Goal: Transaction & Acquisition: Book appointment/travel/reservation

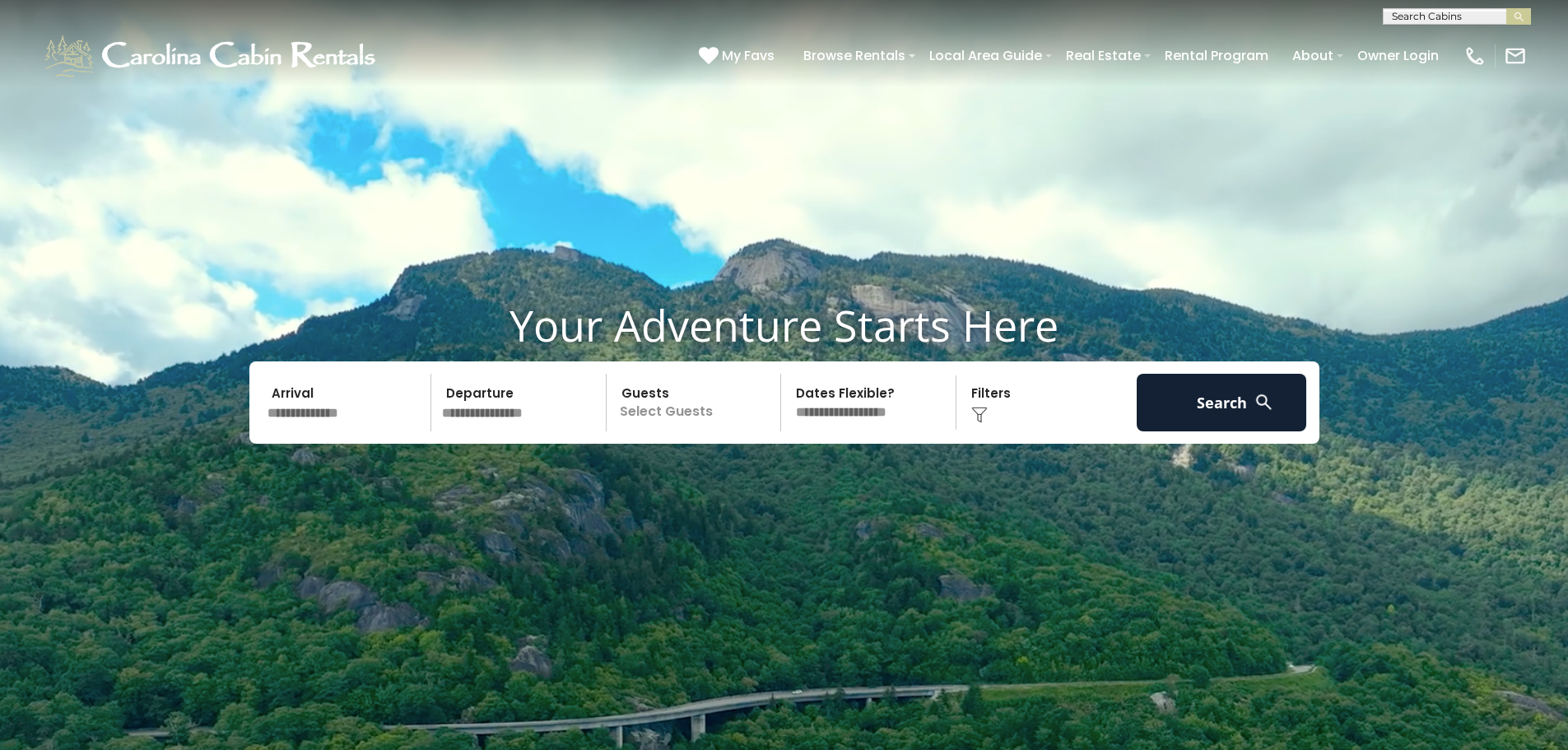
click at [334, 413] on input "text" at bounding box center [347, 402] width 170 height 58
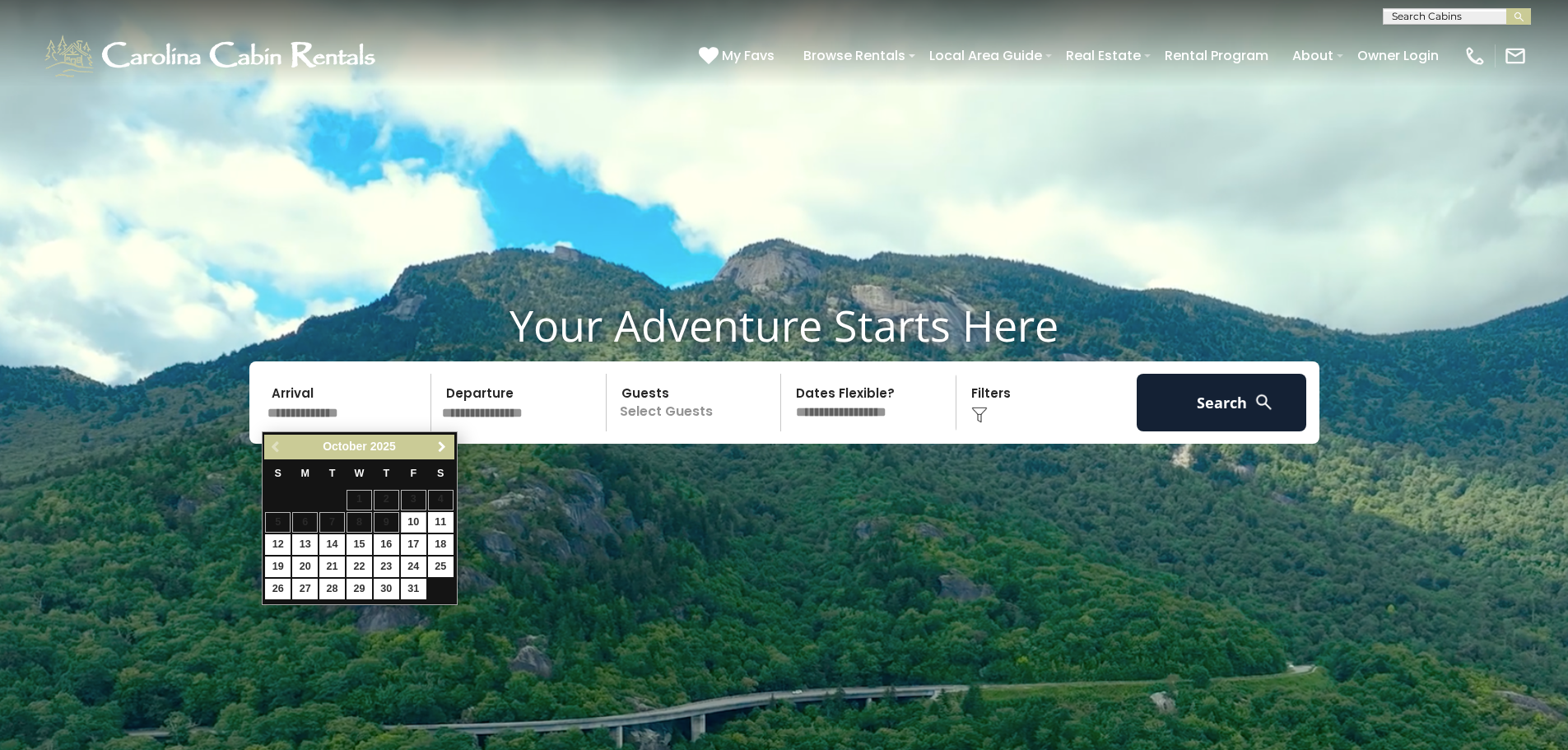
click at [442, 444] on span "Next" at bounding box center [441, 446] width 13 height 13
click at [446, 449] on span "Next" at bounding box center [441, 446] width 13 height 13
click at [386, 503] on link "1" at bounding box center [386, 500] width 26 height 20
type input "******"
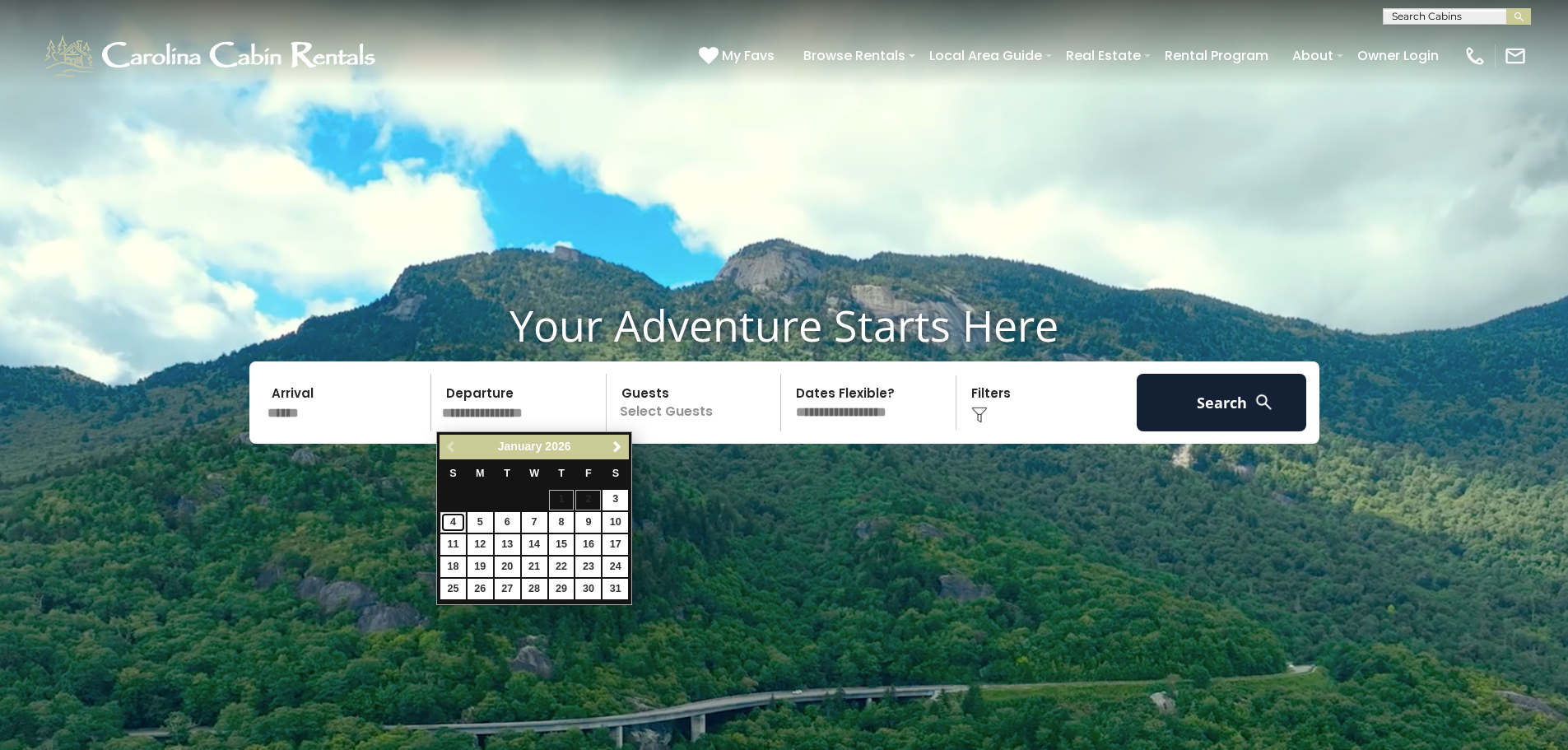
click at [452, 527] on link "4" at bounding box center [453, 522] width 26 height 20
type input "******"
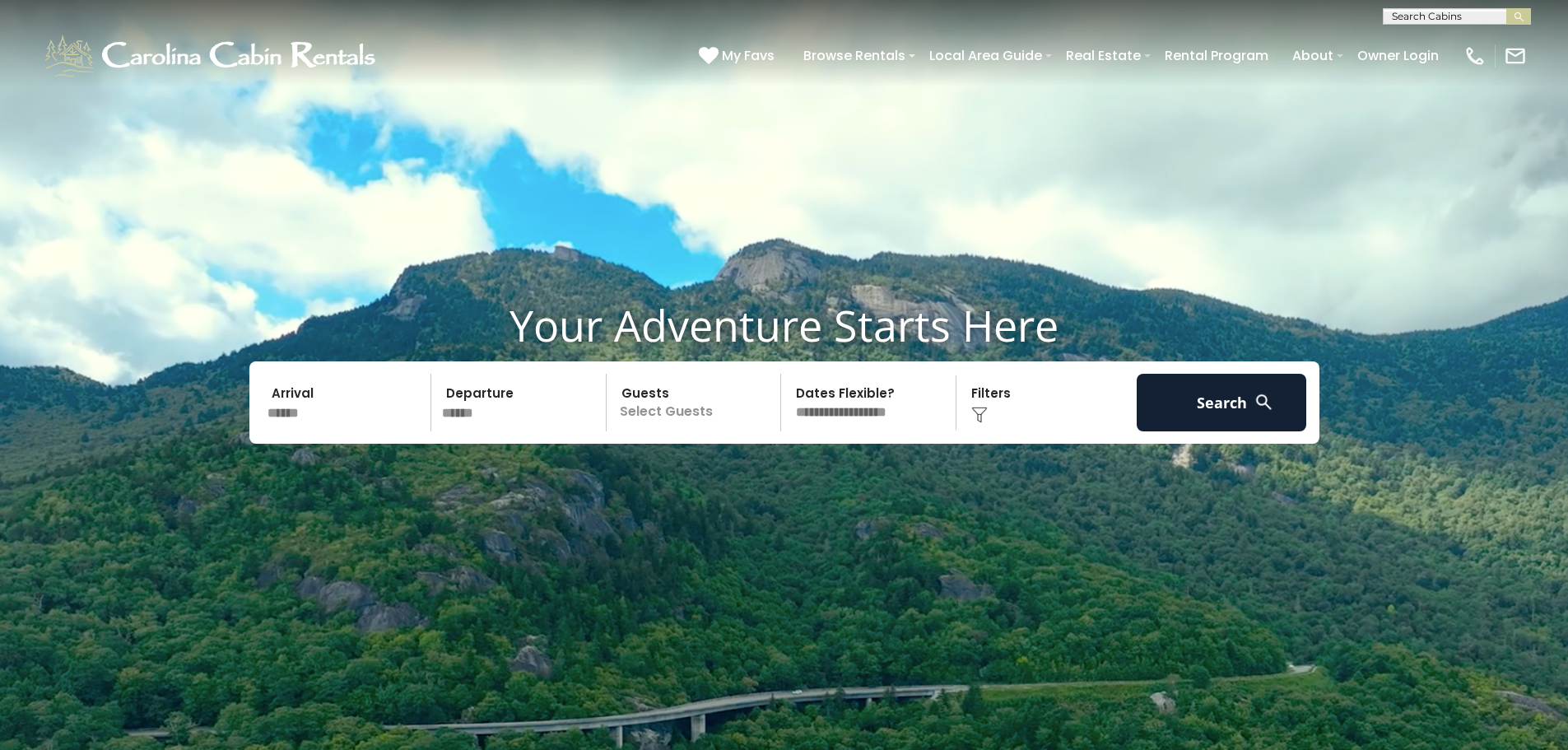
click at [645, 412] on p "Select Guests" at bounding box center [696, 402] width 169 height 58
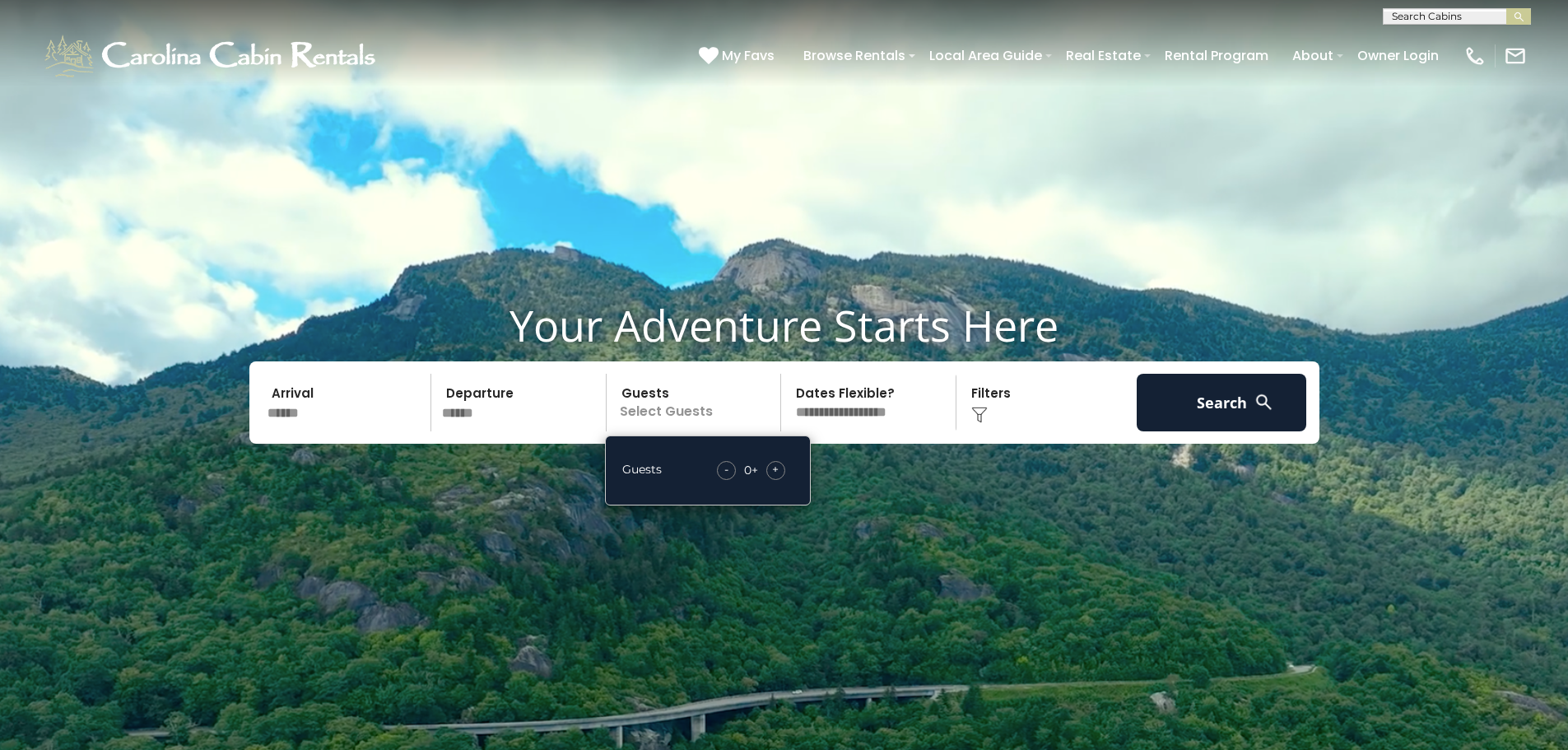
click at [773, 472] on span "+" at bounding box center [775, 469] width 7 height 16
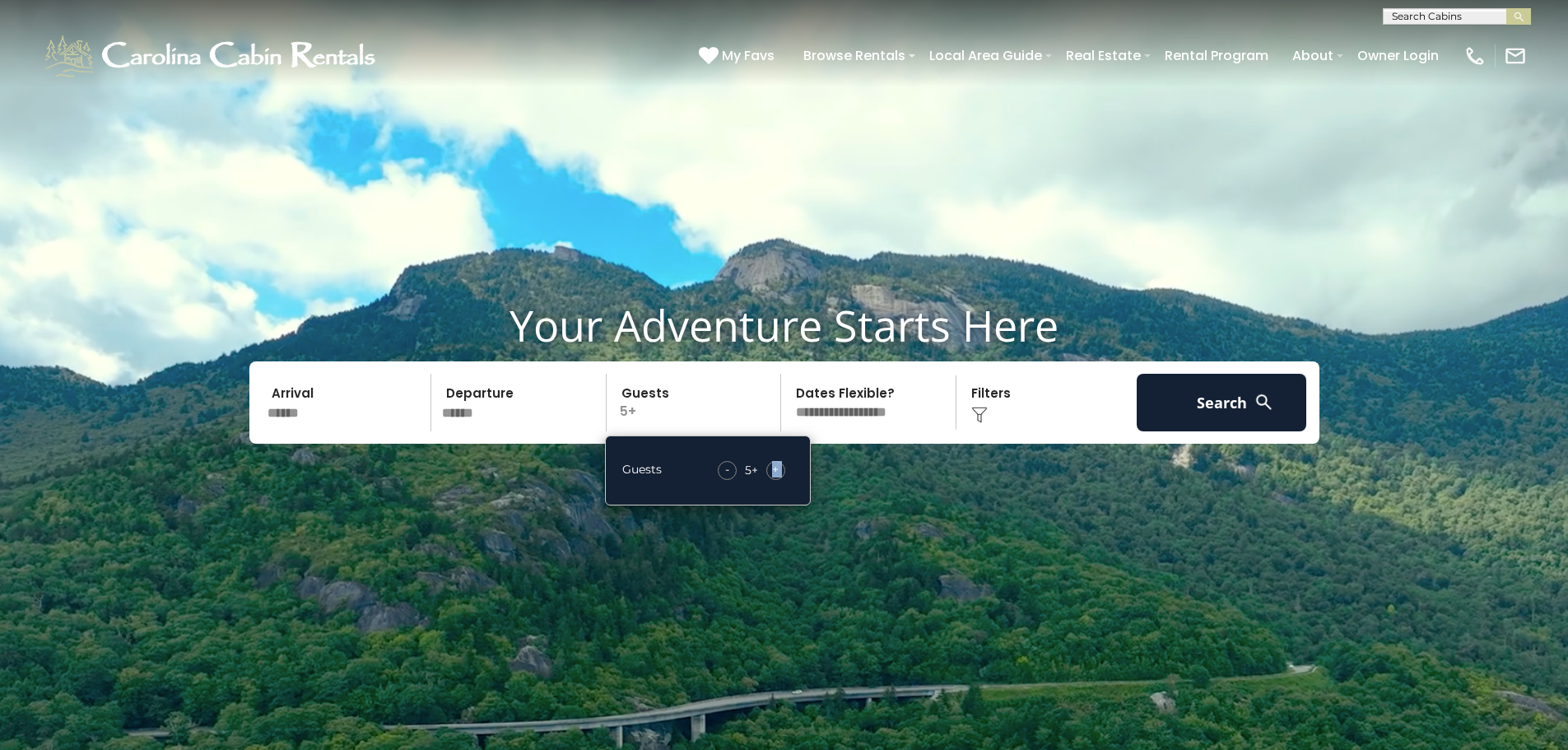
click at [773, 472] on span "+" at bounding box center [775, 469] width 7 height 16
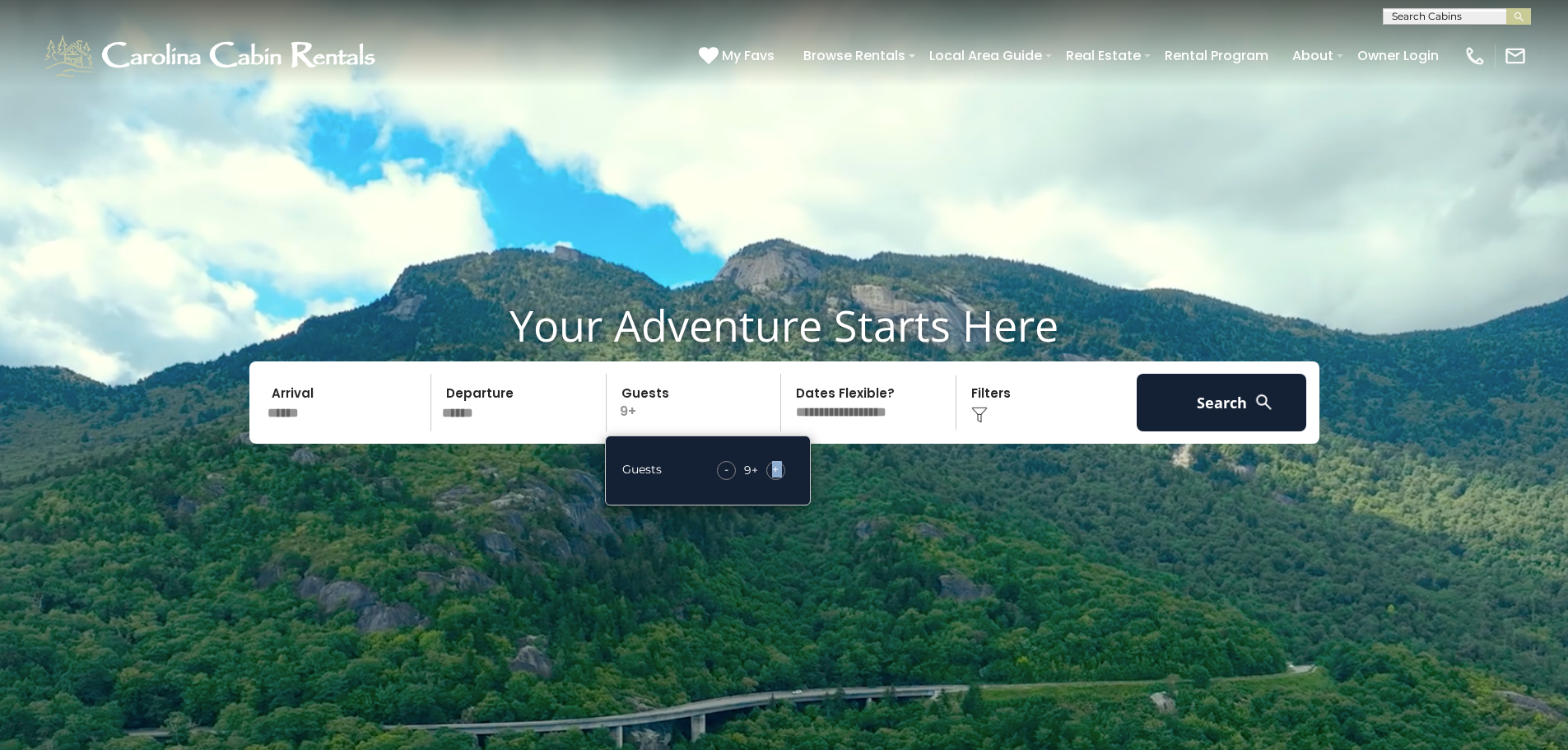
click at [773, 472] on span "+" at bounding box center [775, 469] width 7 height 16
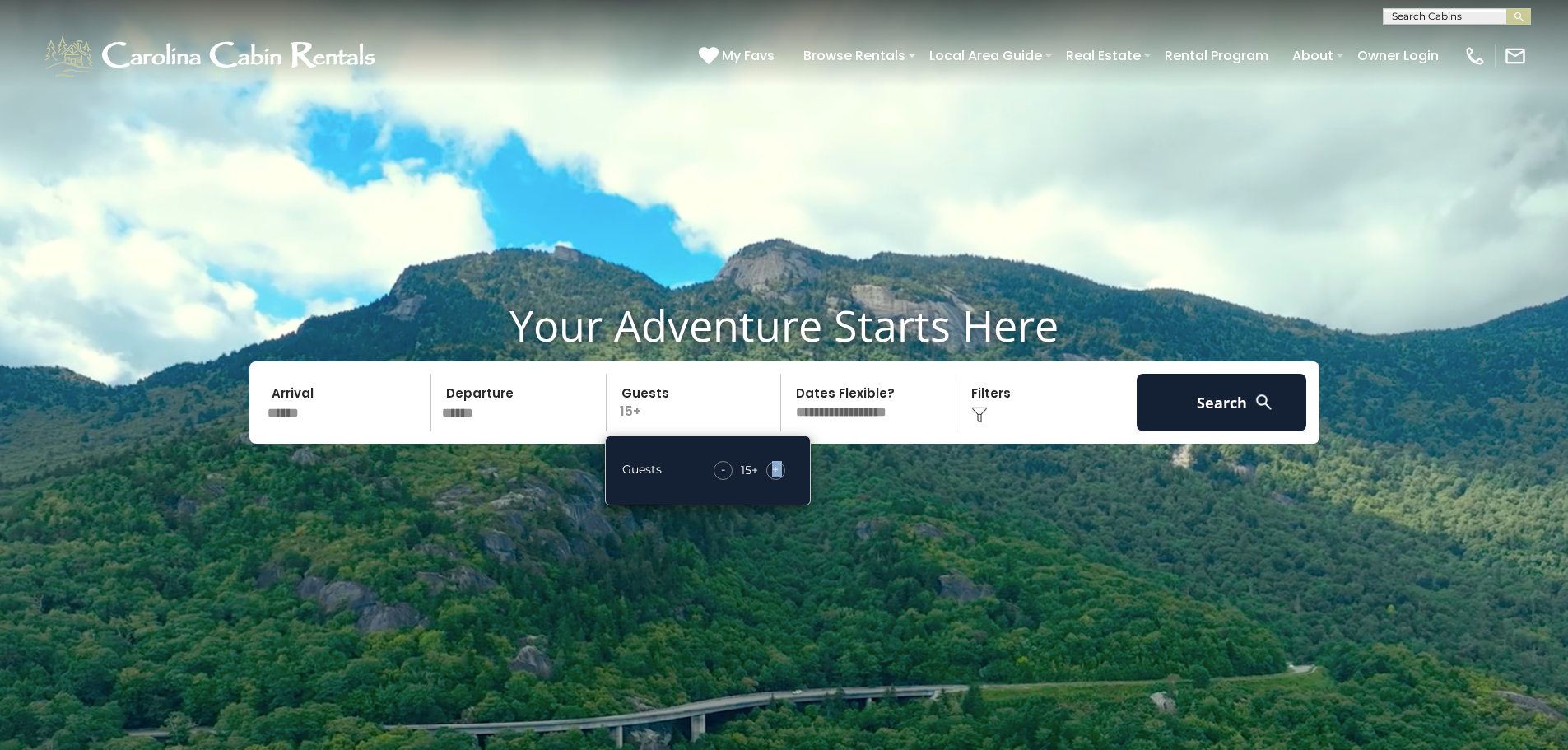
click at [773, 472] on span "+" at bounding box center [775, 469] width 7 height 16
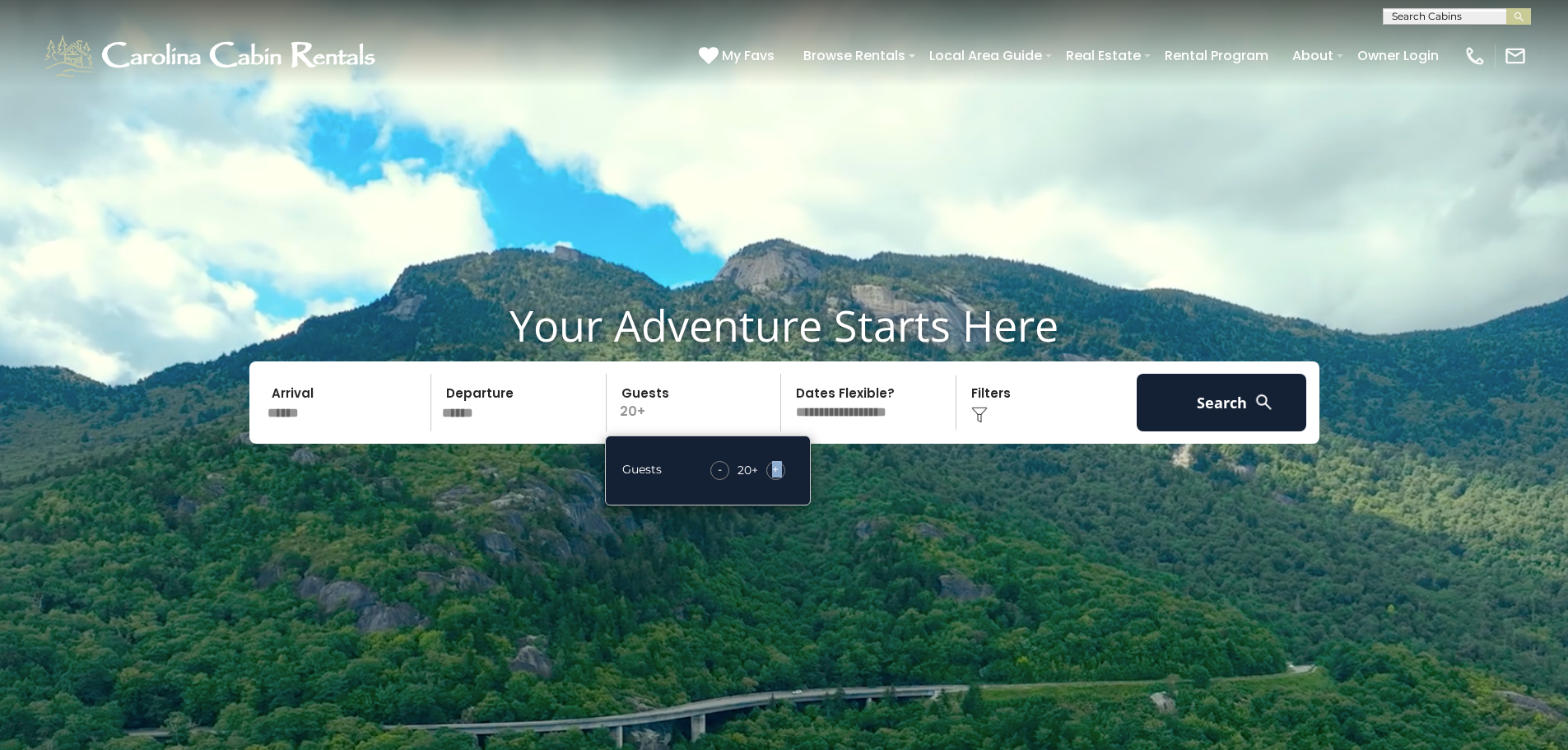
click at [924, 412] on select "**********" at bounding box center [870, 402] width 169 height 58
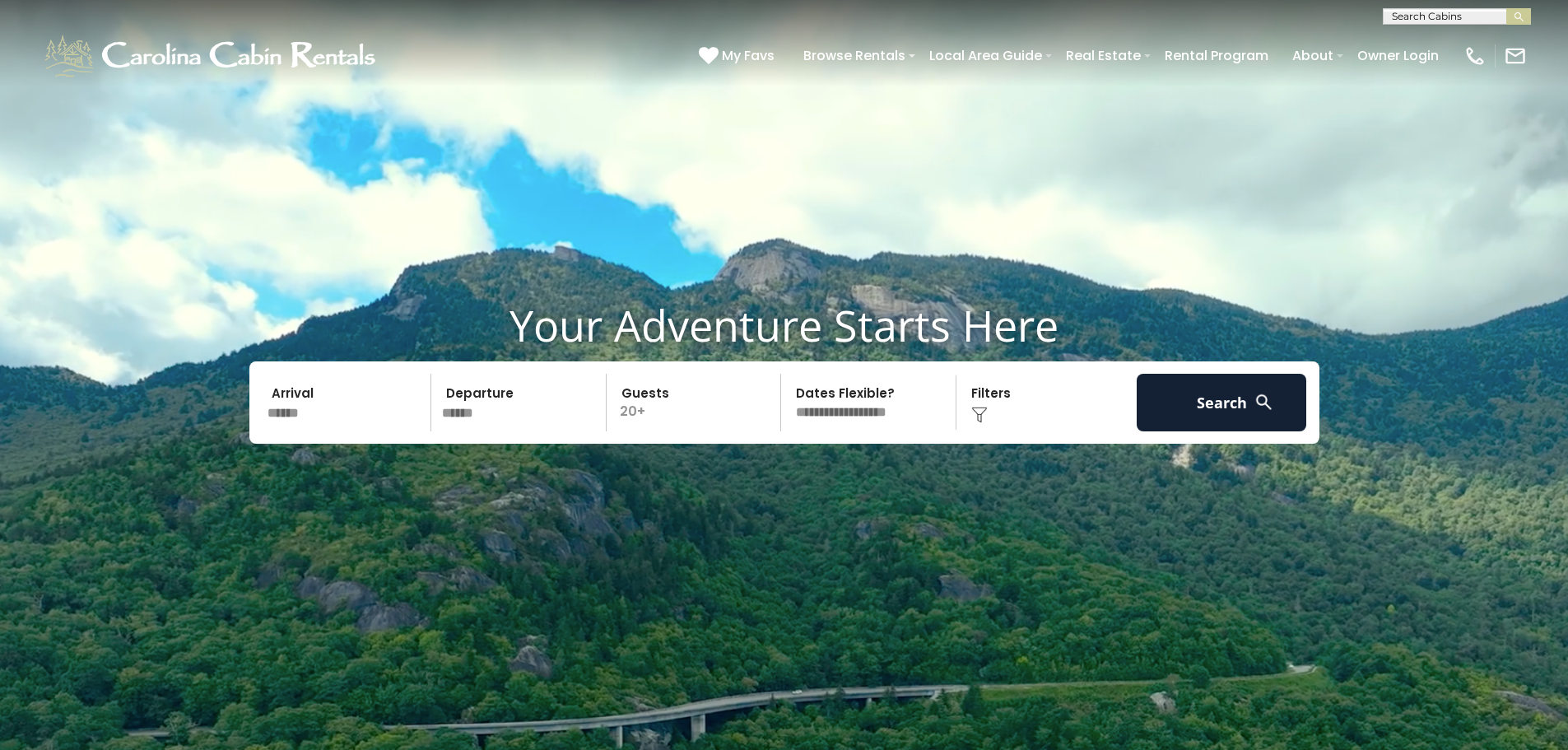
select select "*"
click at [786, 373] on select "**********" at bounding box center [870, 402] width 169 height 58
click at [987, 412] on img at bounding box center [979, 414] width 16 height 16
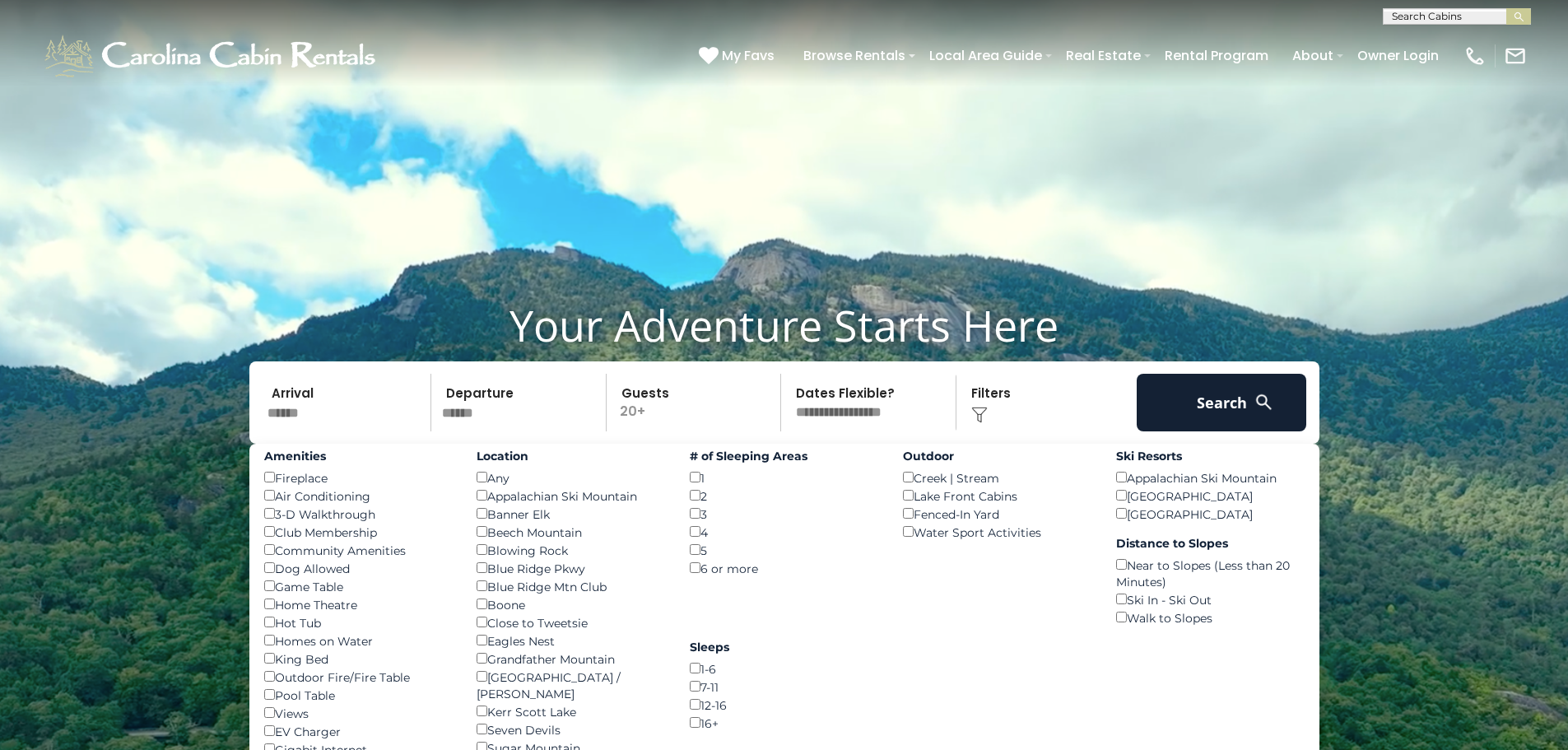
click at [738, 563] on div "6 or more ()" at bounding box center [784, 567] width 189 height 18
click at [709, 577] on div "6 or more ()" at bounding box center [784, 567] width 189 height 18
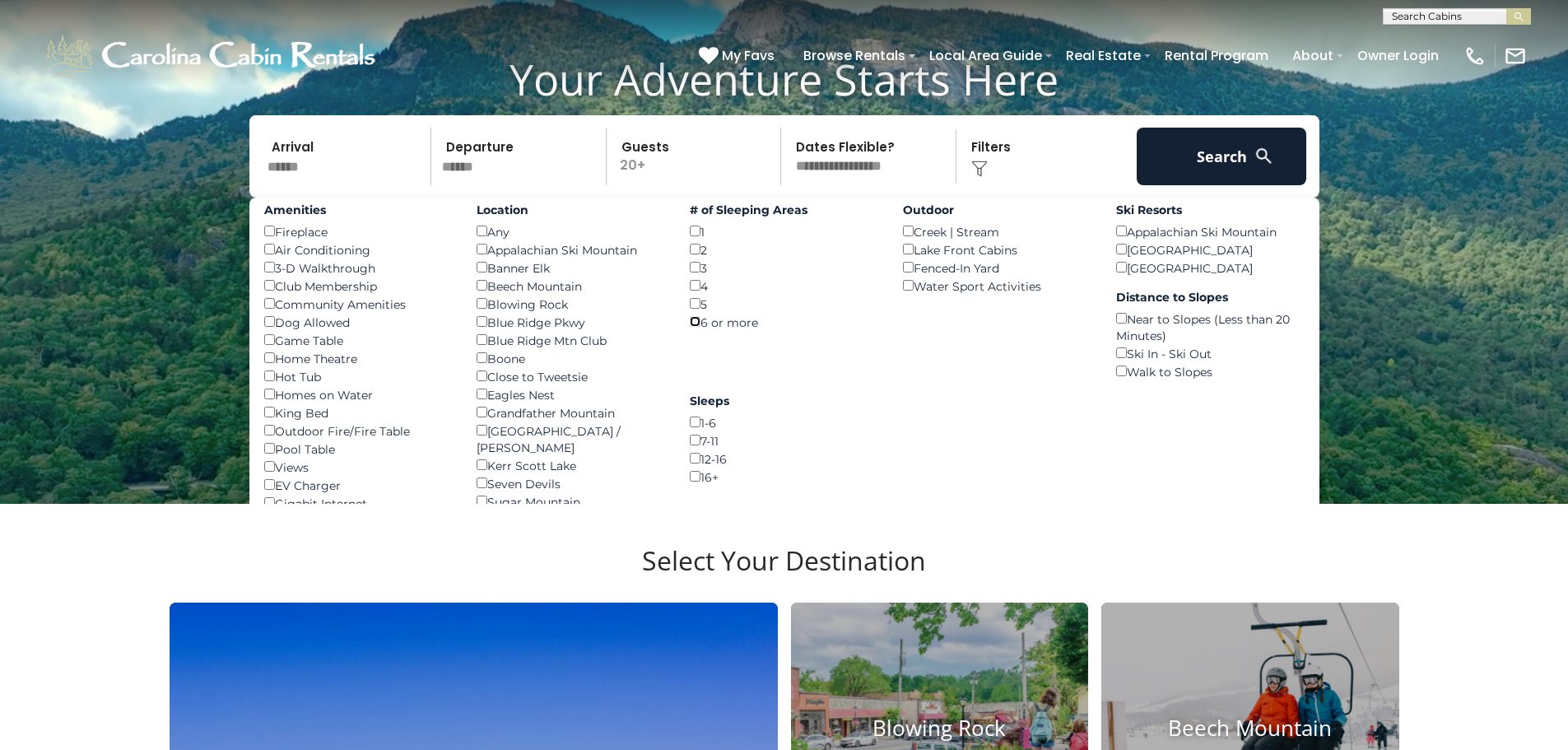
scroll to position [247, 0]
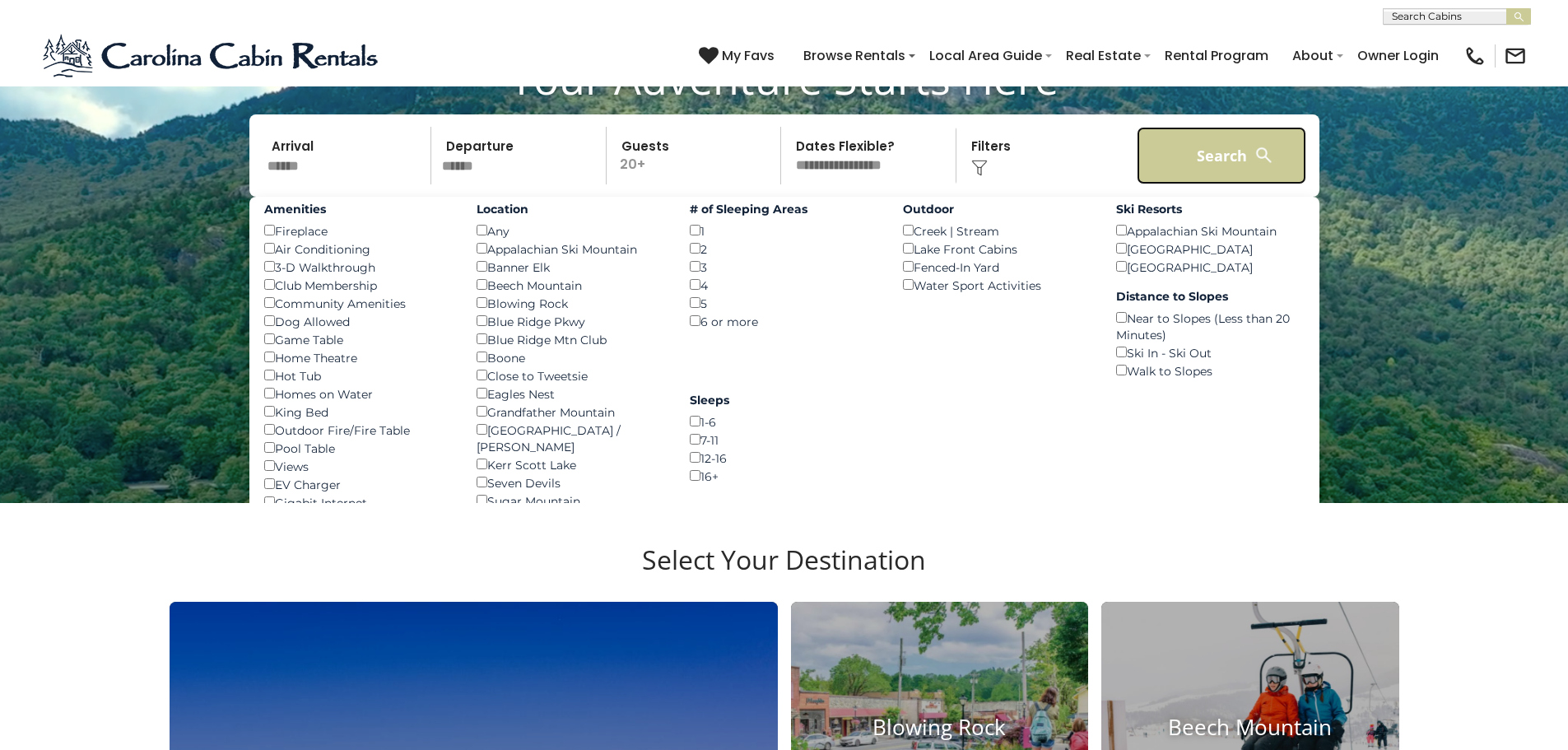
click at [1230, 141] on button "Search" at bounding box center [1222, 156] width 170 height 58
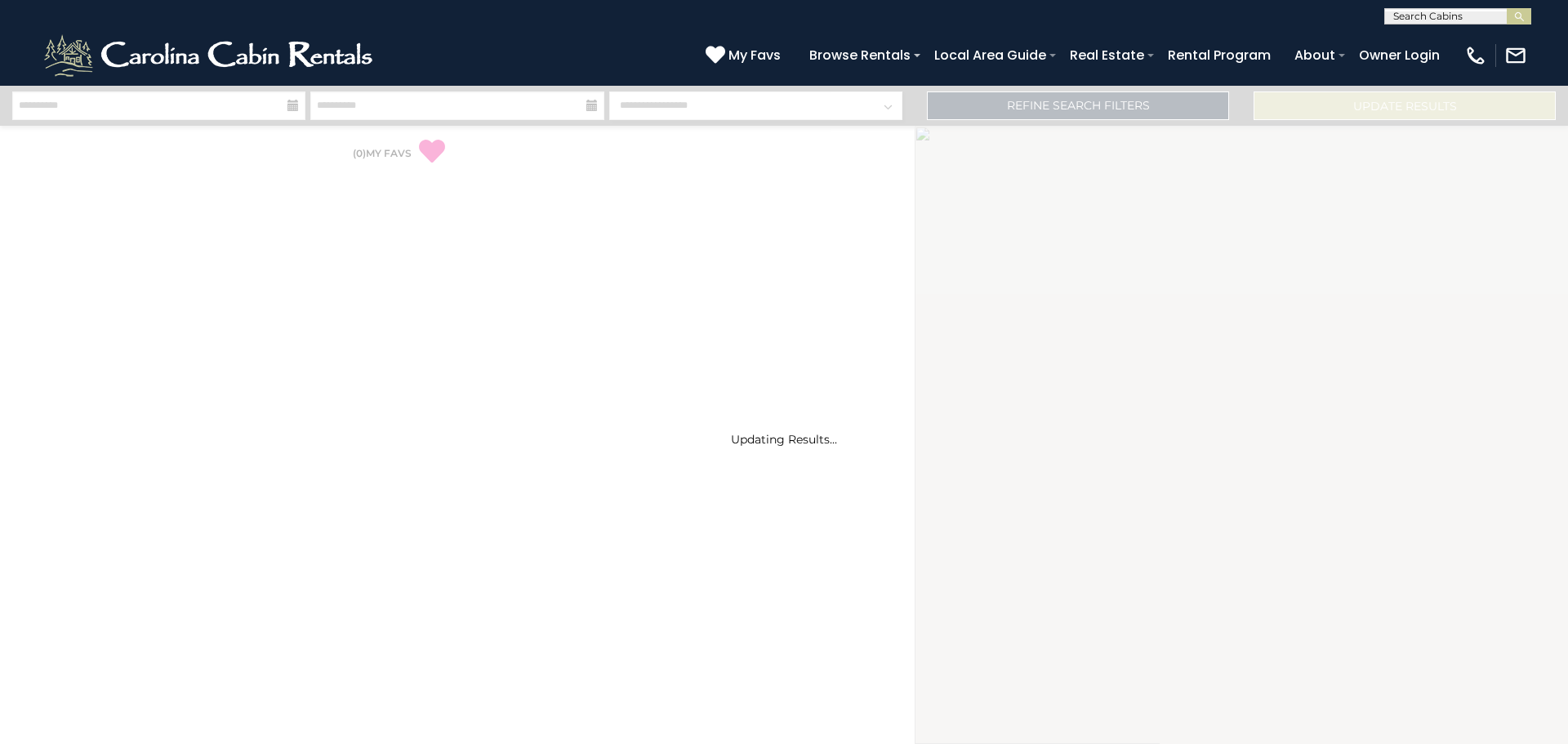
select select "*"
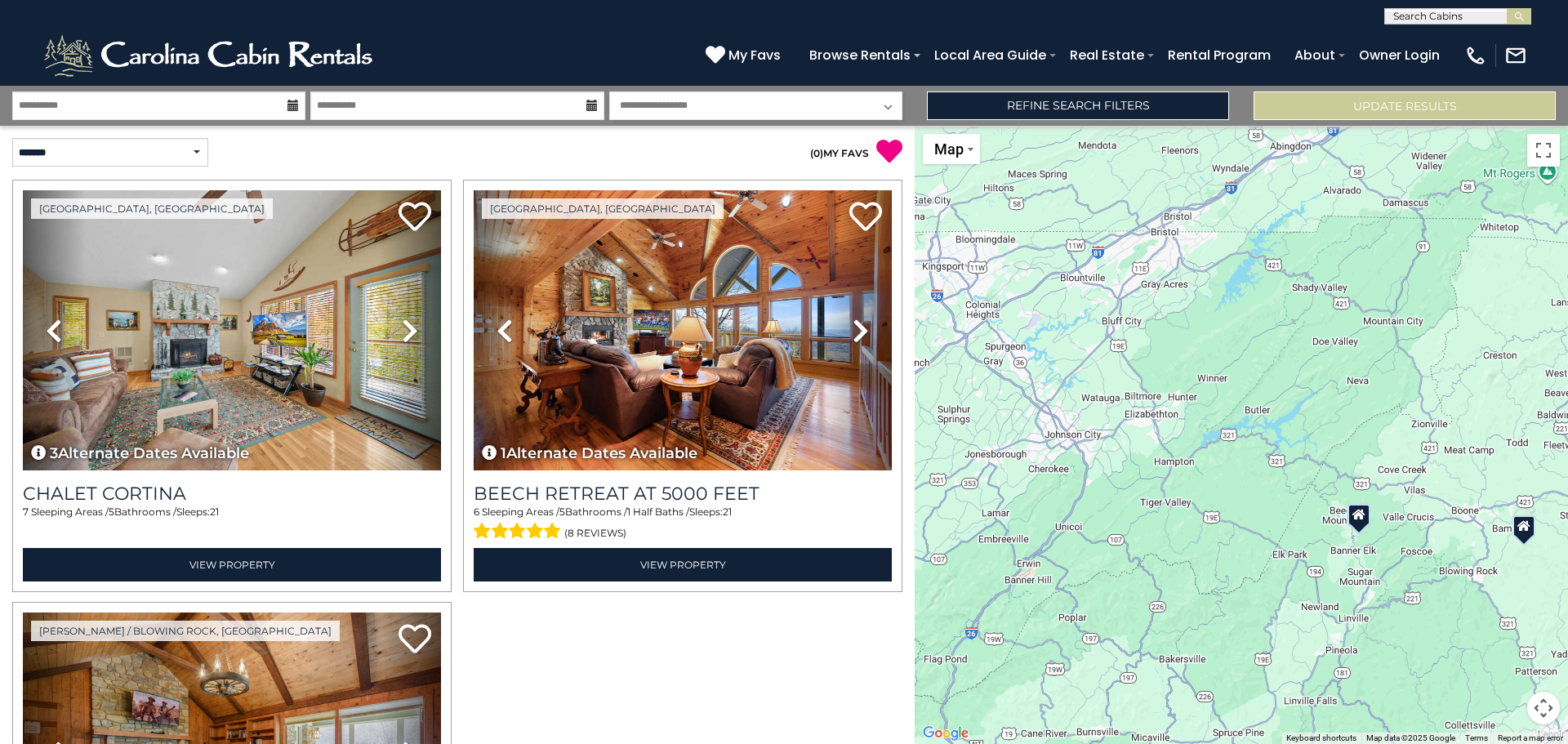
drag, startPoint x: 1251, startPoint y: 496, endPoint x: 1345, endPoint y: 604, distance: 143.2
click at [1345, 604] on div at bounding box center [1241, 434] width 653 height 618
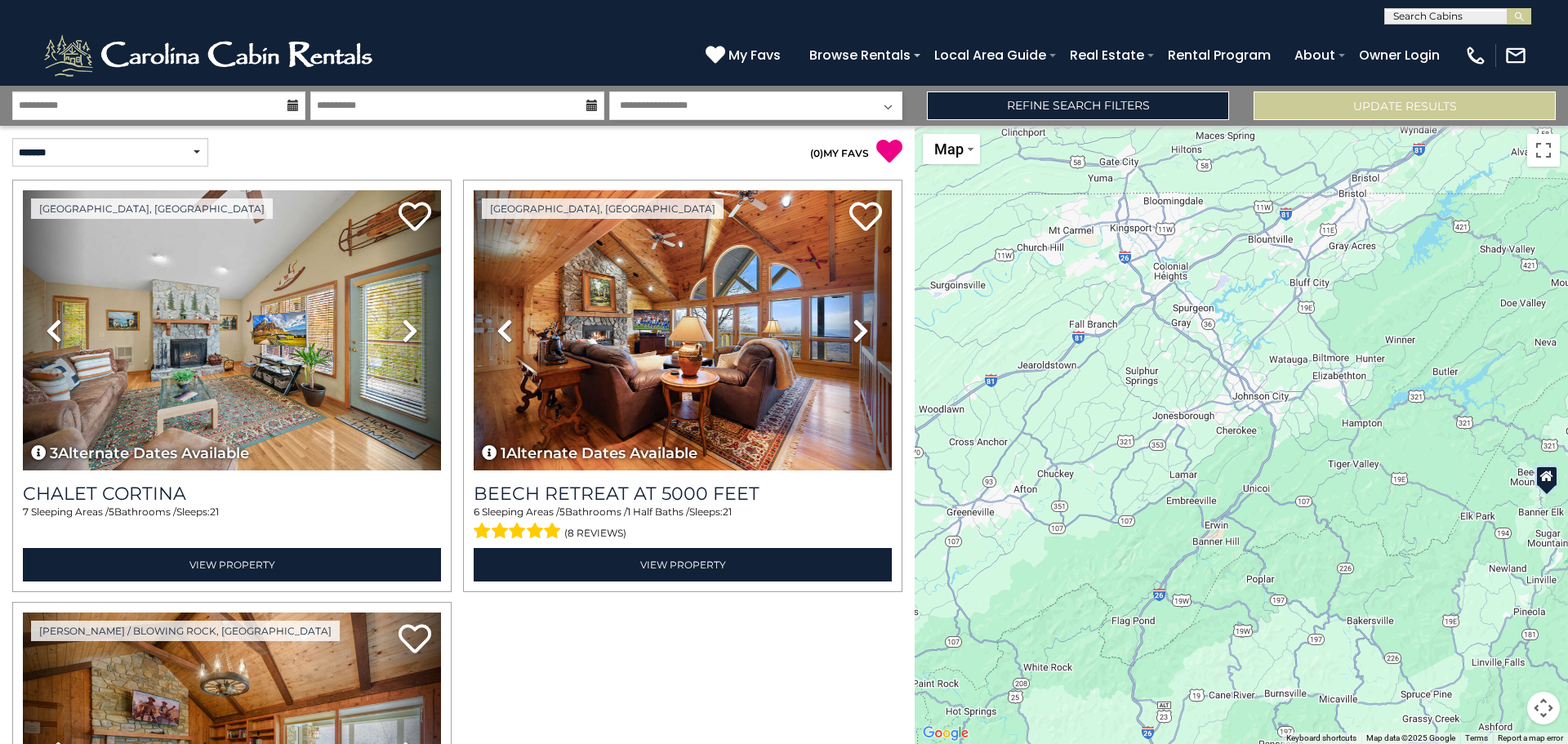
drag, startPoint x: 1242, startPoint y: 527, endPoint x: 1431, endPoint y: 489, distance: 192.8
click at [1431, 489] on div at bounding box center [1241, 434] width 653 height 618
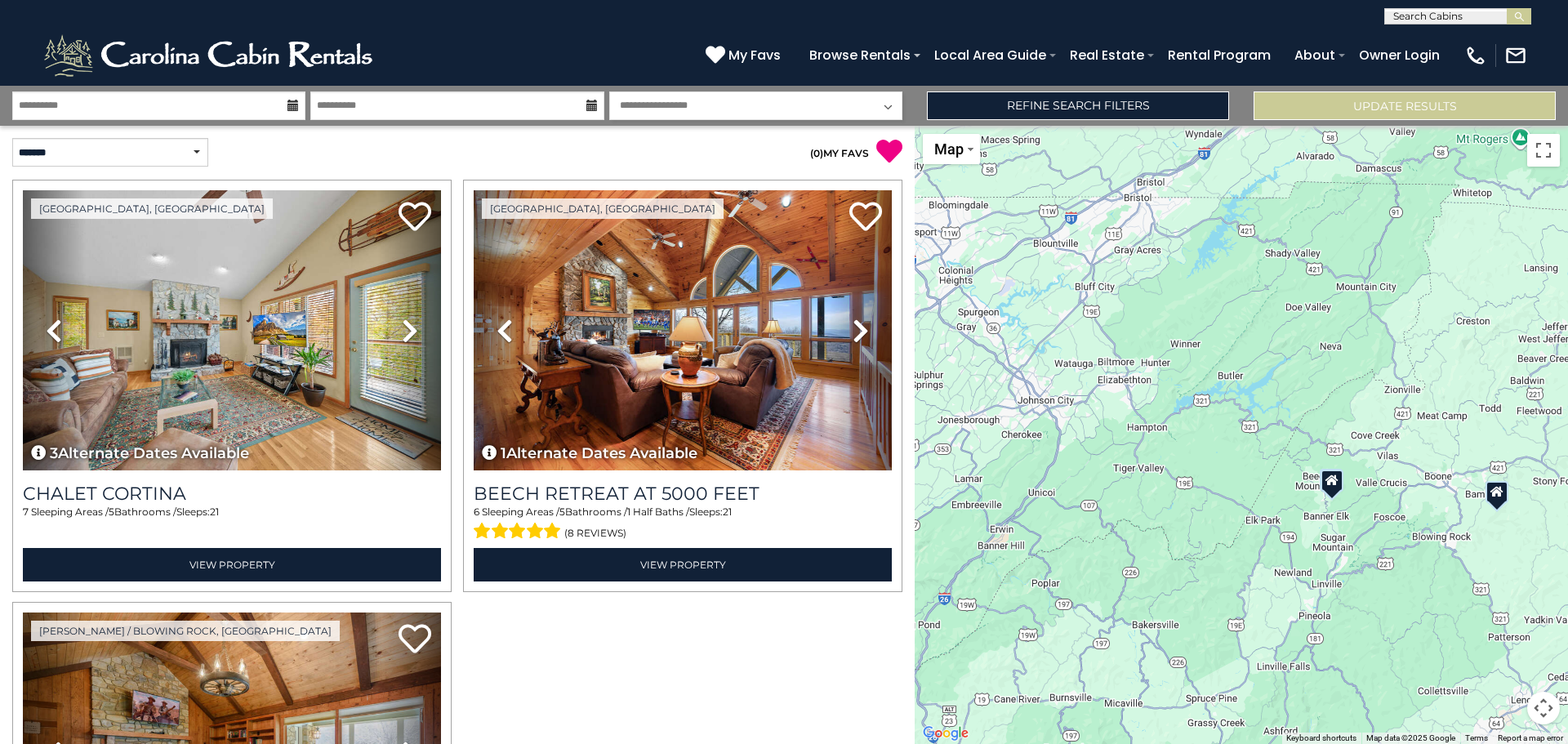
drag, startPoint x: 1389, startPoint y: 415, endPoint x: 1164, endPoint y: 418, distance: 225.0
click at [1164, 418] on div at bounding box center [1241, 434] width 653 height 618
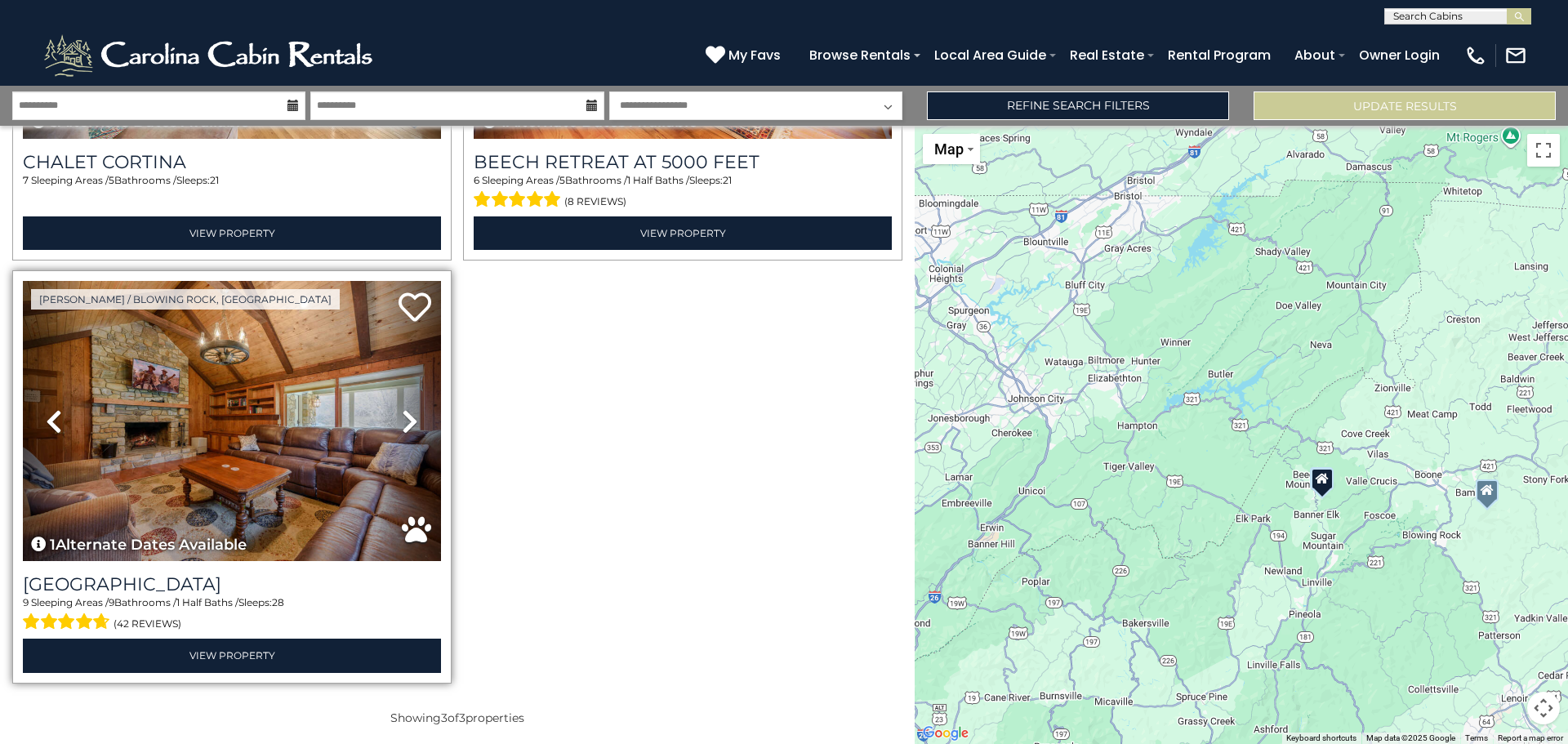
scroll to position [332, 0]
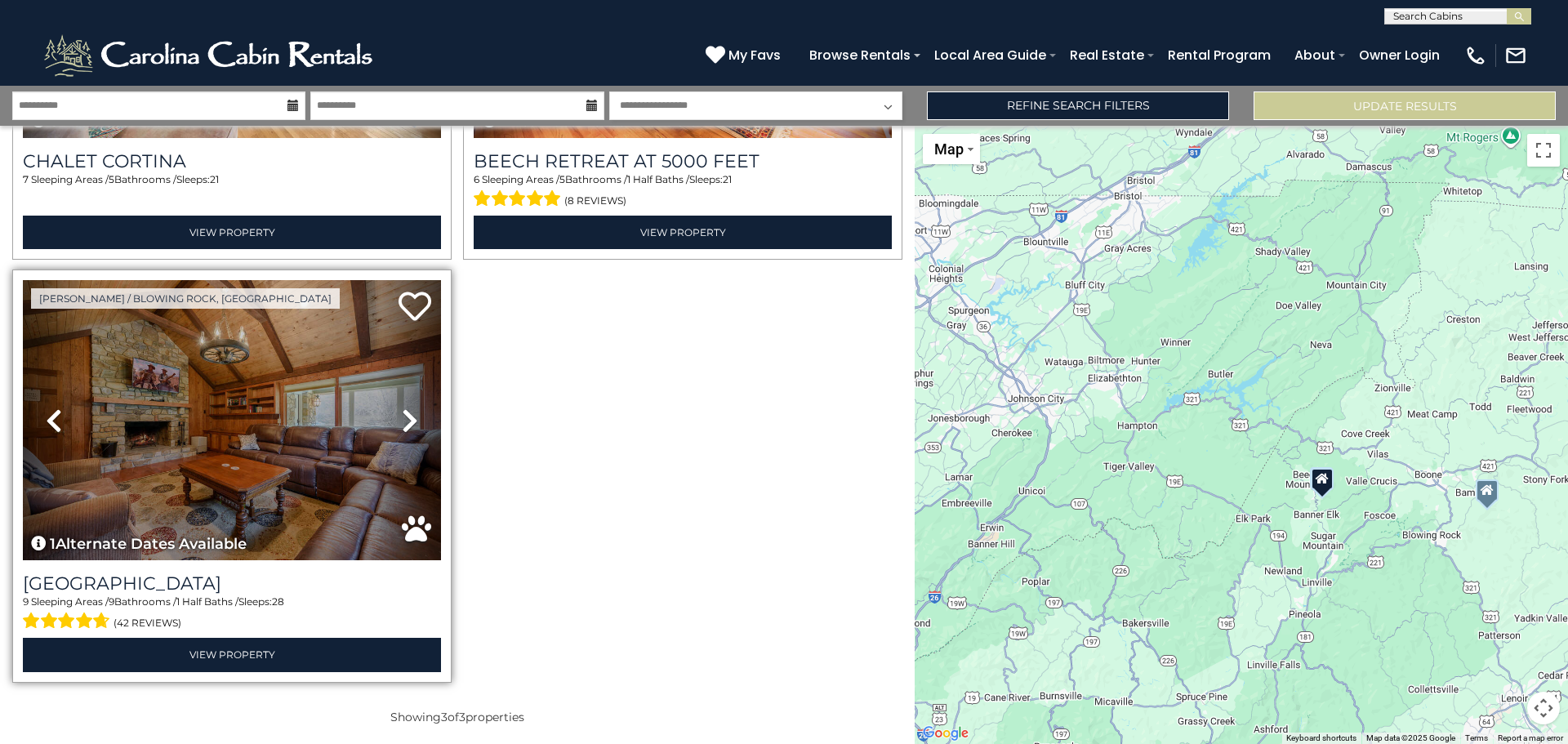
click at [401, 428] on icon at bounding box center [409, 420] width 16 height 26
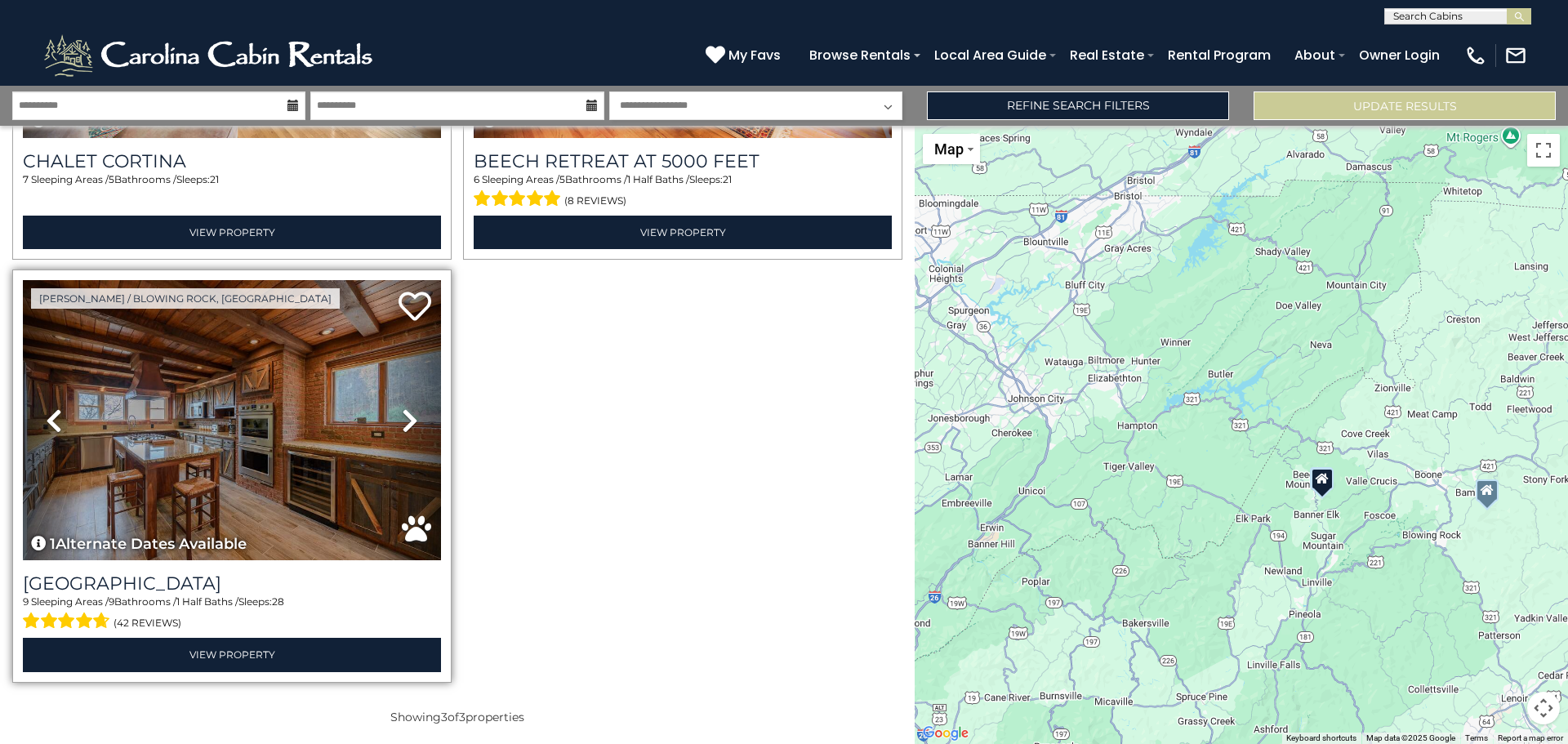
click at [401, 428] on icon at bounding box center [409, 420] width 16 height 26
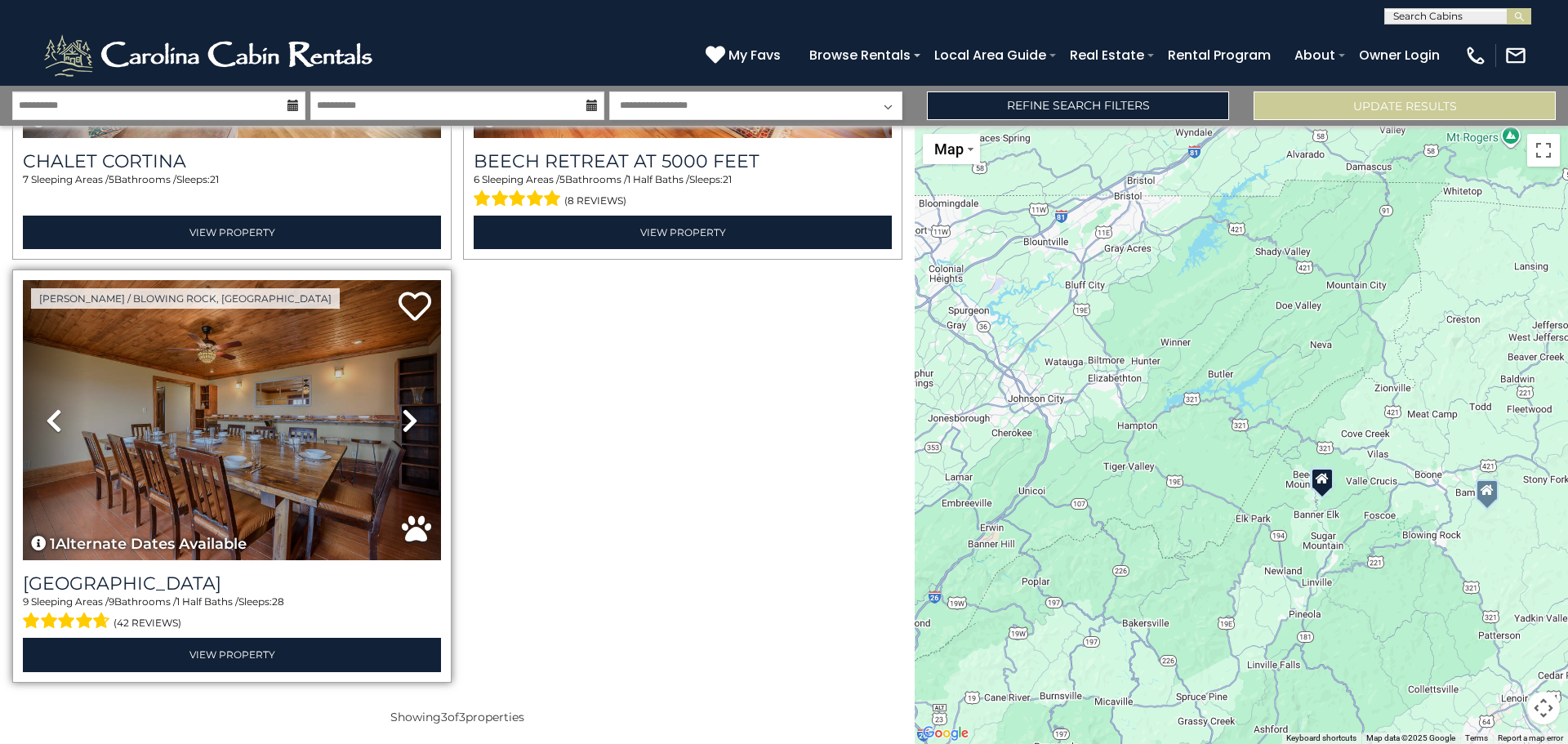
click at [401, 428] on icon at bounding box center [409, 420] width 16 height 26
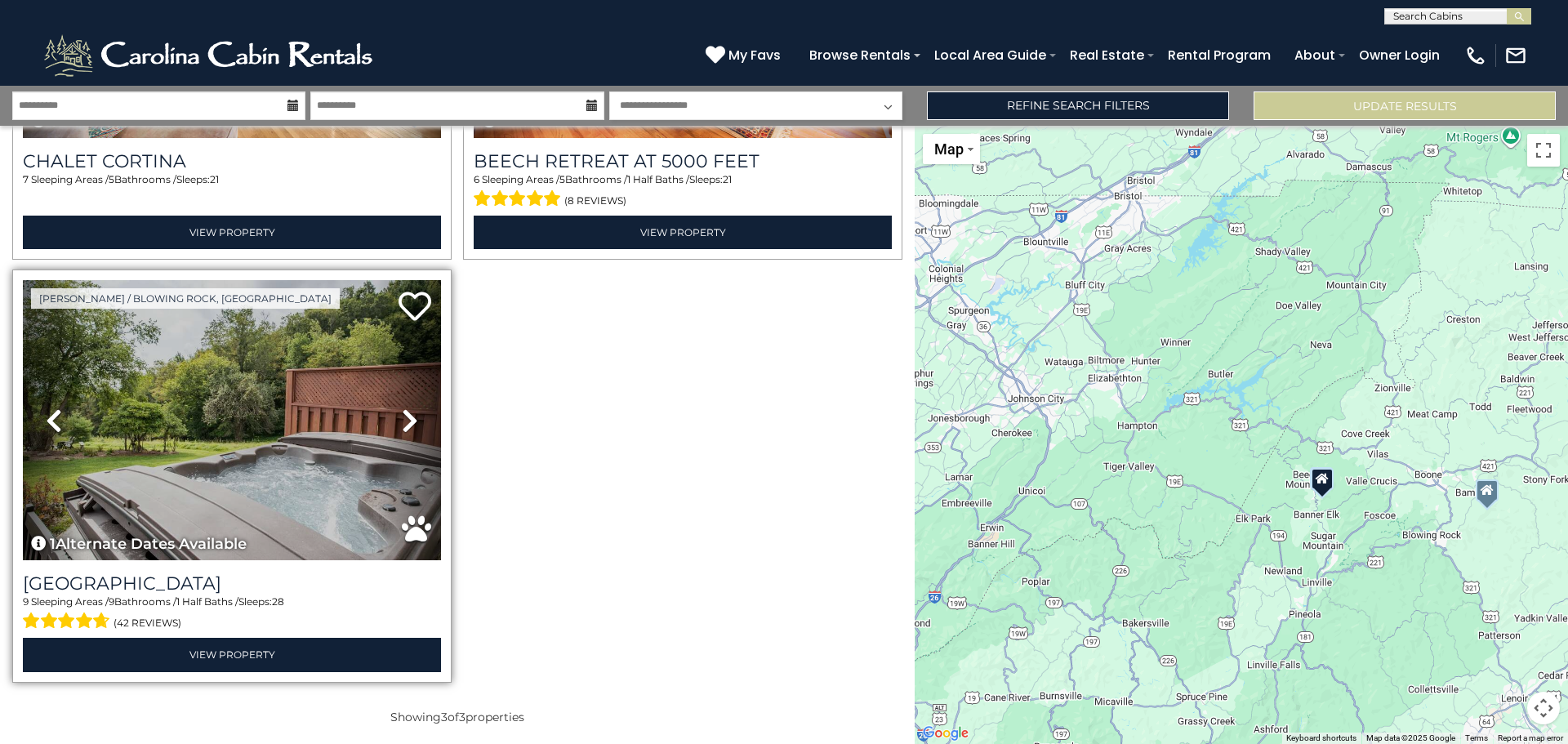
click at [401, 428] on icon at bounding box center [409, 420] width 16 height 26
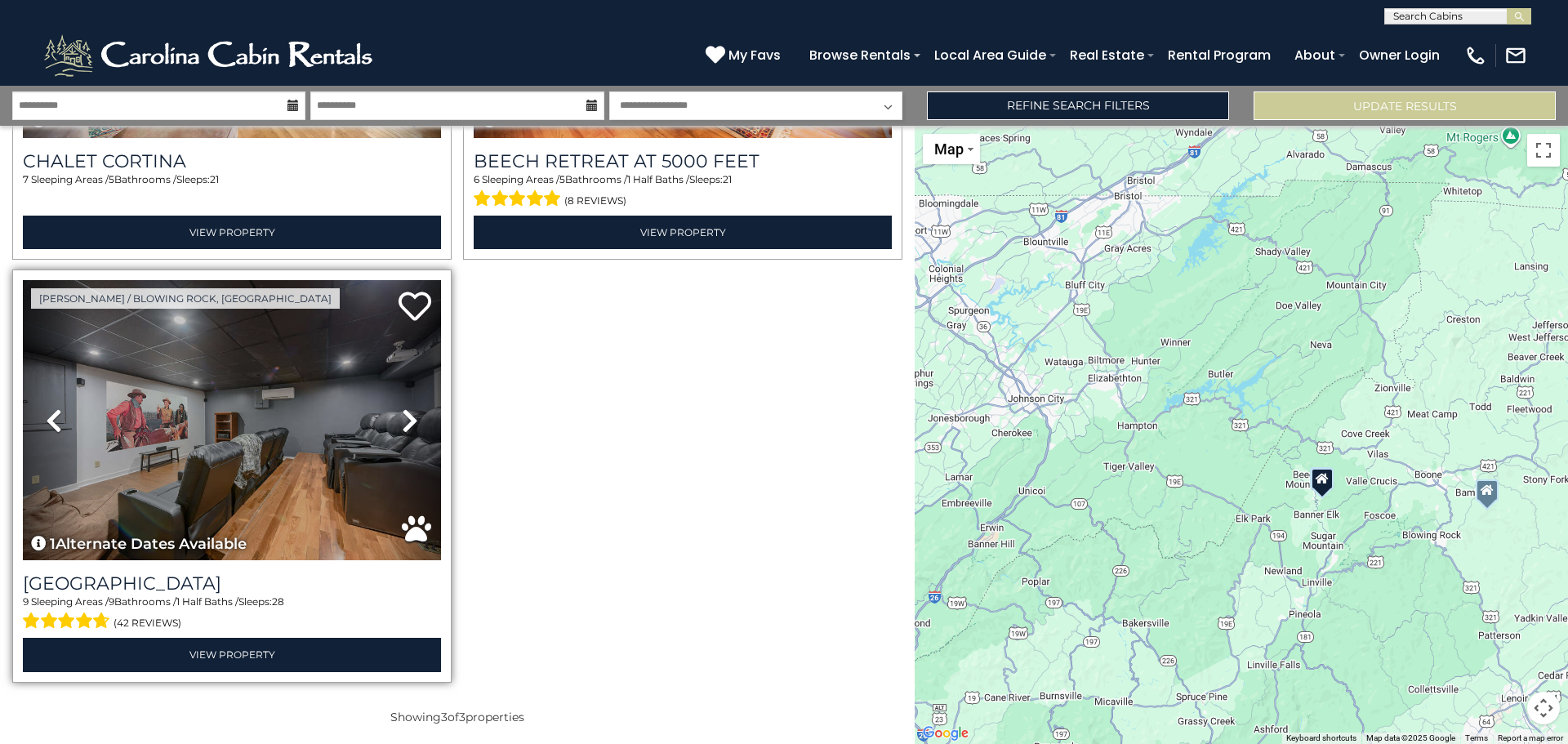
click at [401, 428] on icon at bounding box center [409, 420] width 16 height 26
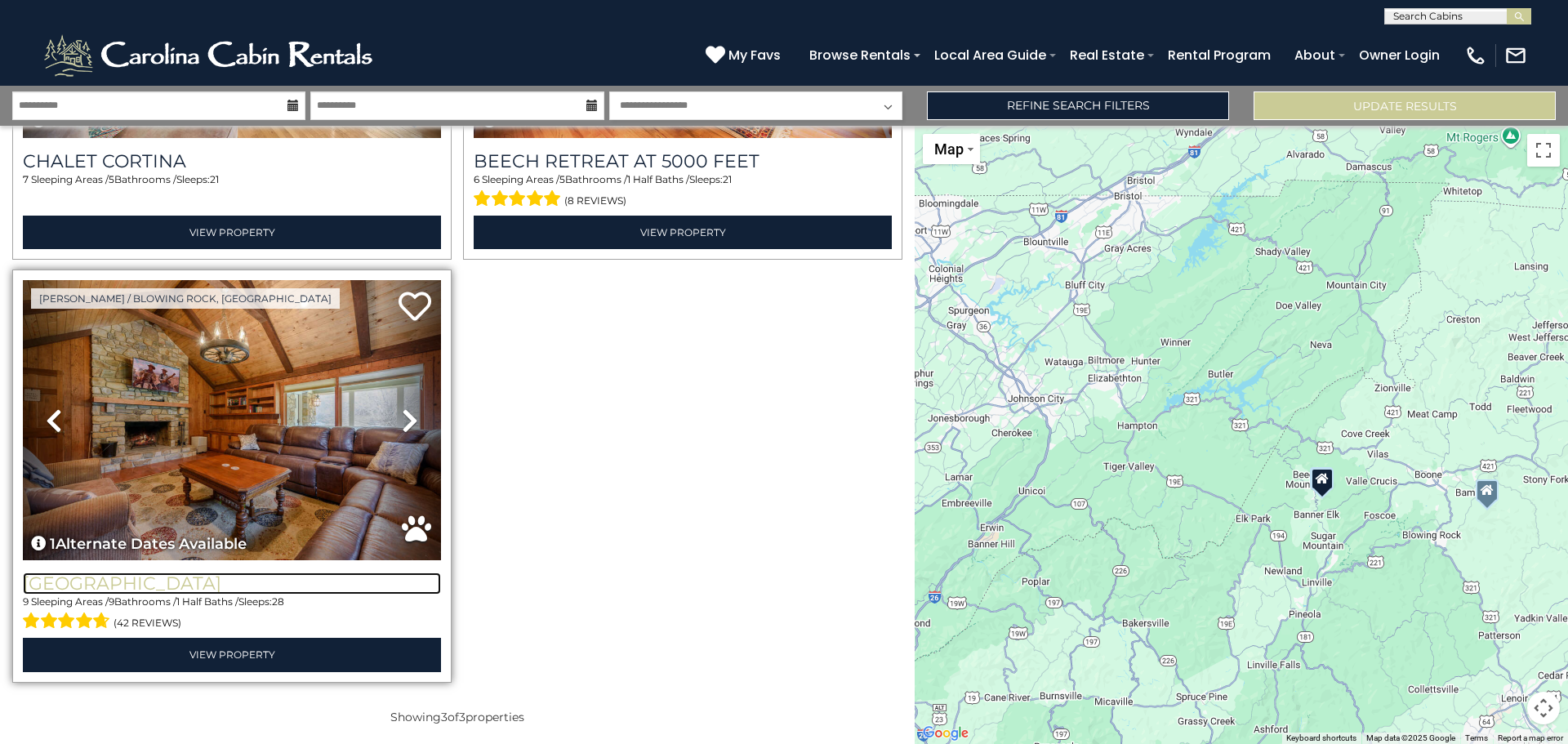
click at [216, 582] on h3 "[GEOGRAPHIC_DATA]" at bounding box center [232, 584] width 418 height 22
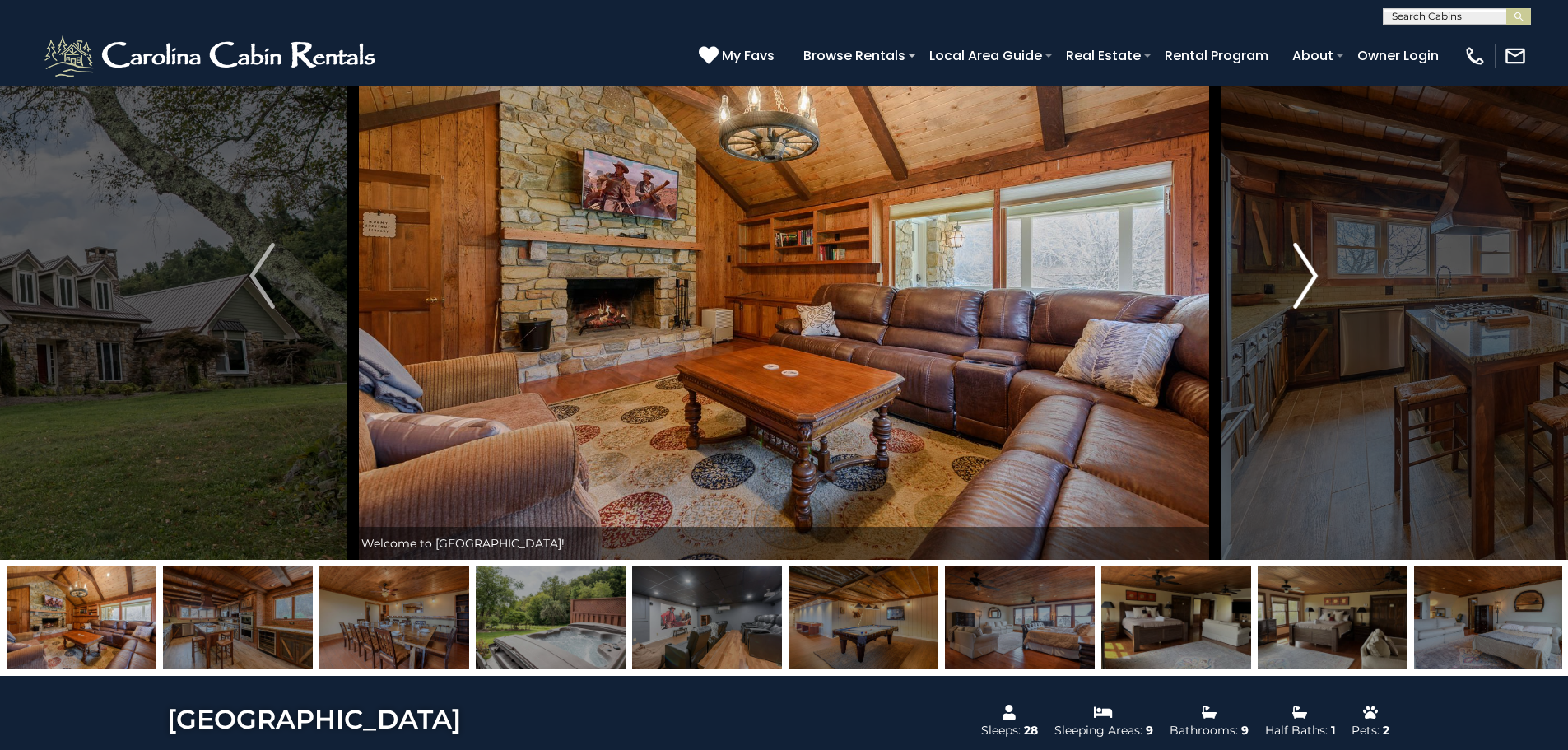
scroll to position [82, 0]
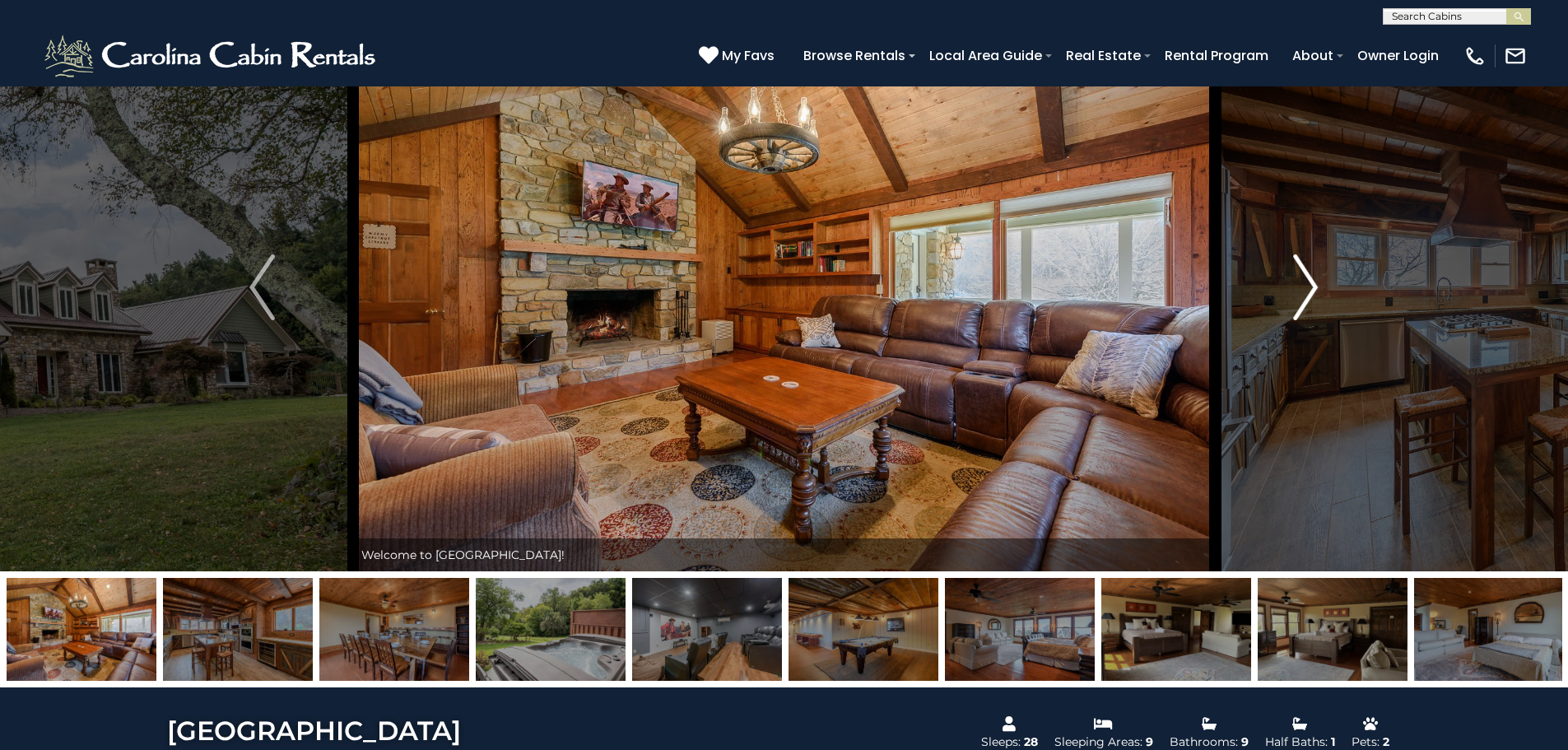
click at [1306, 290] on img "Next" at bounding box center [1305, 287] width 25 height 65
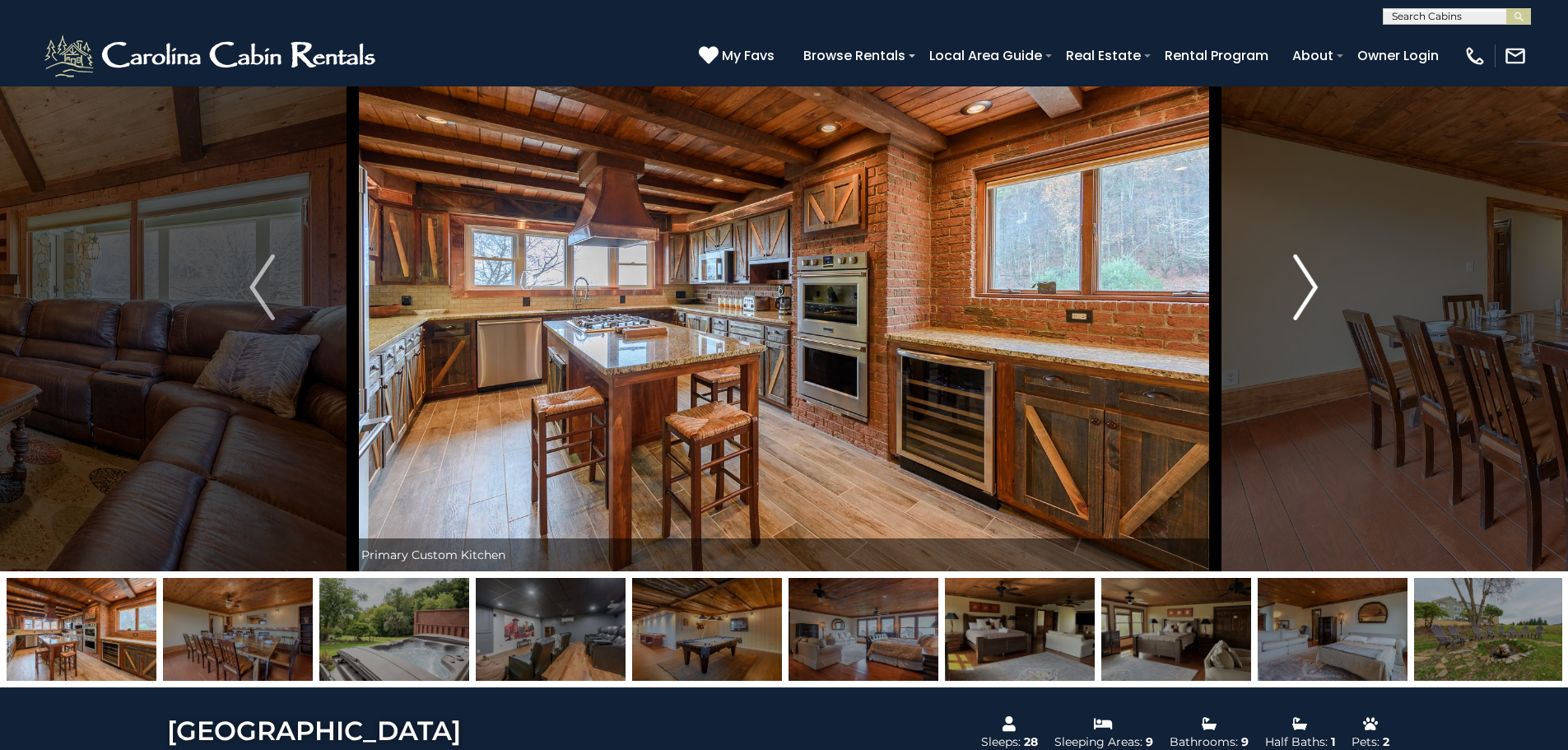
click at [1306, 290] on img "Next" at bounding box center [1305, 287] width 25 height 65
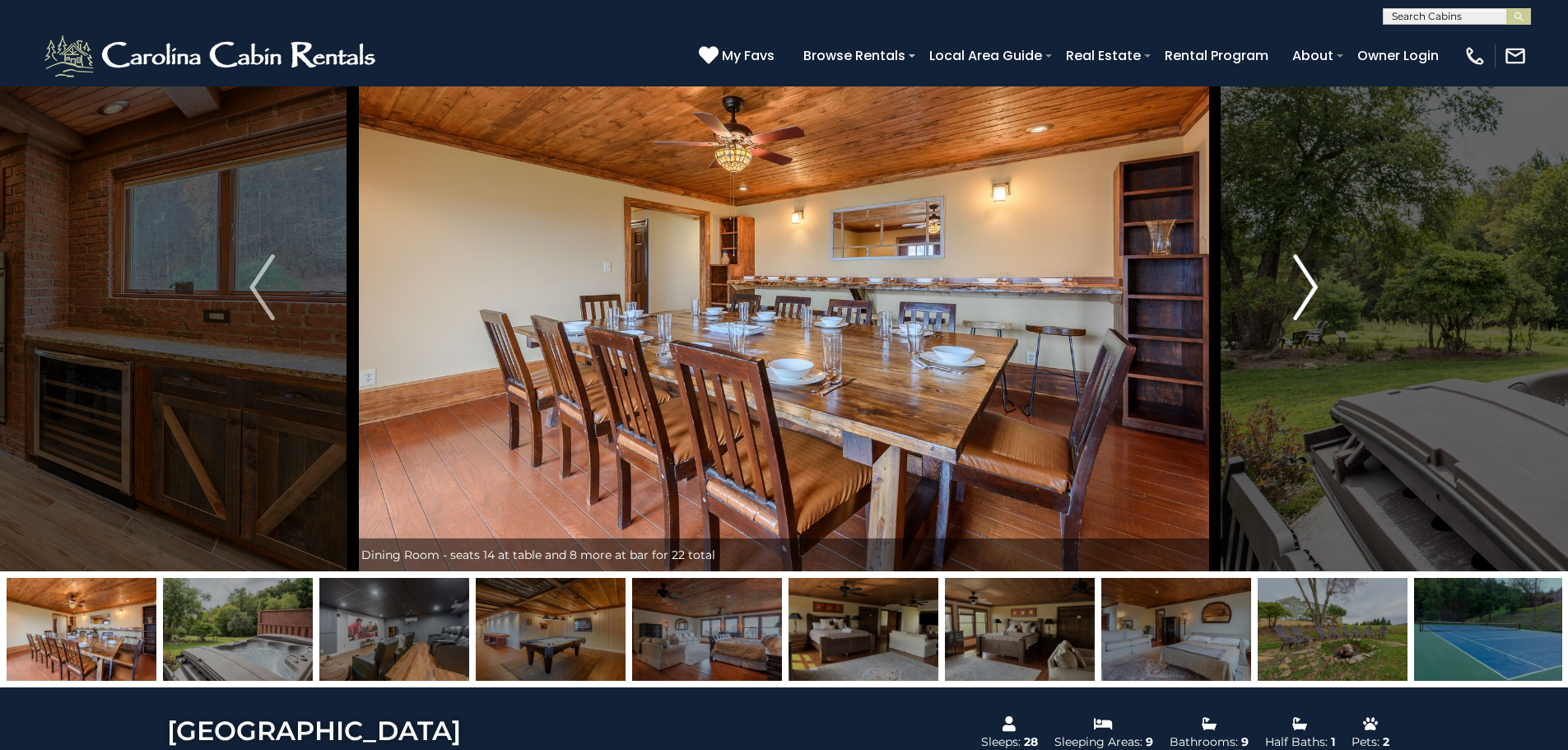
click at [1306, 290] on img "Next" at bounding box center [1305, 287] width 25 height 65
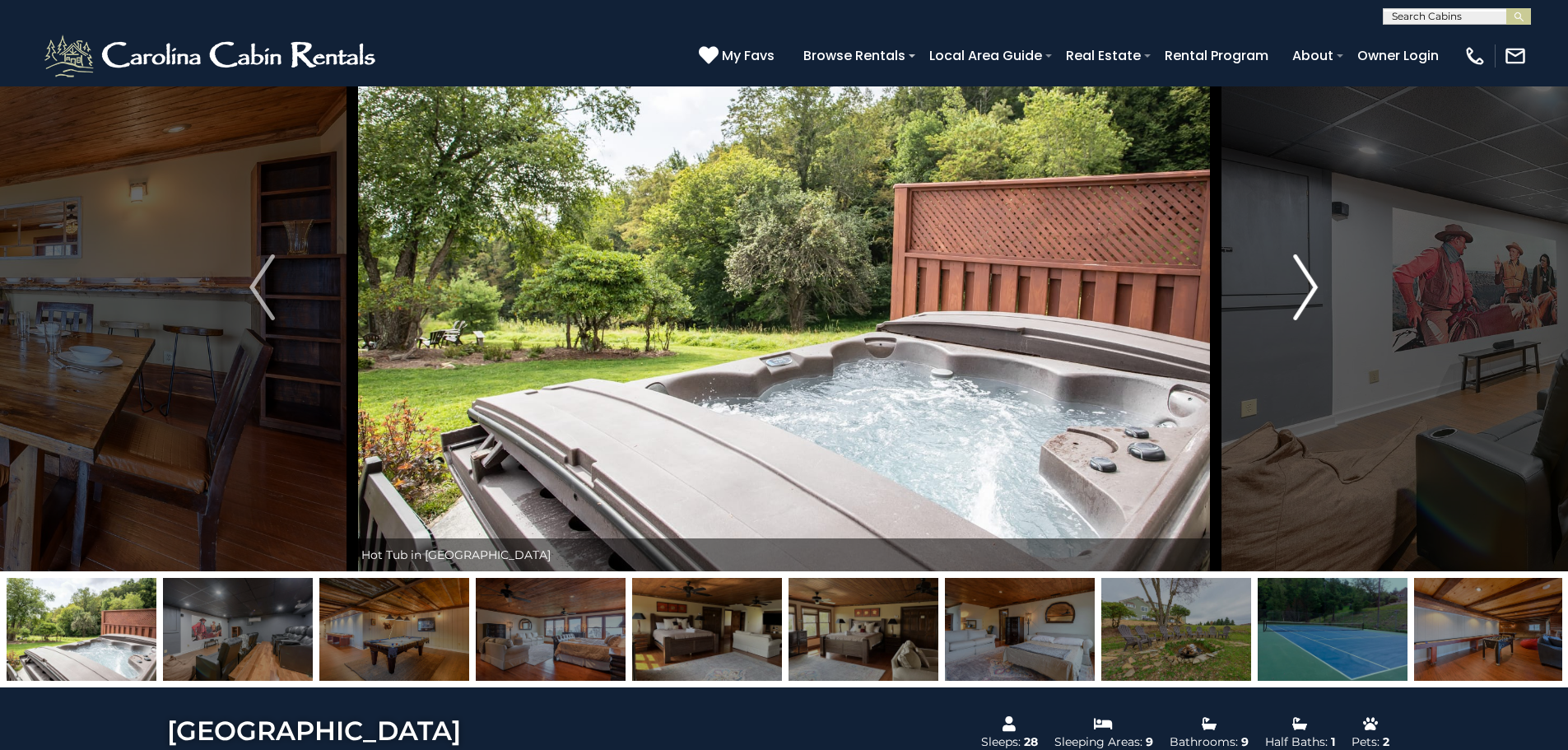
click at [1310, 290] on img "Next" at bounding box center [1305, 287] width 25 height 65
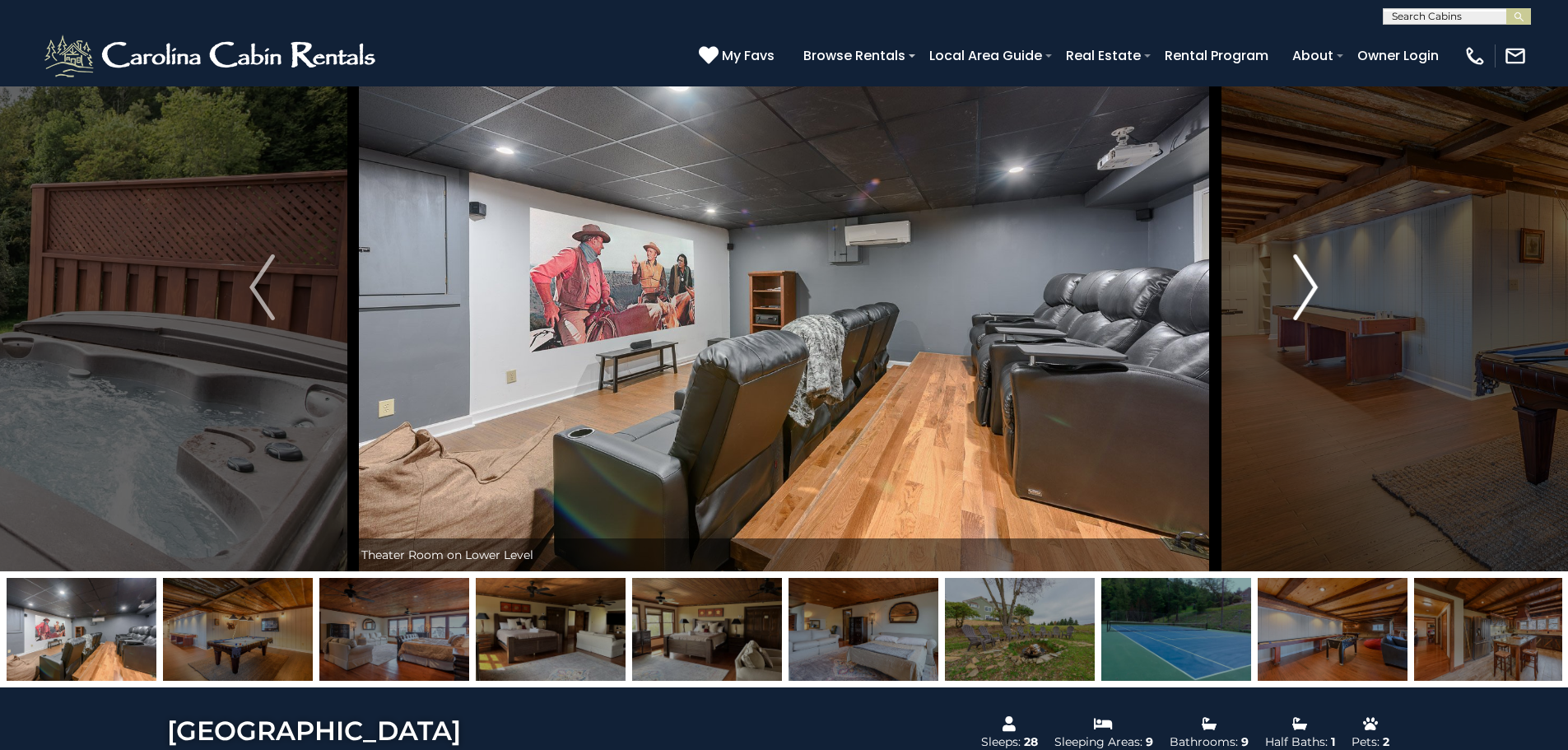
click at [1310, 290] on img "Next" at bounding box center [1305, 287] width 25 height 65
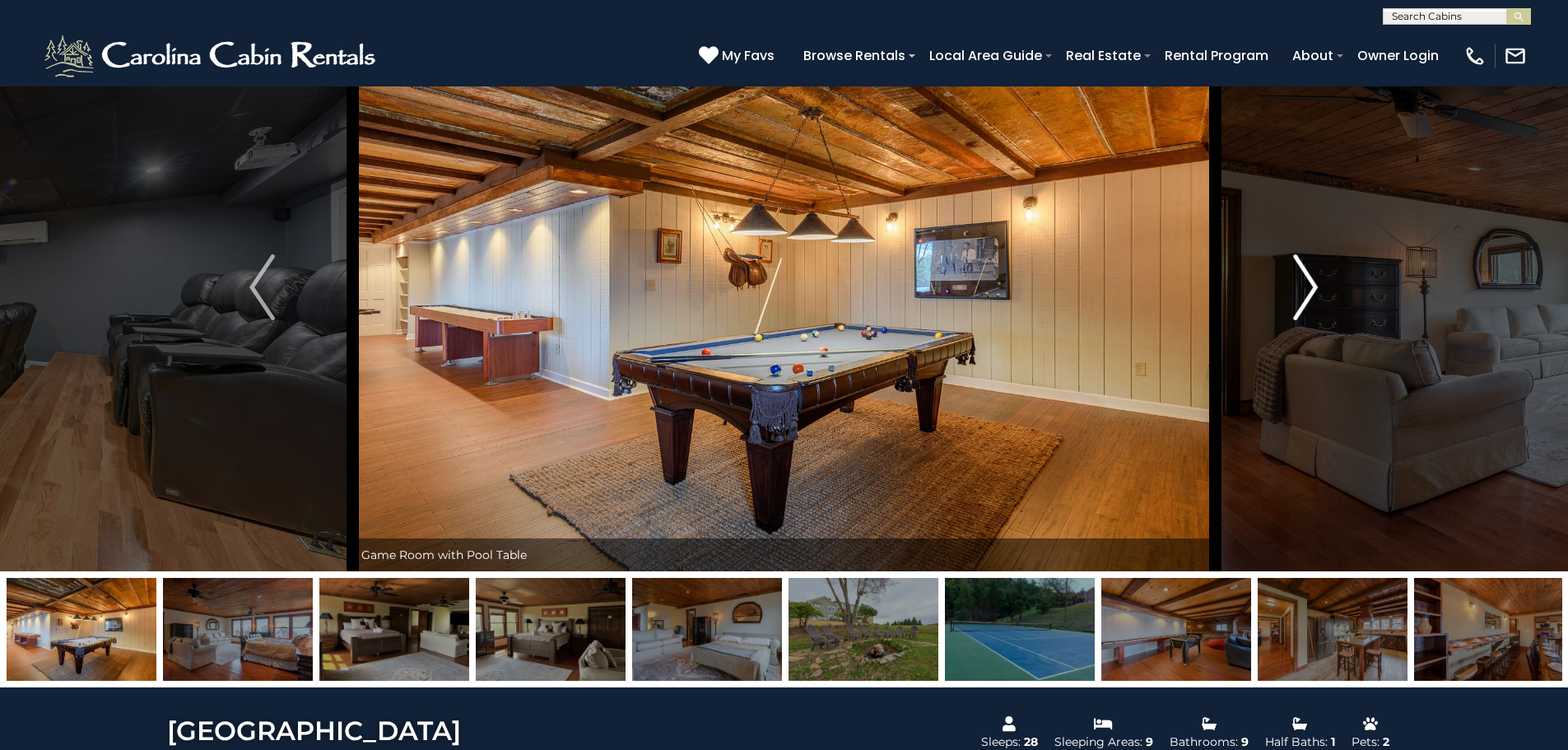
click at [1310, 290] on img "Next" at bounding box center [1305, 287] width 25 height 65
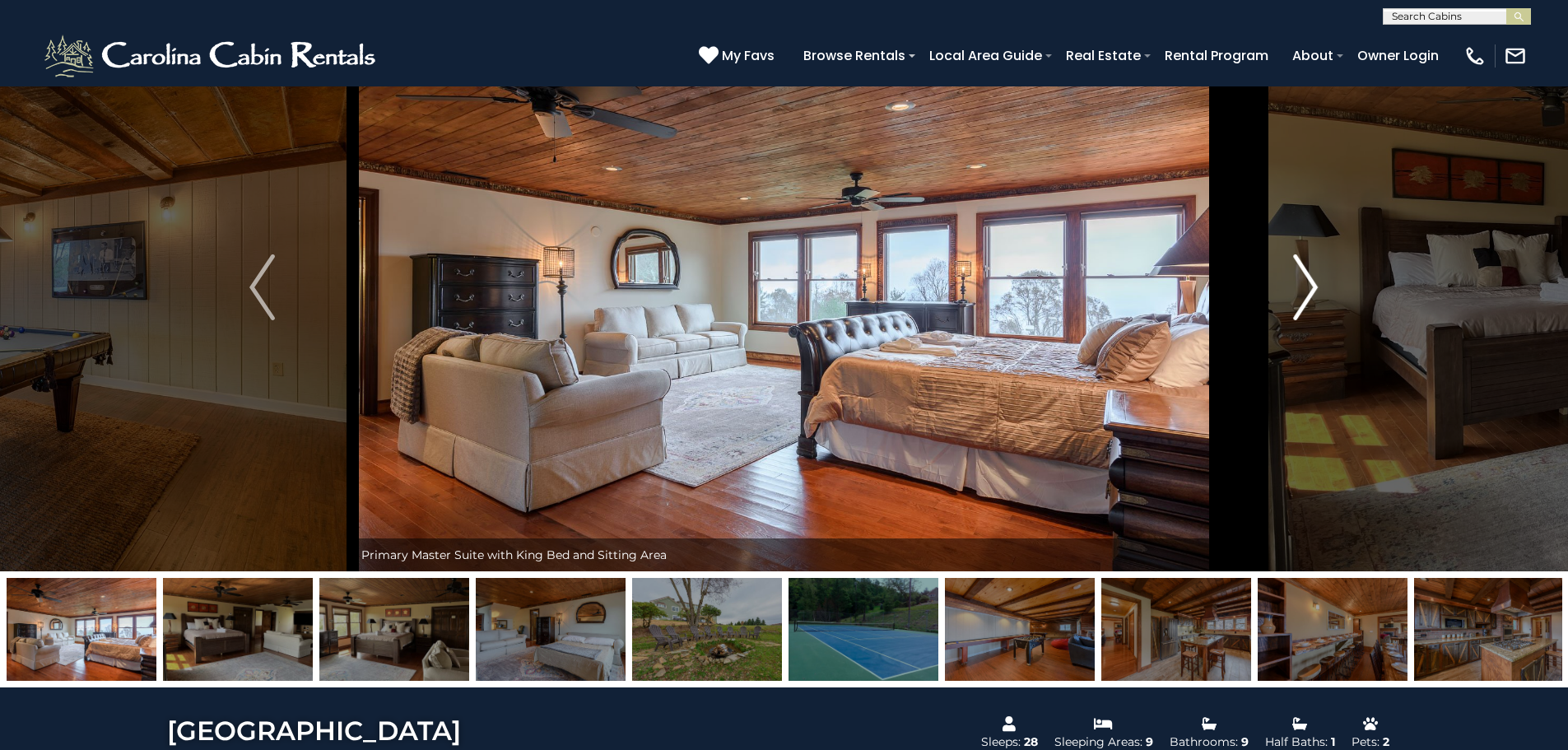
click at [1310, 290] on img "Next" at bounding box center [1305, 287] width 25 height 65
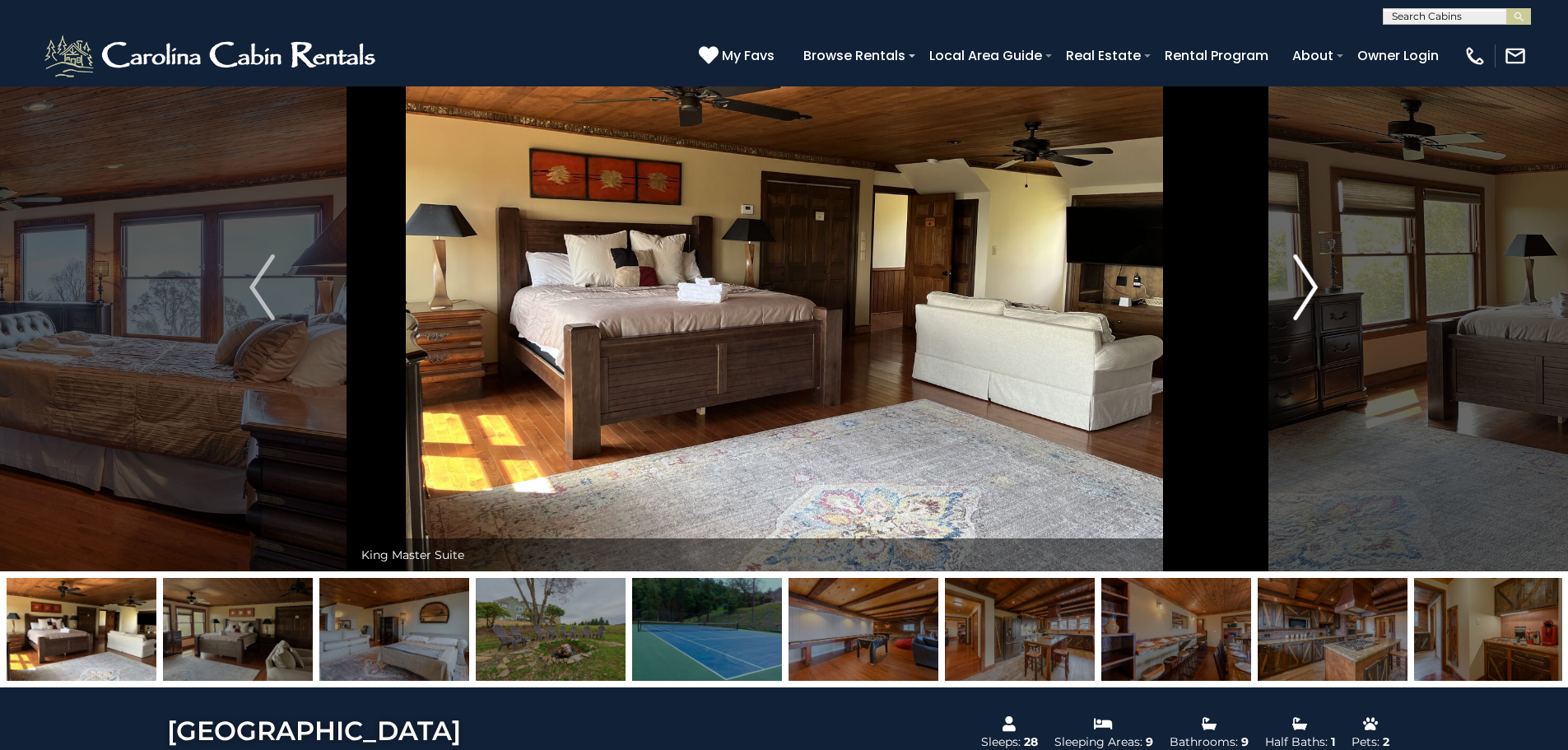
click at [1310, 290] on img "Next" at bounding box center [1305, 287] width 25 height 65
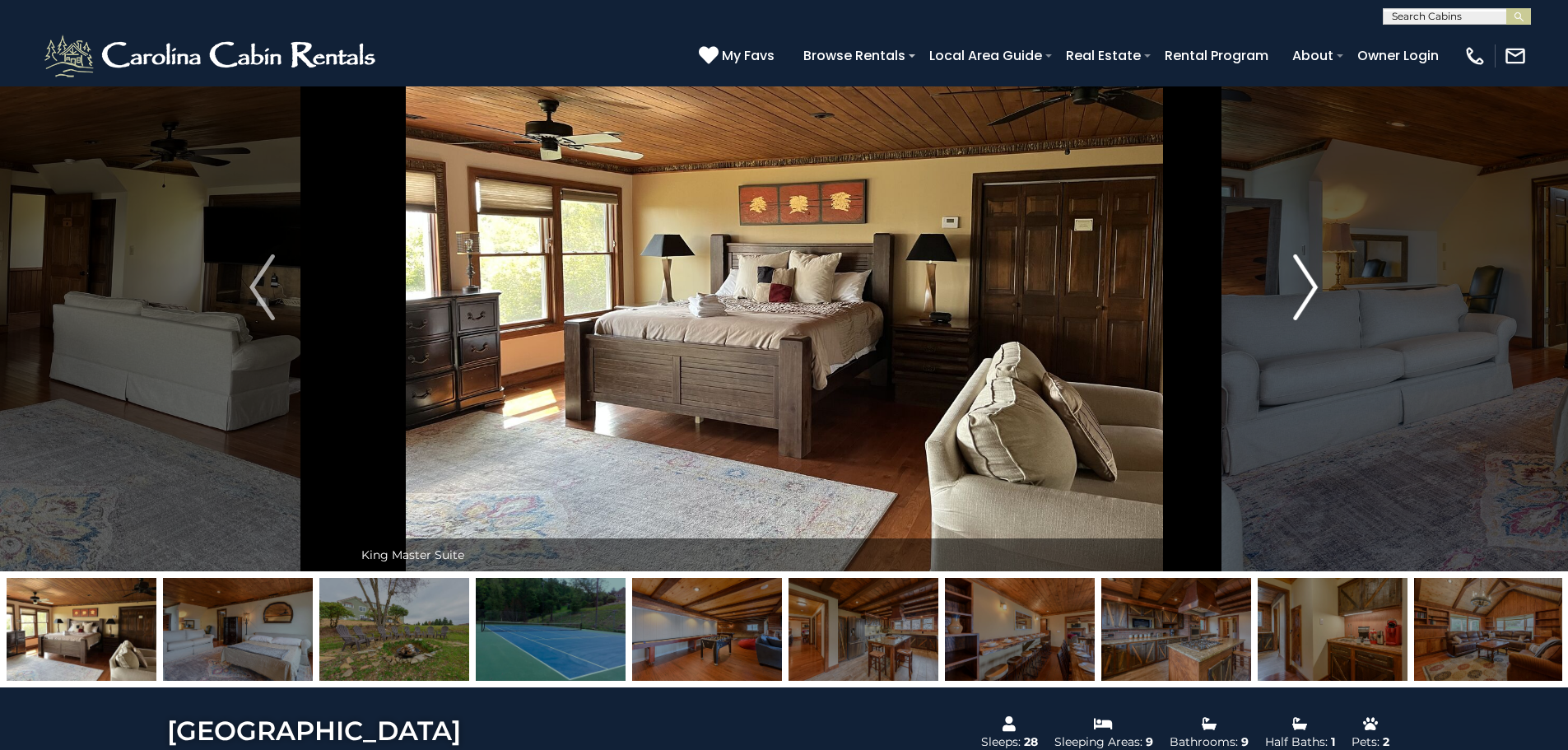
click at [1310, 290] on img "Next" at bounding box center [1305, 287] width 25 height 65
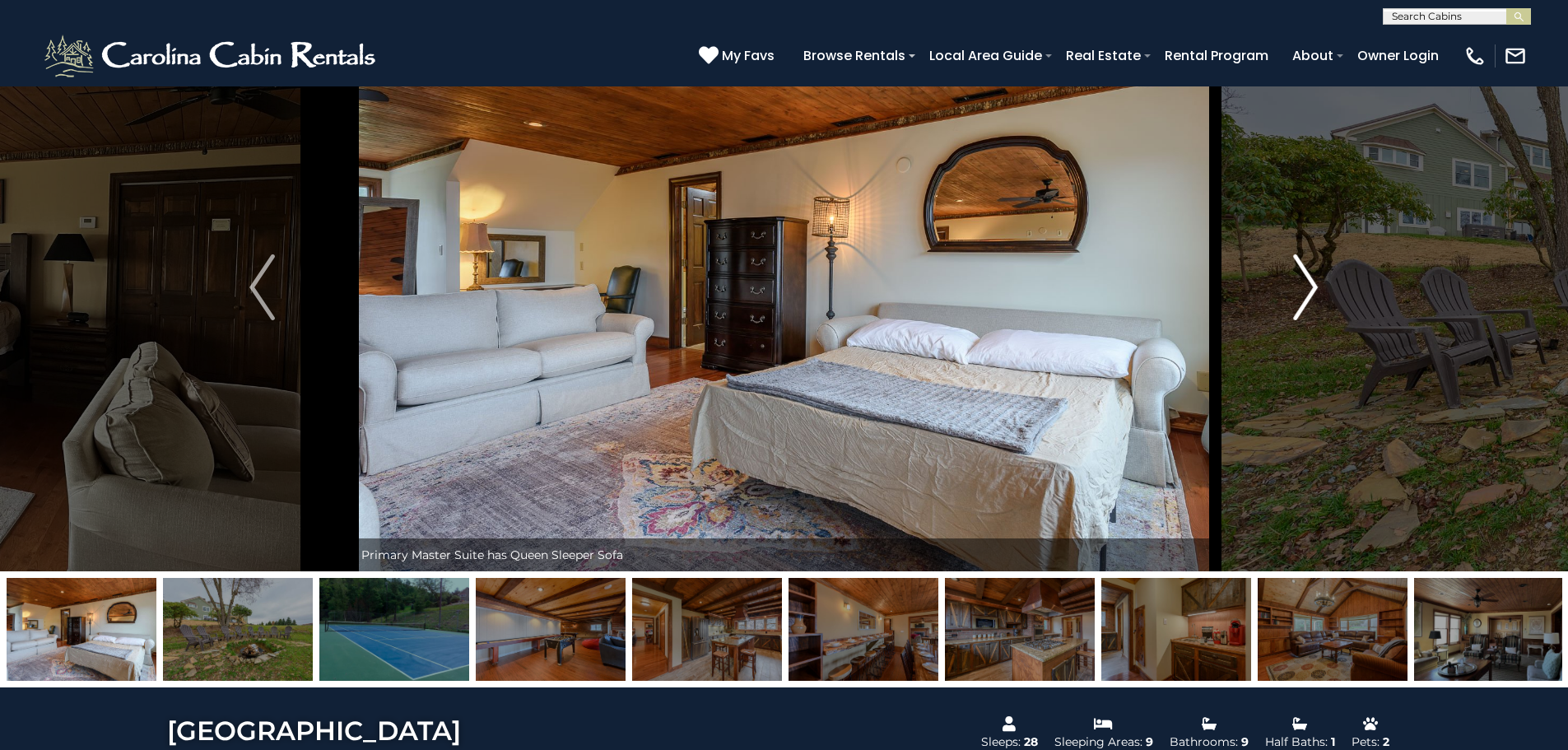
click at [1310, 290] on img "Next" at bounding box center [1305, 287] width 25 height 65
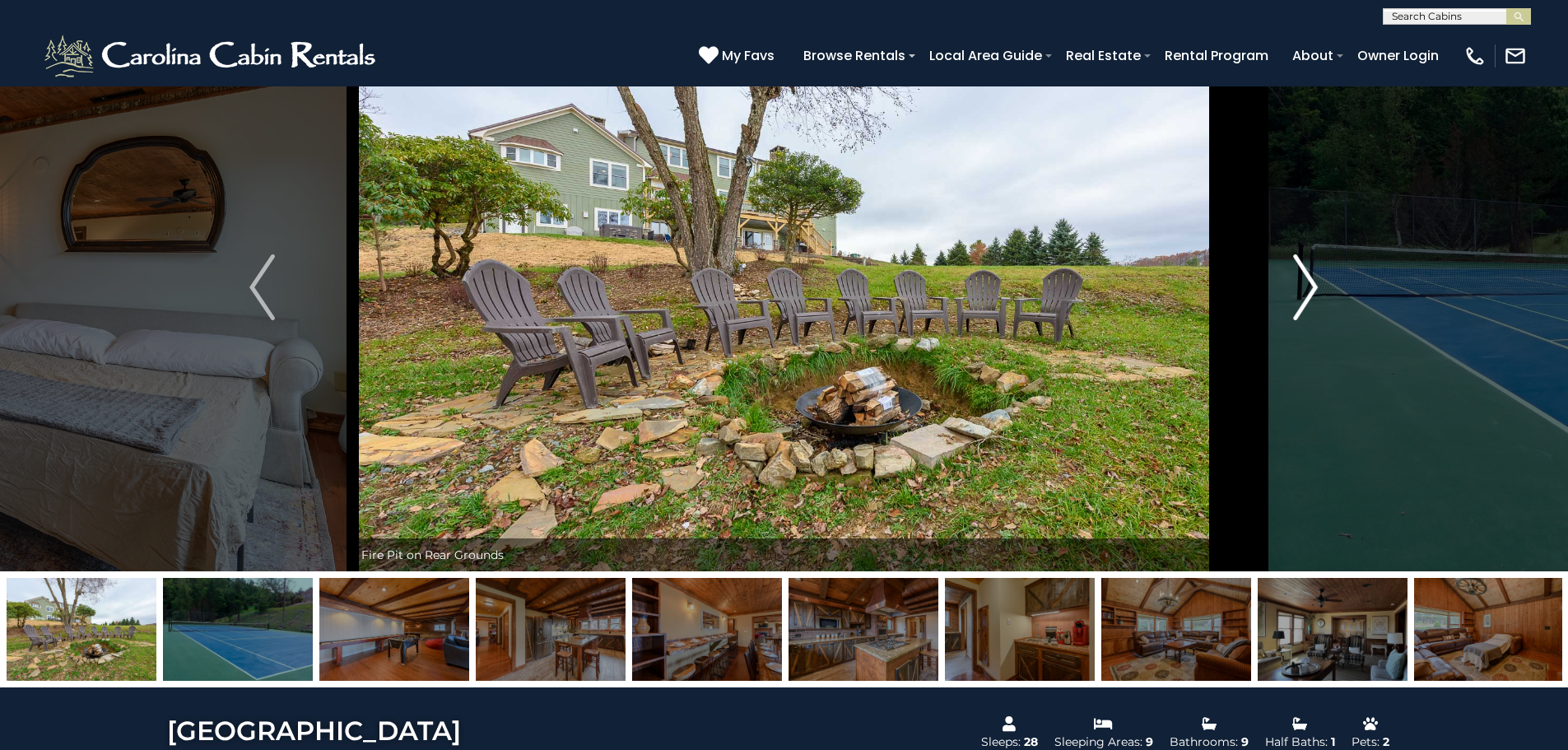
click at [1310, 290] on img "Next" at bounding box center [1305, 287] width 25 height 65
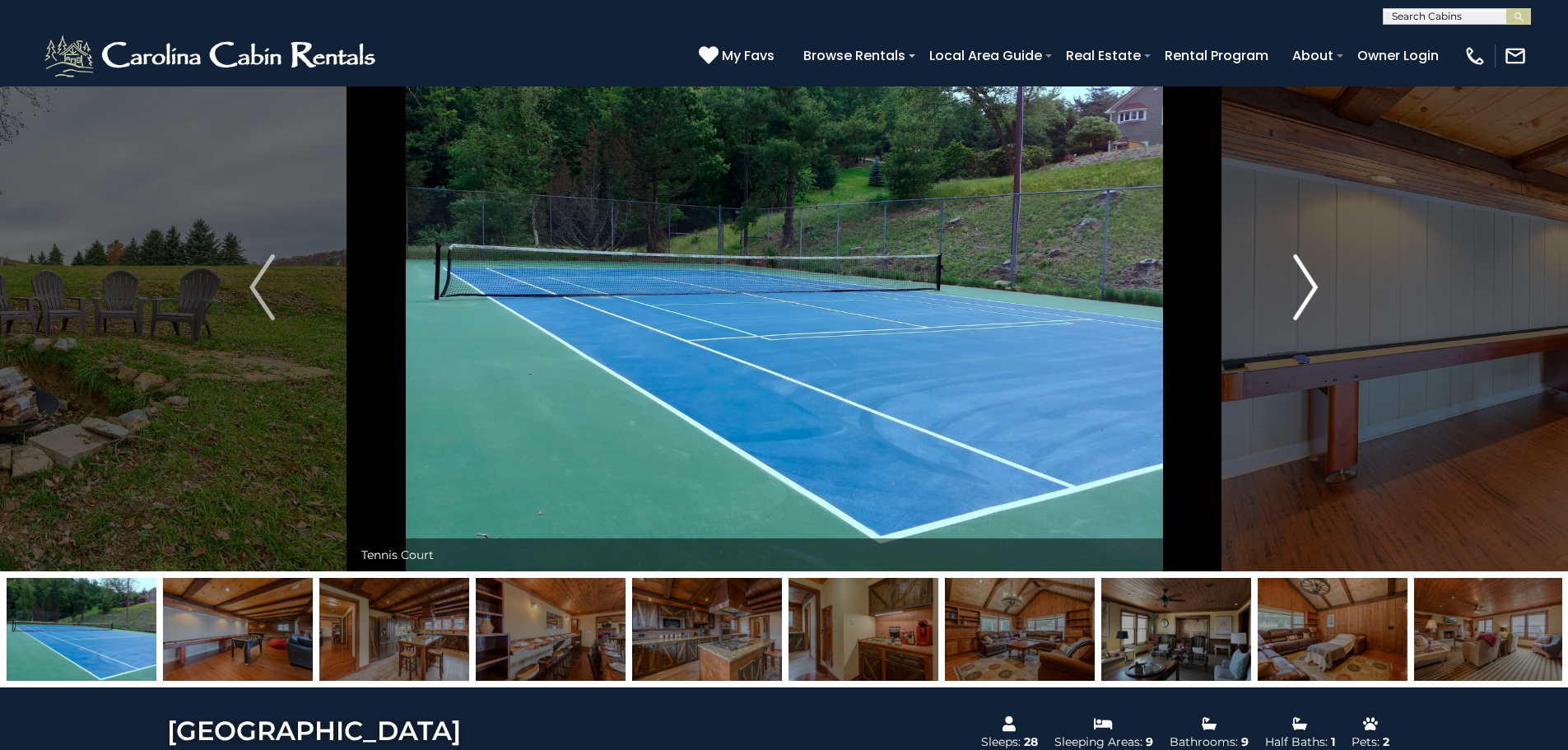
click at [1310, 290] on img "Next" at bounding box center [1305, 287] width 25 height 65
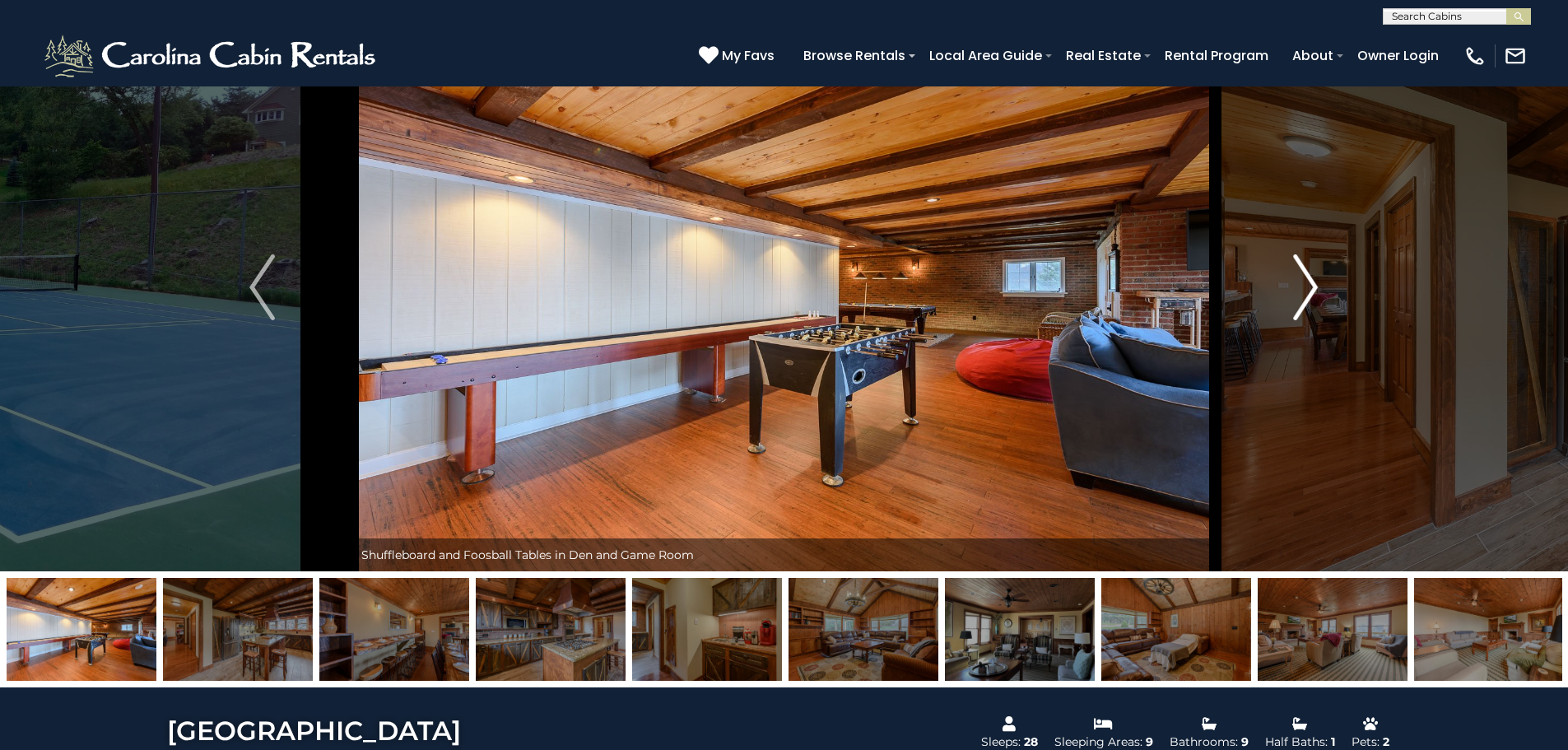
click at [1302, 290] on img "Next" at bounding box center [1305, 287] width 25 height 65
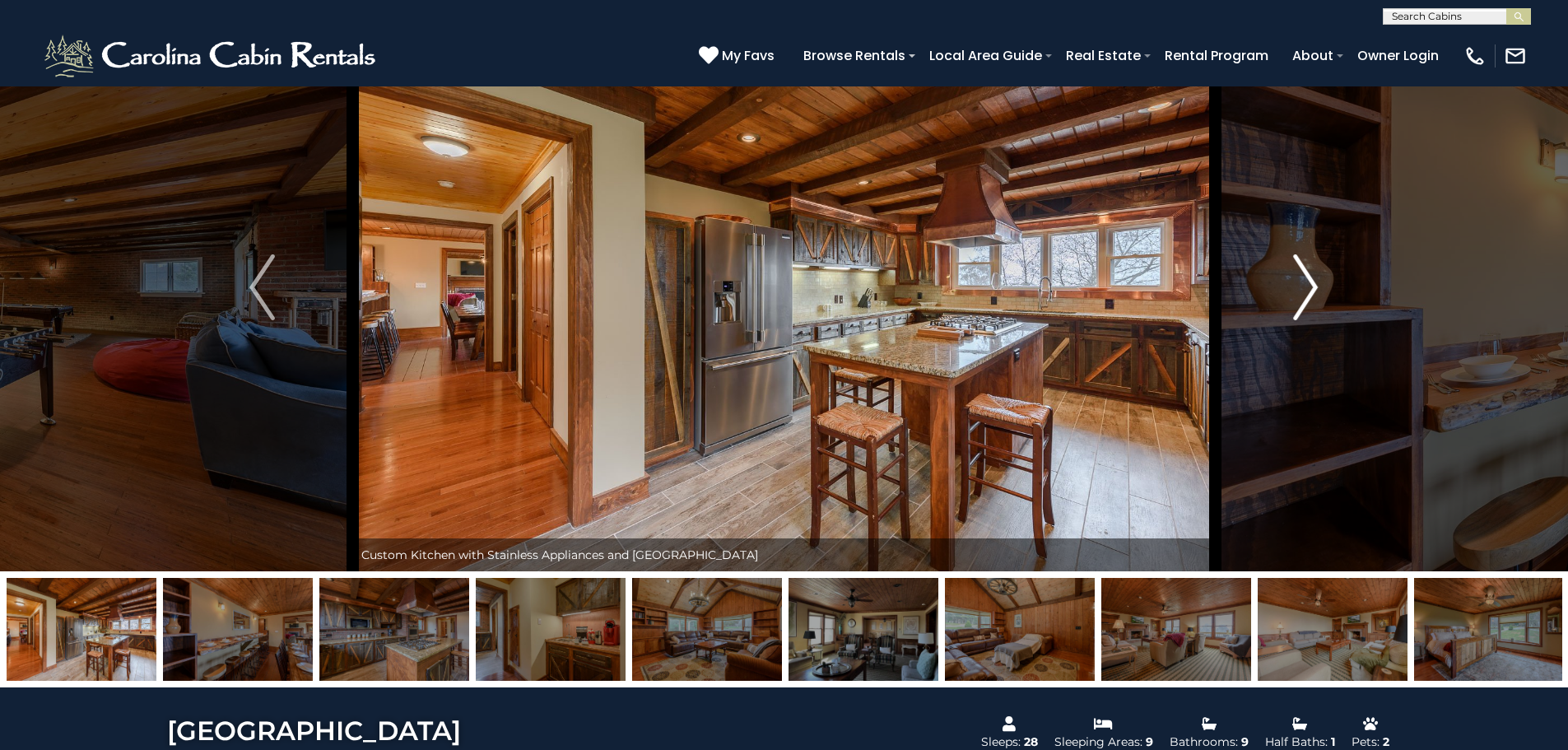
click at [1302, 290] on img "Next" at bounding box center [1305, 287] width 25 height 65
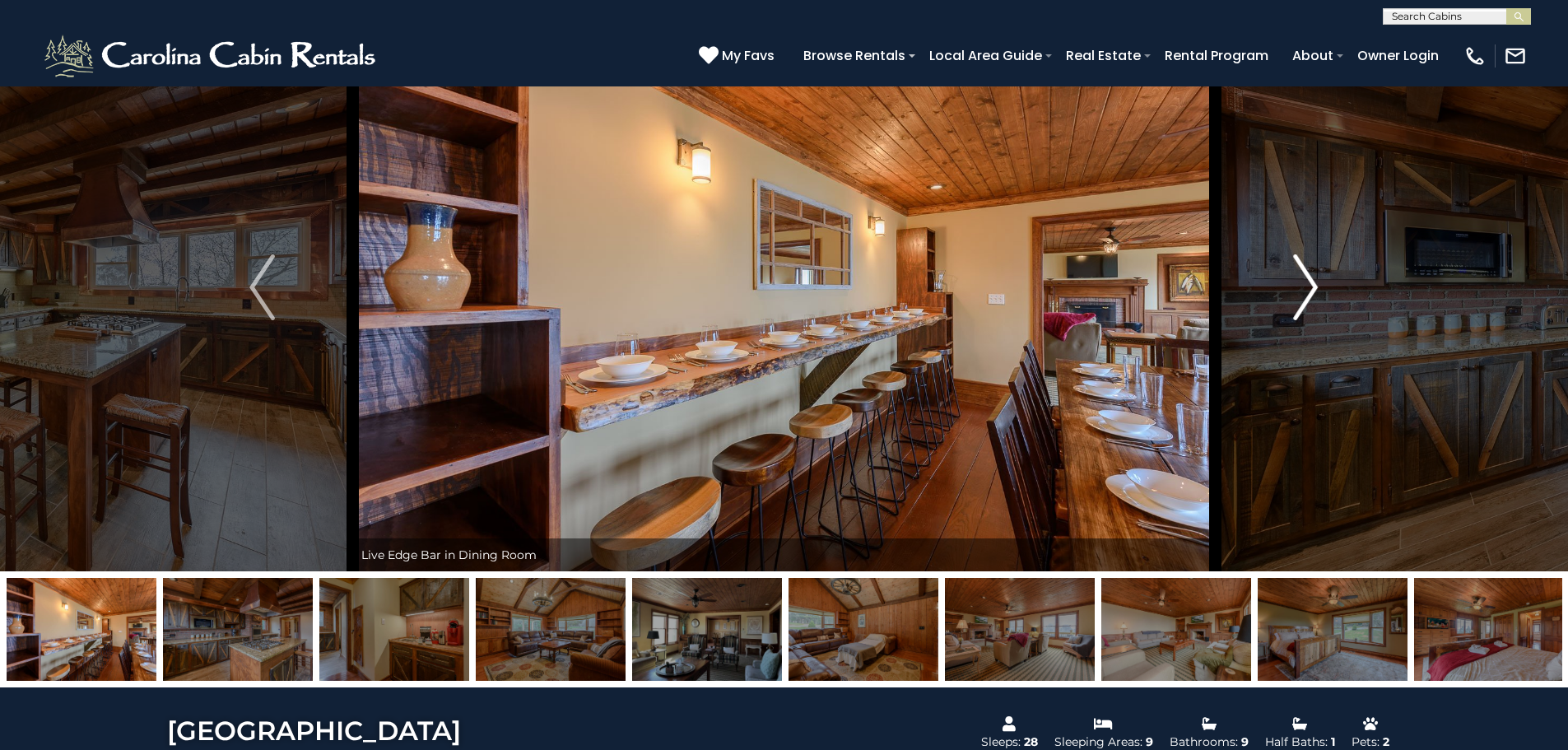
click at [1302, 290] on img "Next" at bounding box center [1305, 287] width 25 height 65
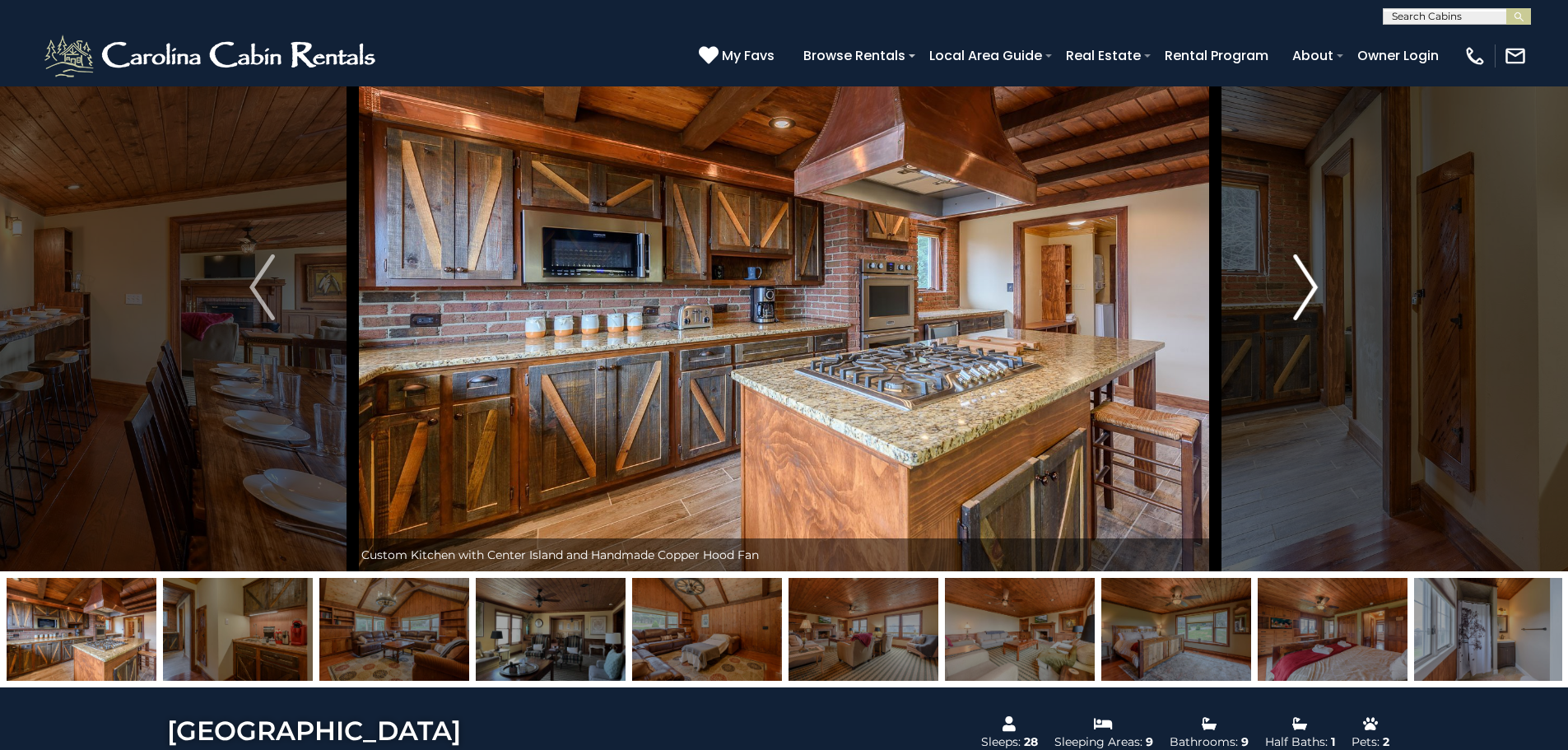
click at [1302, 290] on img "Next" at bounding box center [1305, 287] width 25 height 65
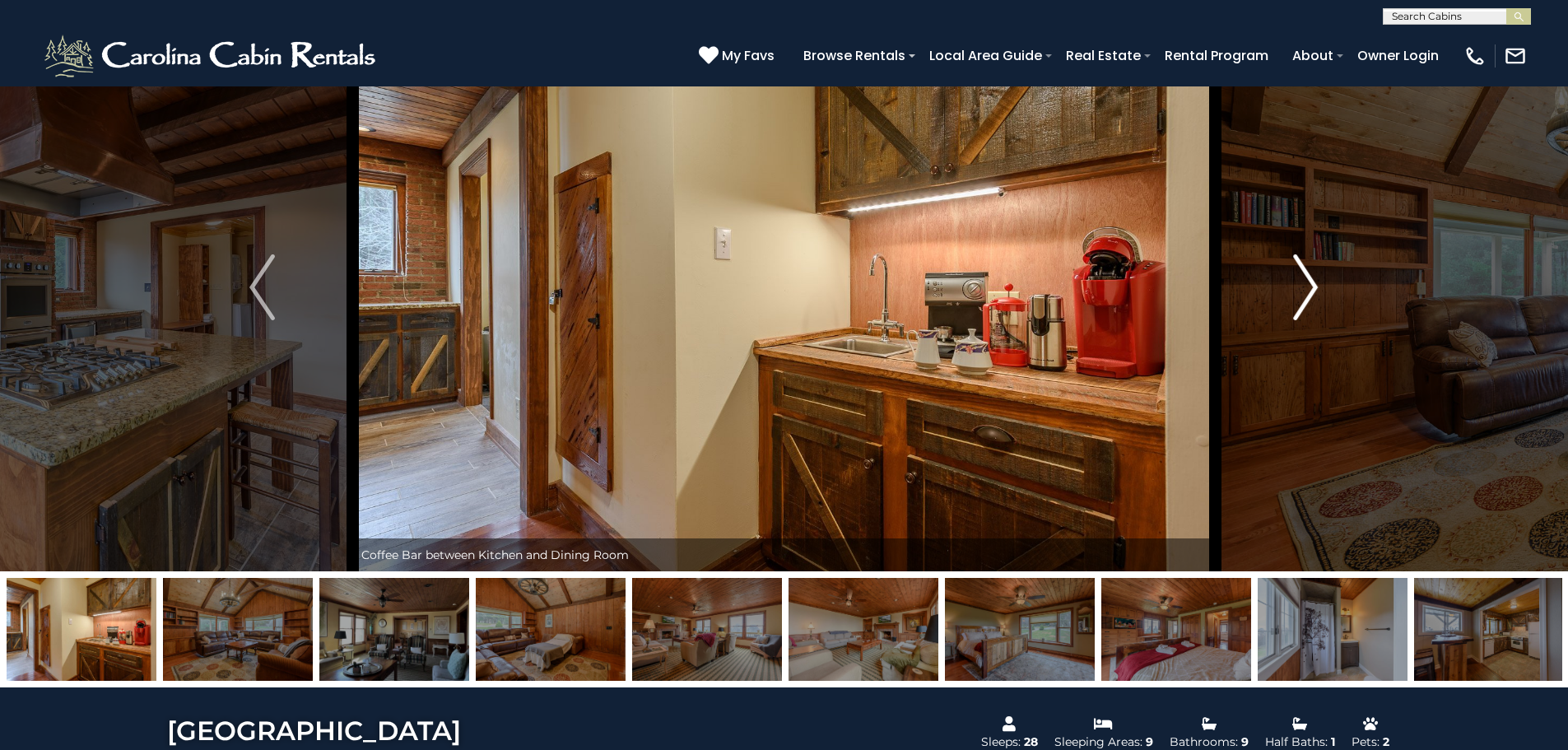
click at [1302, 290] on img "Next" at bounding box center [1305, 287] width 25 height 65
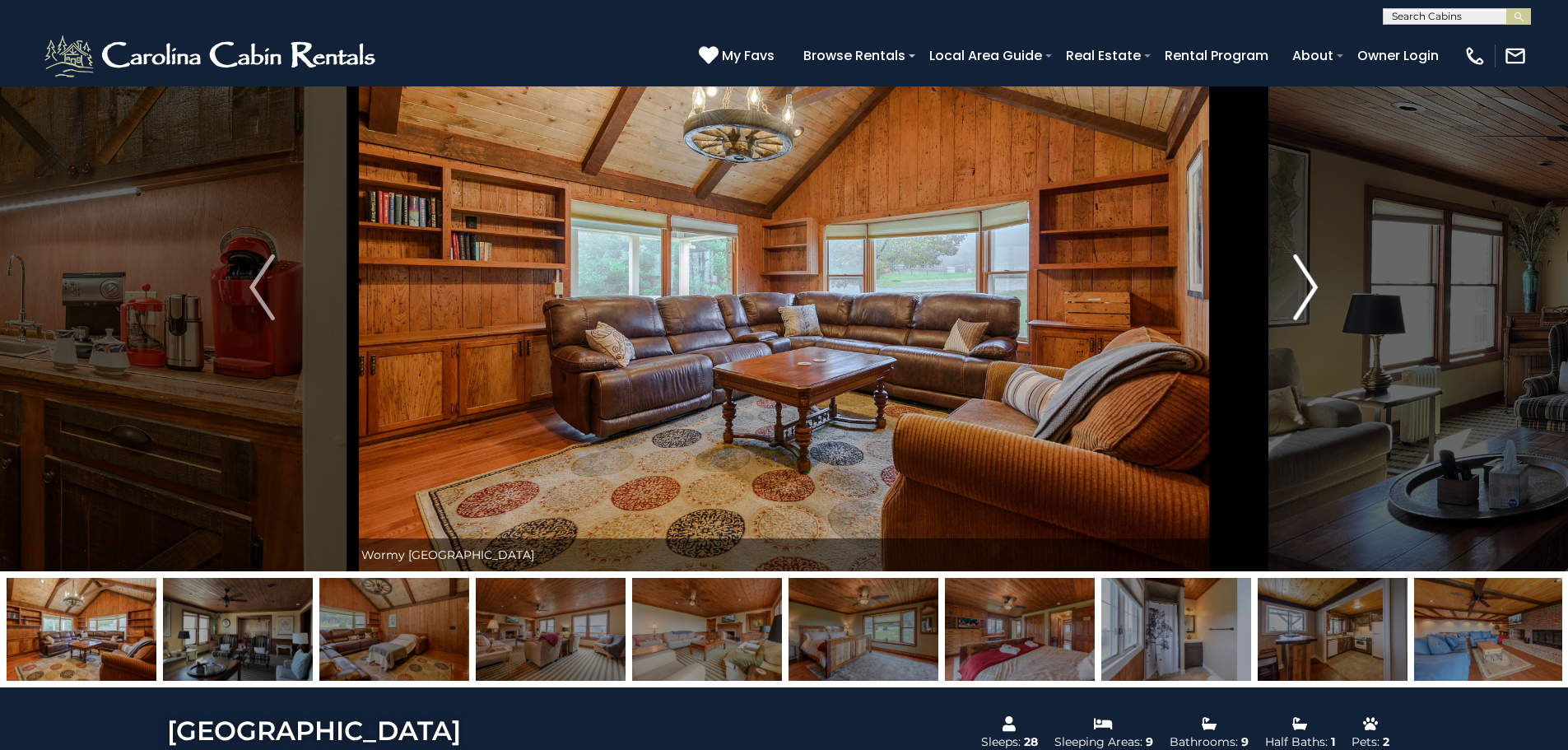
click at [1302, 290] on img "Next" at bounding box center [1305, 287] width 25 height 65
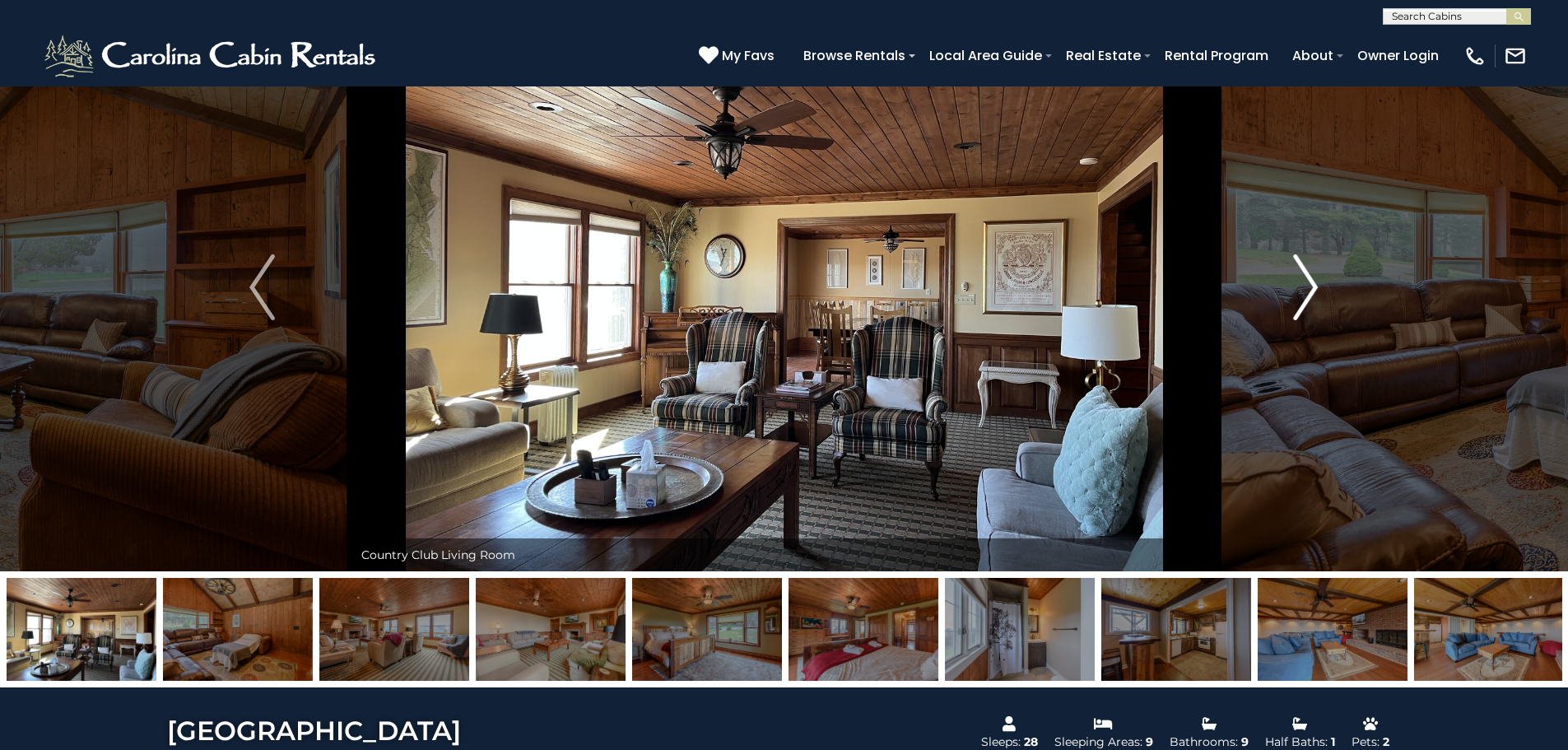
click at [1302, 290] on img "Next" at bounding box center [1305, 287] width 25 height 65
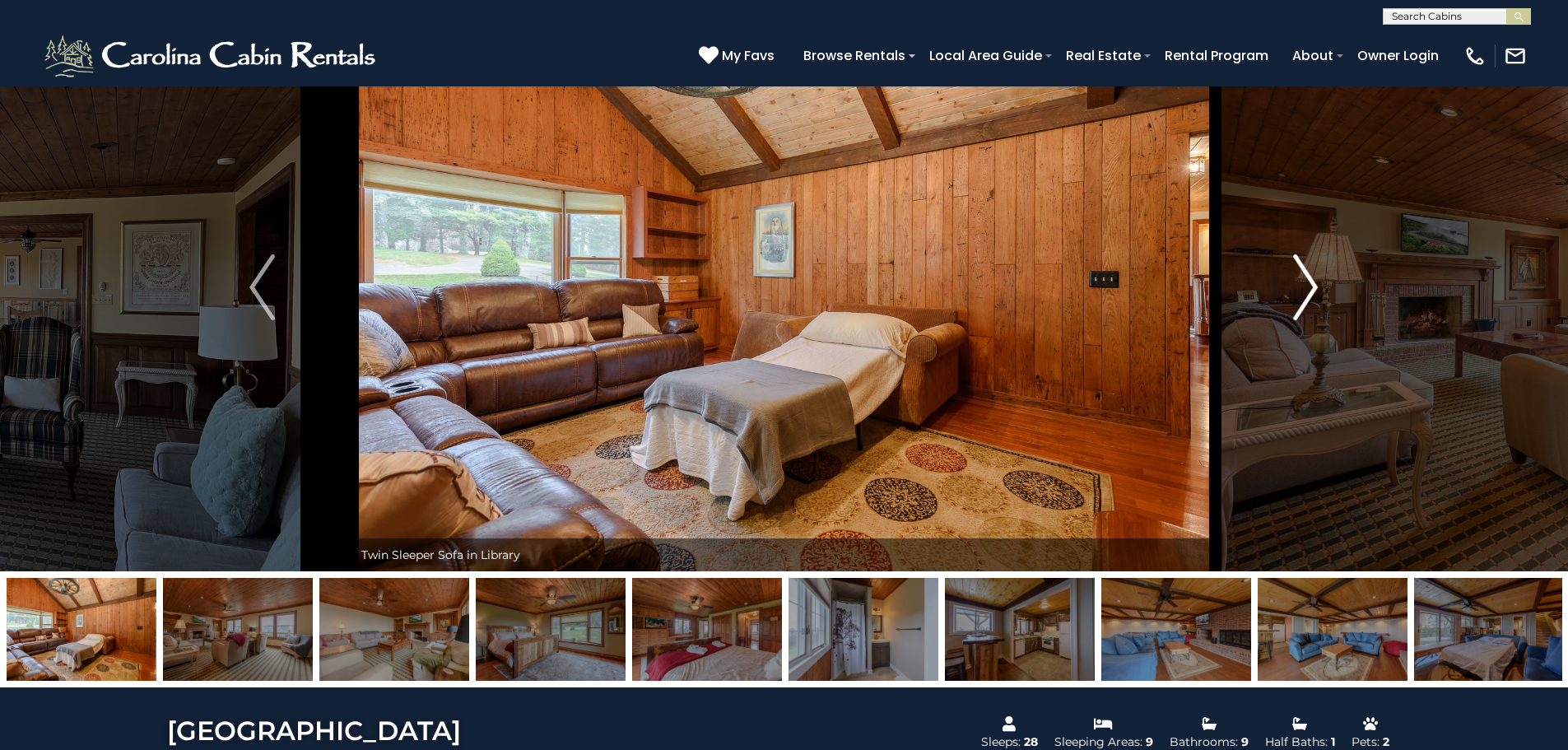
click at [1302, 290] on img "Next" at bounding box center [1305, 287] width 25 height 65
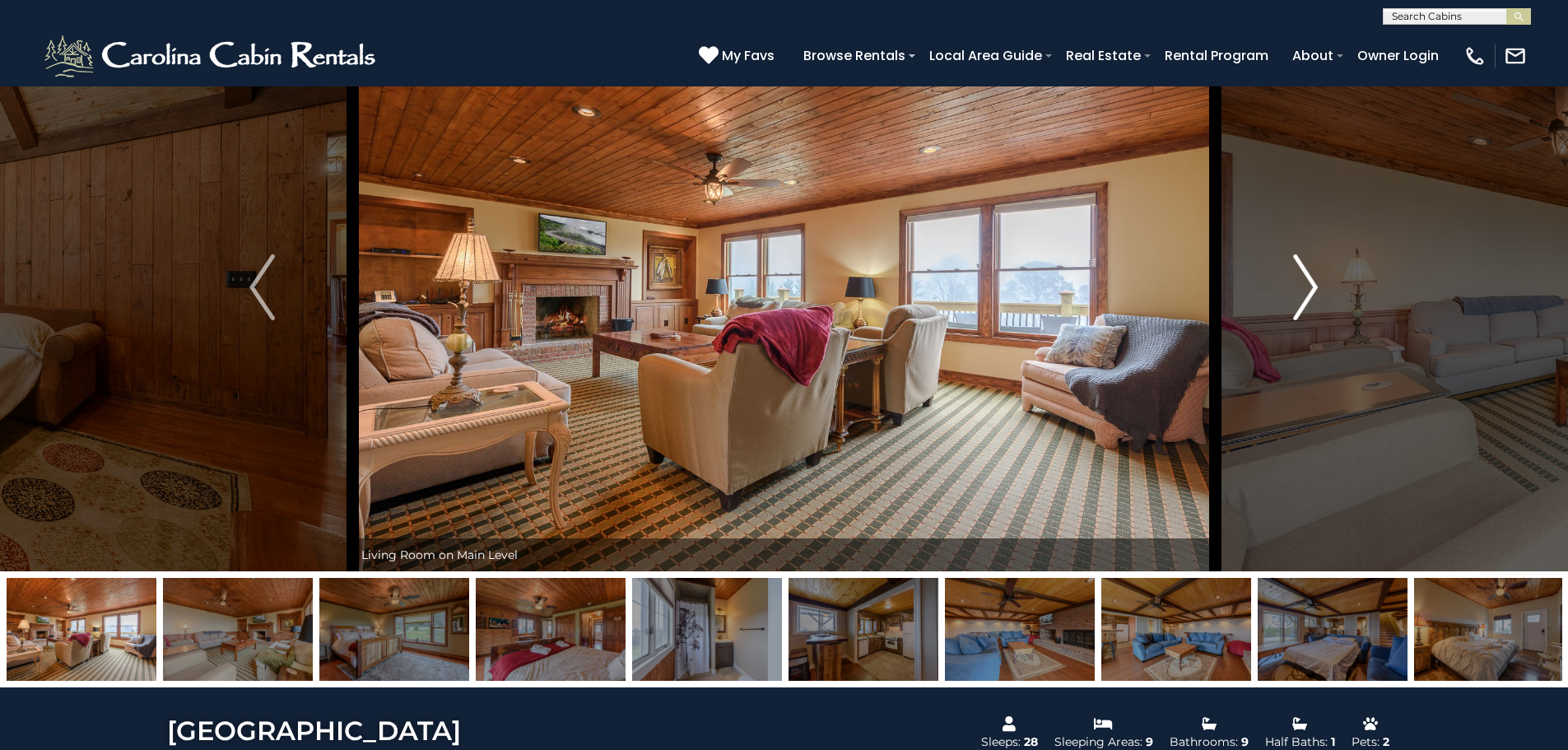
click at [1302, 290] on img "Next" at bounding box center [1305, 287] width 25 height 65
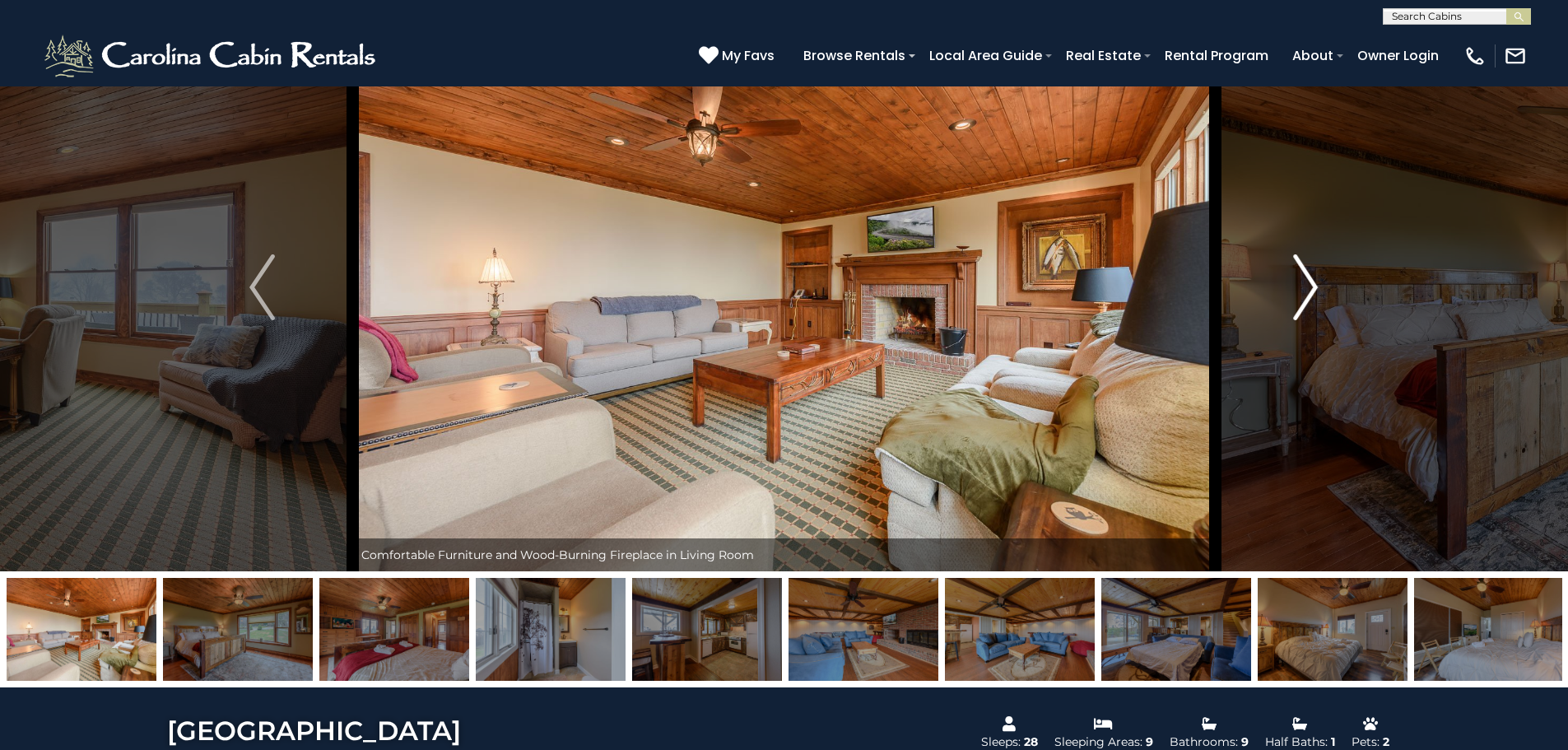
click at [1302, 290] on img "Next" at bounding box center [1305, 287] width 25 height 65
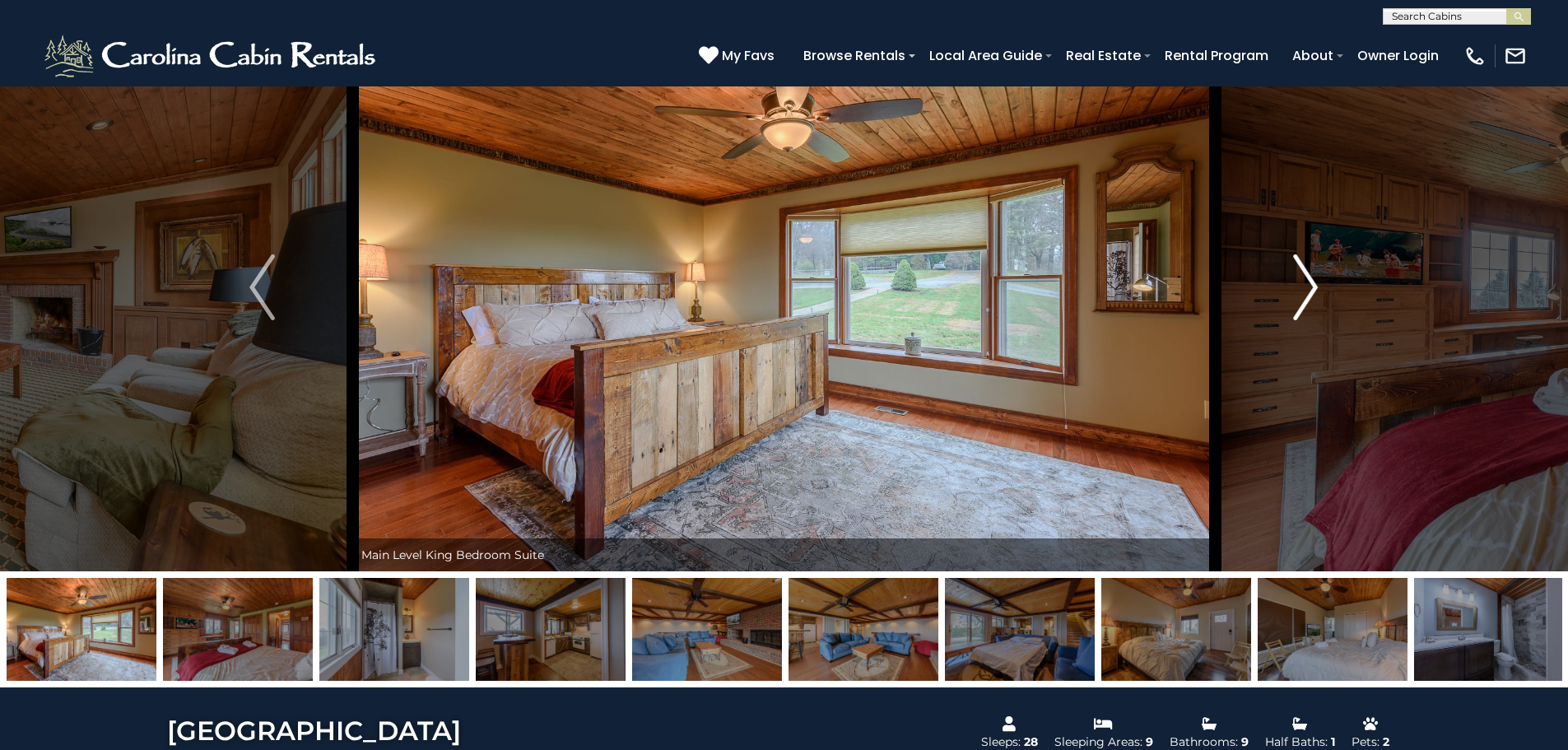
click at [1302, 290] on img "Next" at bounding box center [1305, 287] width 25 height 65
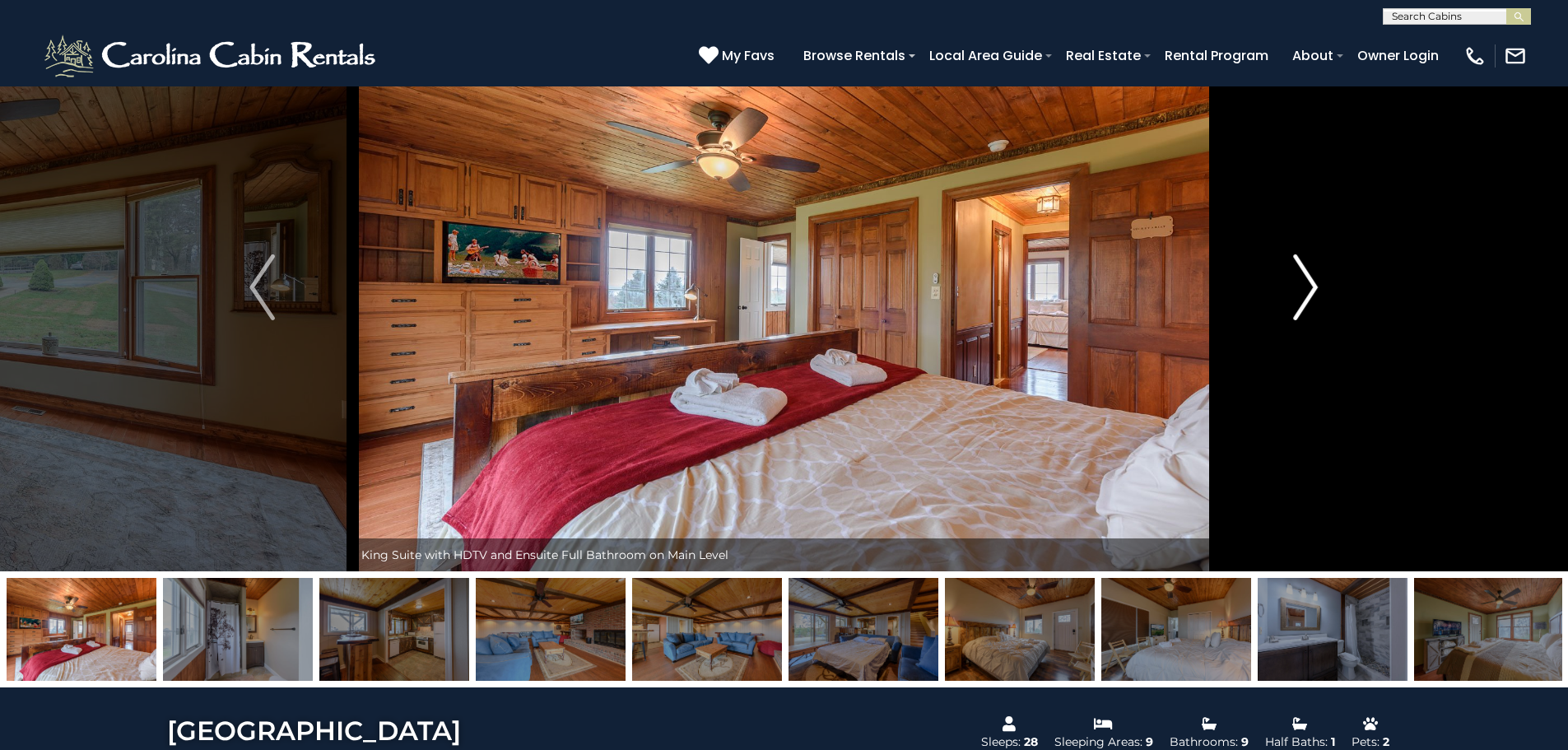
click at [1302, 289] on img "Next" at bounding box center [1305, 287] width 25 height 65
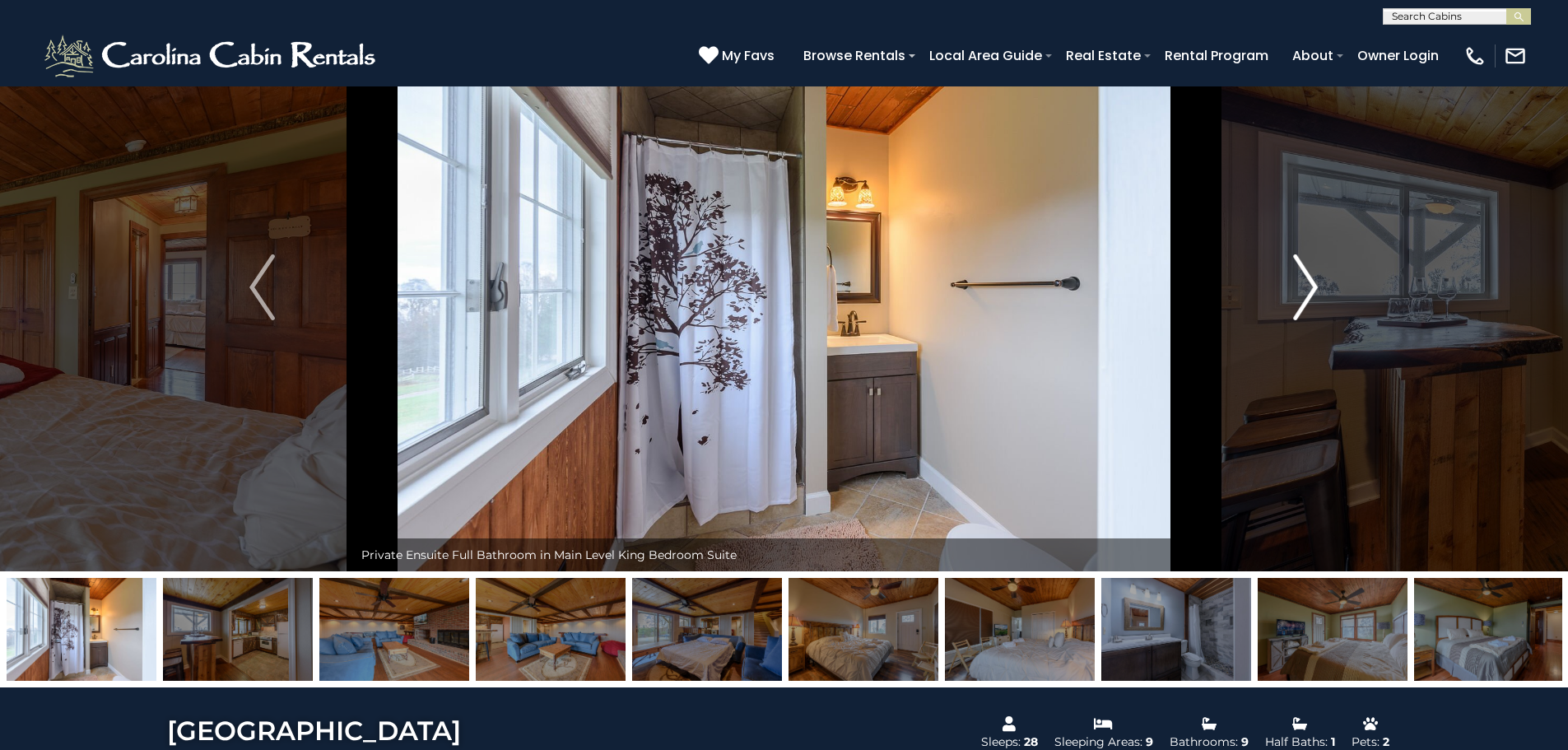
click at [1302, 289] on img "Next" at bounding box center [1305, 287] width 25 height 65
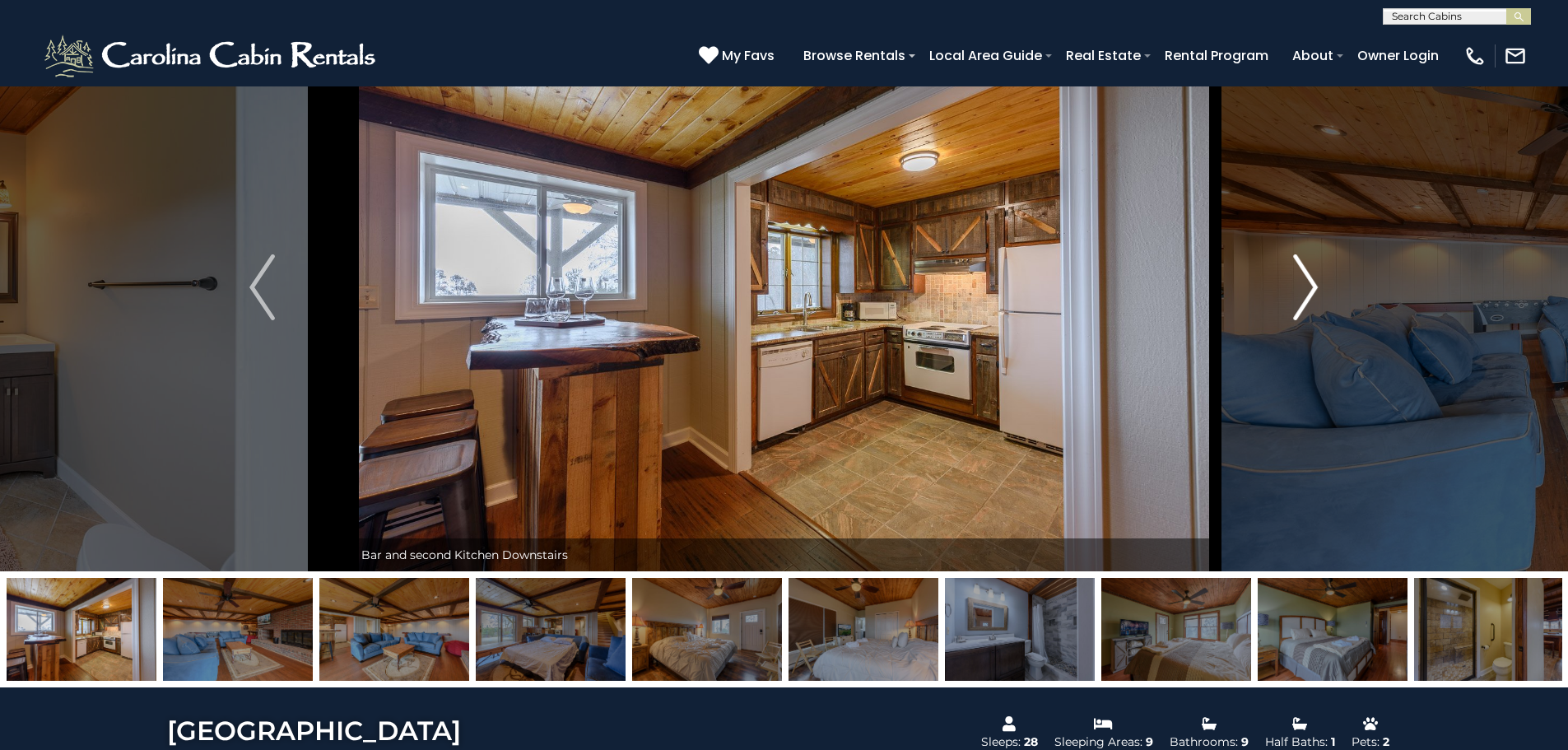
click at [1302, 289] on img "Next" at bounding box center [1305, 287] width 25 height 65
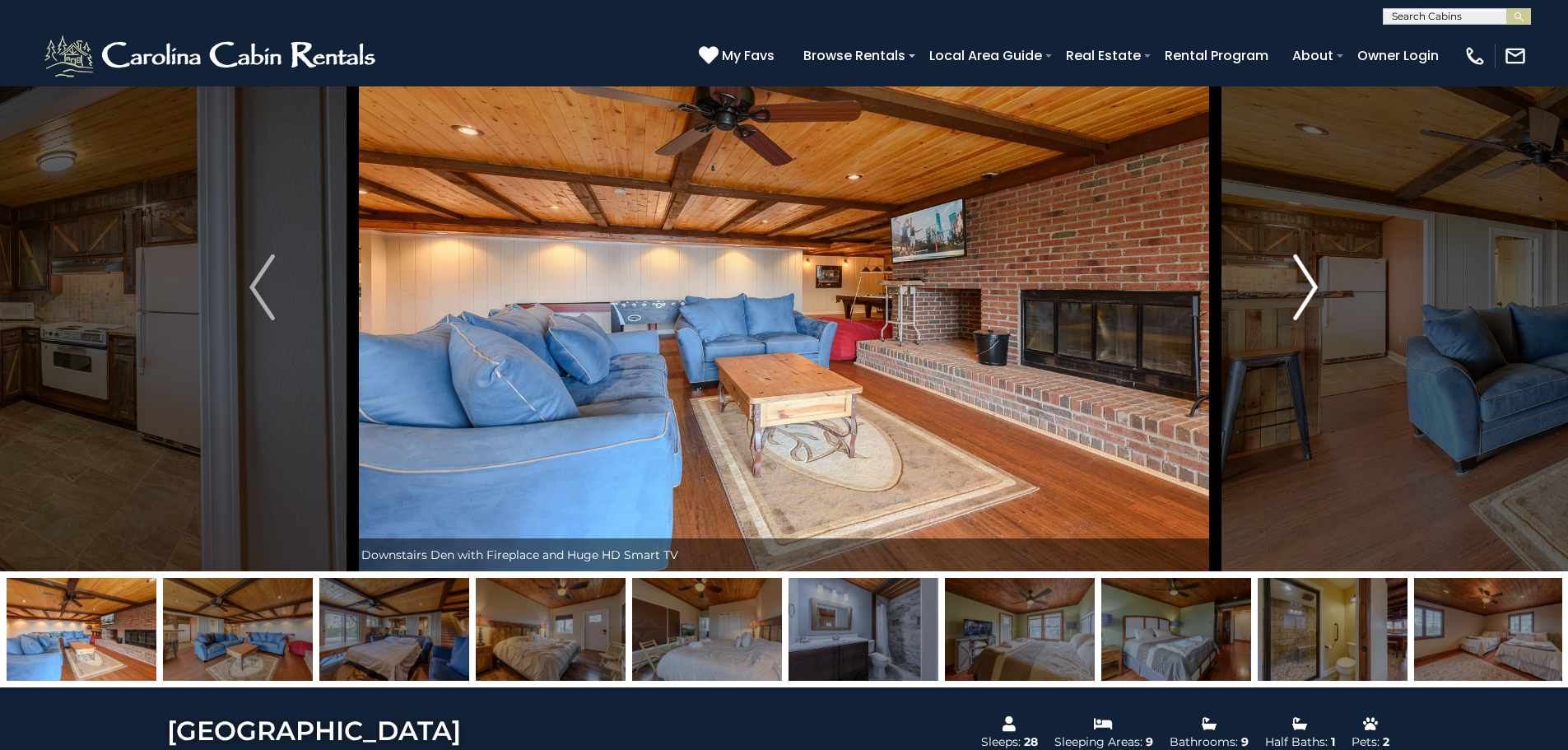
click at [1302, 289] on img "Next" at bounding box center [1305, 287] width 25 height 65
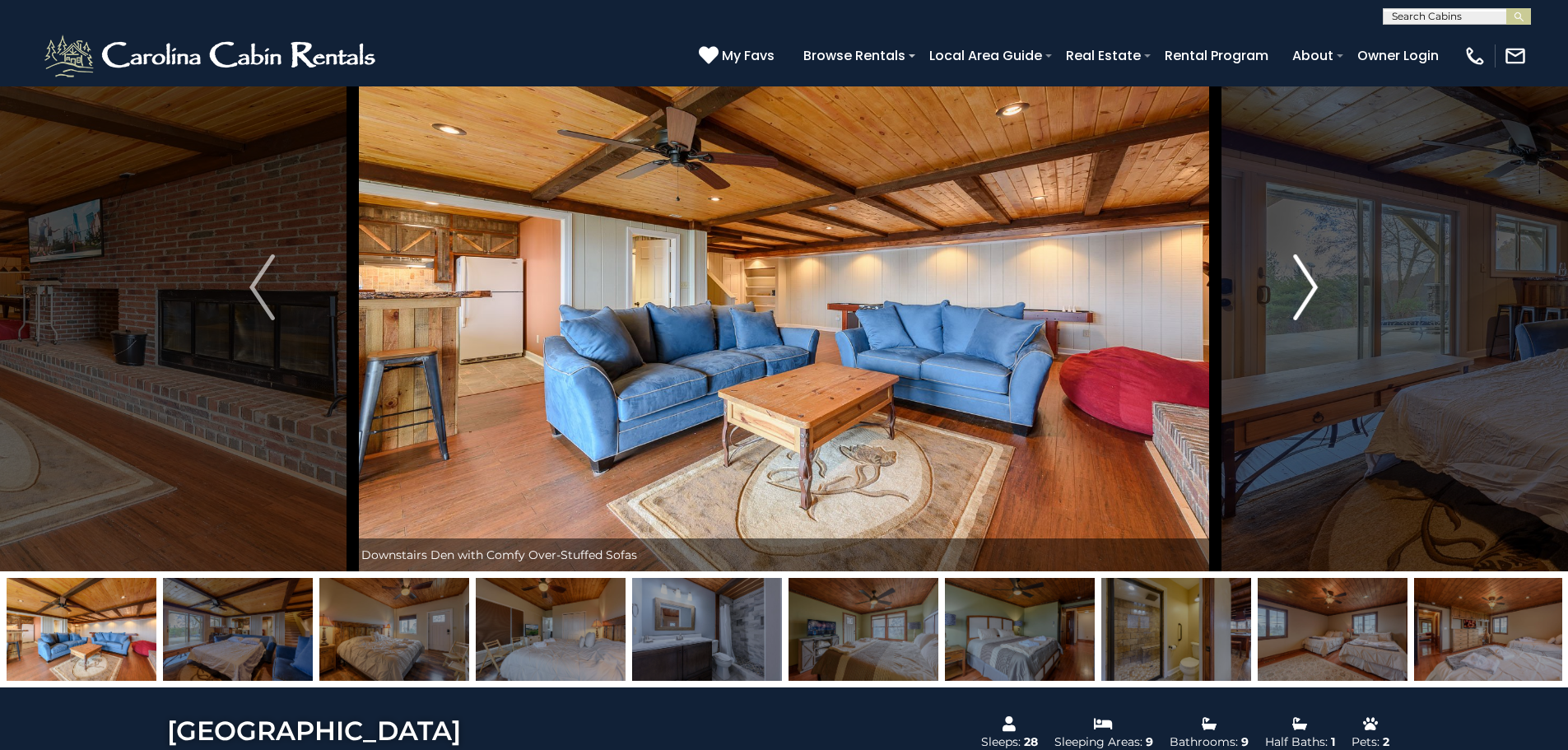
click at [1302, 289] on img "Next" at bounding box center [1305, 287] width 25 height 65
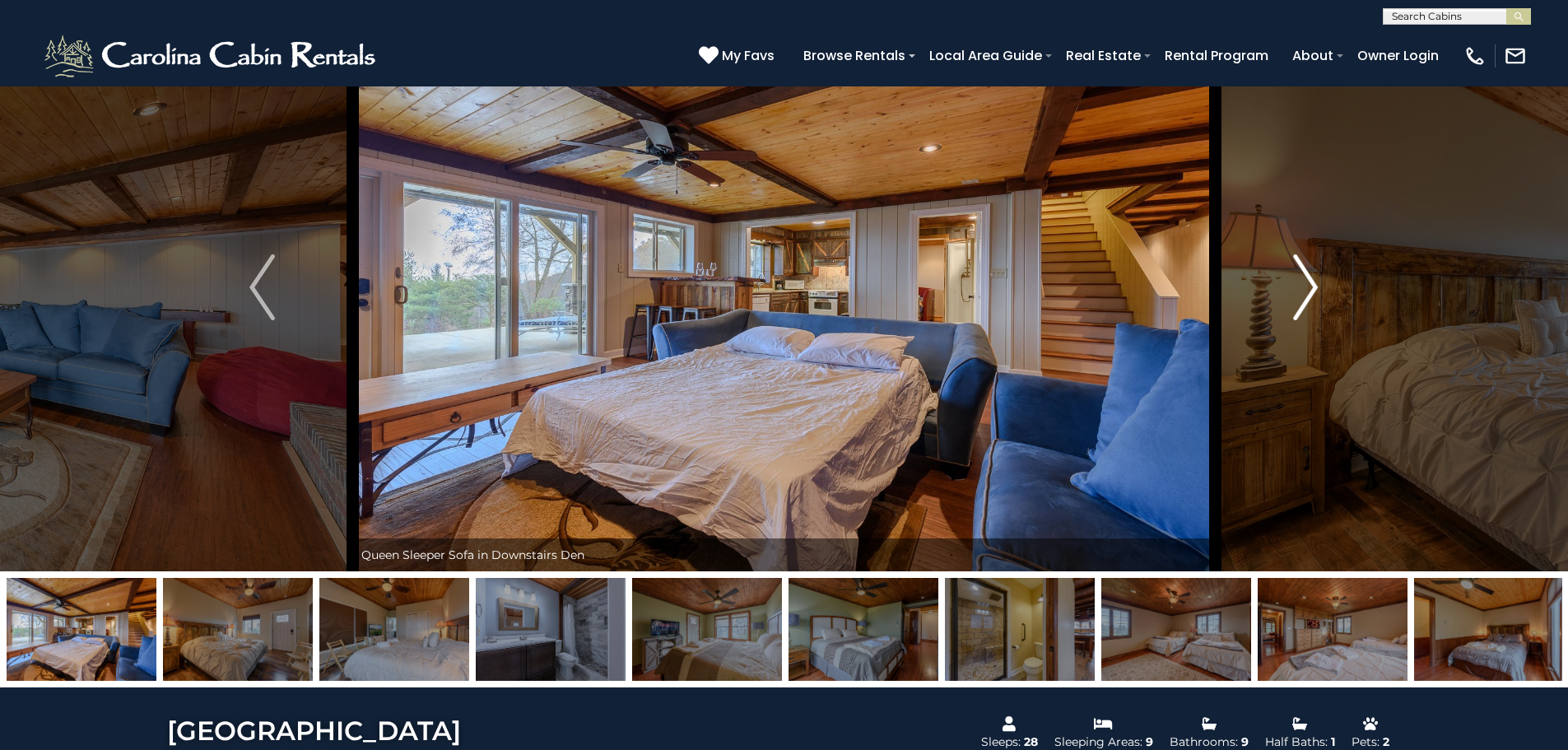
click at [1302, 289] on img "Next" at bounding box center [1305, 287] width 25 height 65
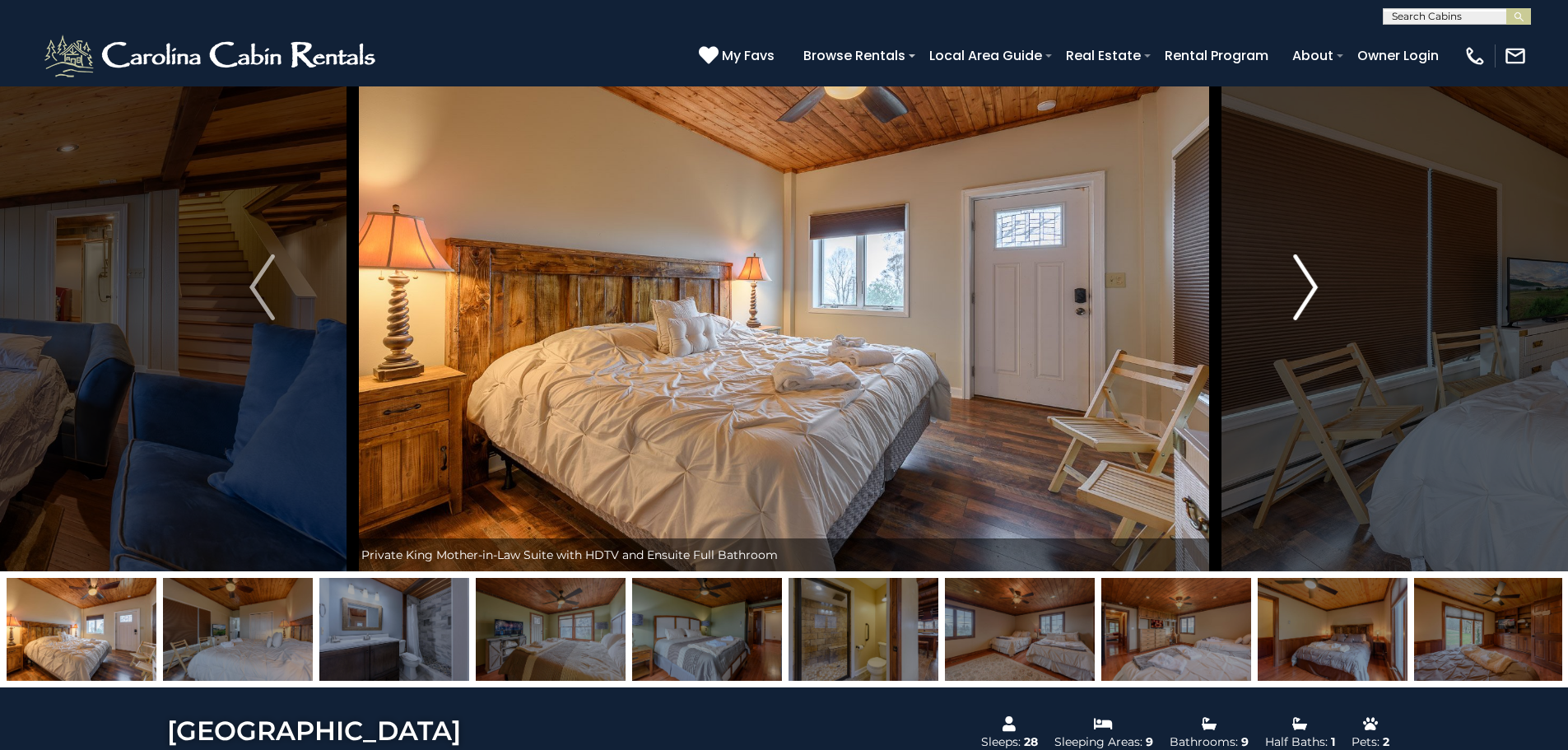
click at [1302, 289] on img "Next" at bounding box center [1305, 287] width 25 height 65
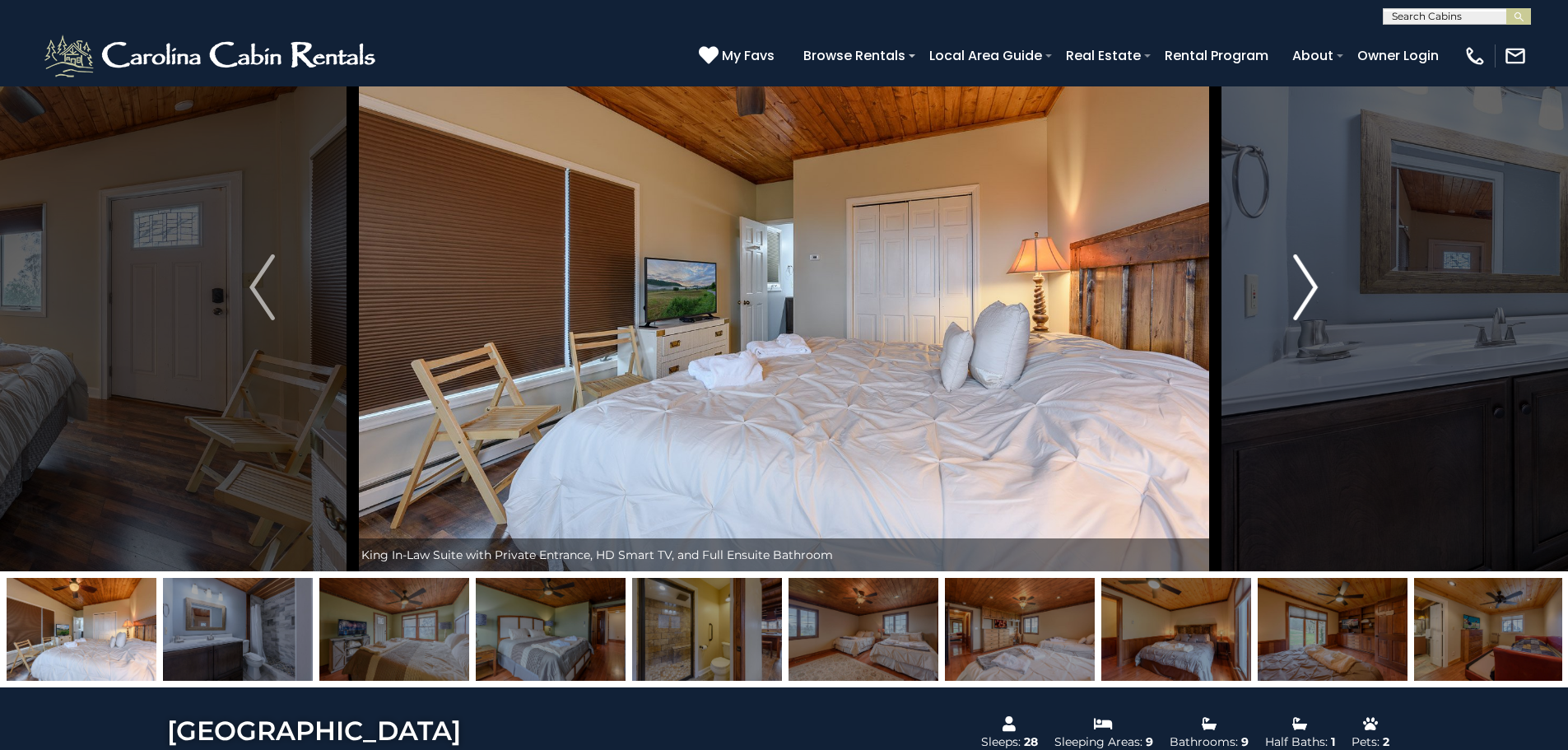
click at [1303, 289] on img "Next" at bounding box center [1305, 287] width 25 height 65
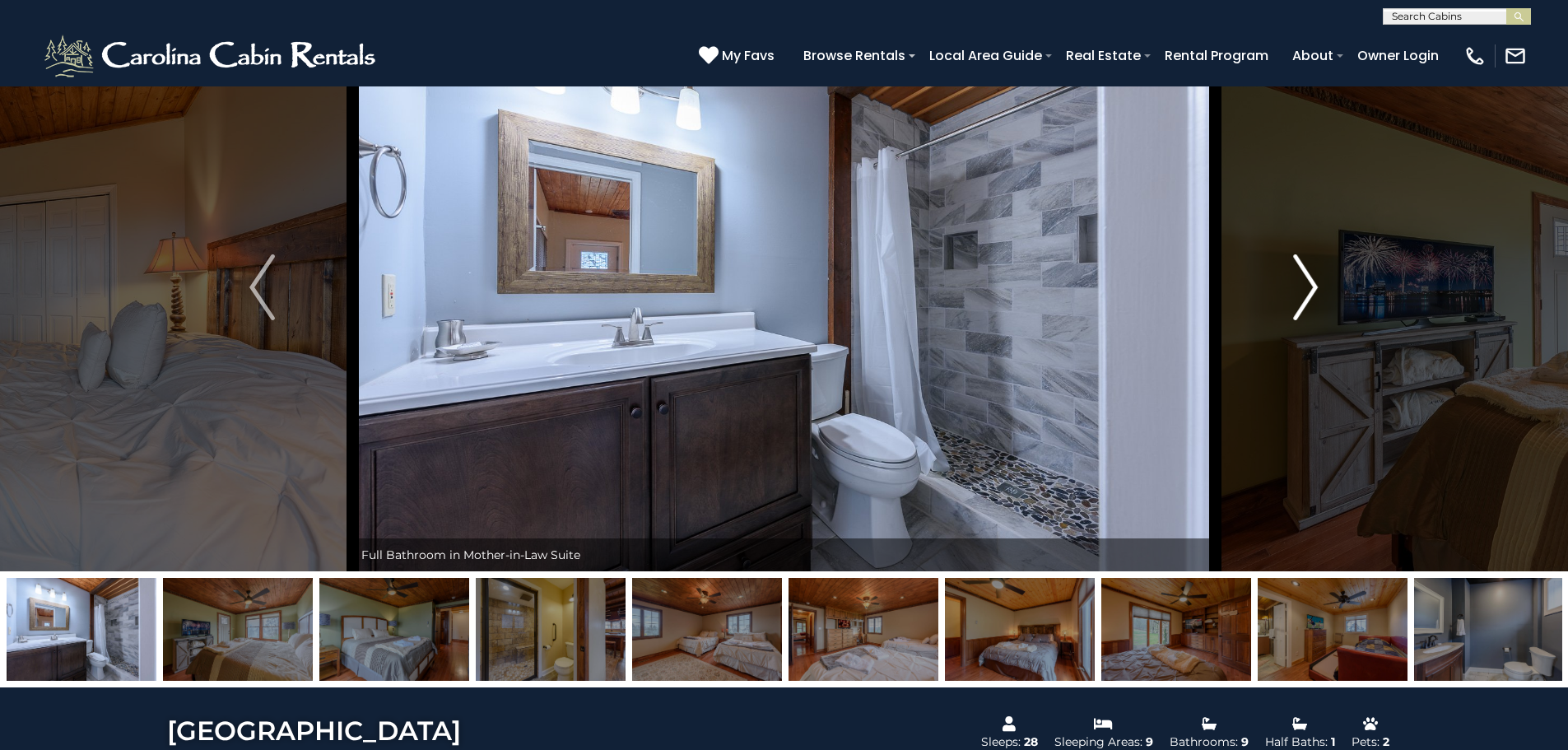
click at [1303, 289] on img "Next" at bounding box center [1305, 287] width 25 height 65
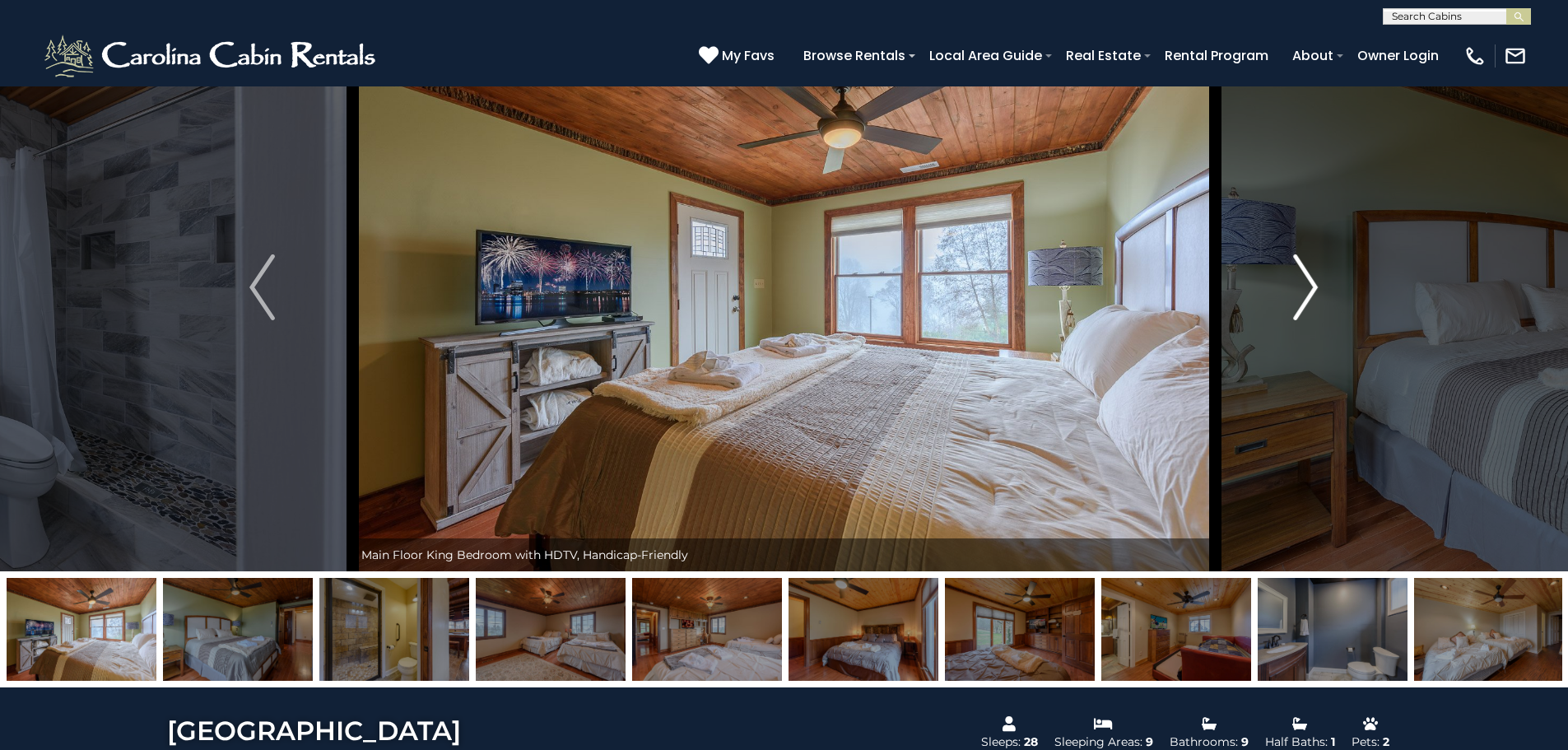
click at [1304, 289] on img "Next" at bounding box center [1305, 287] width 25 height 65
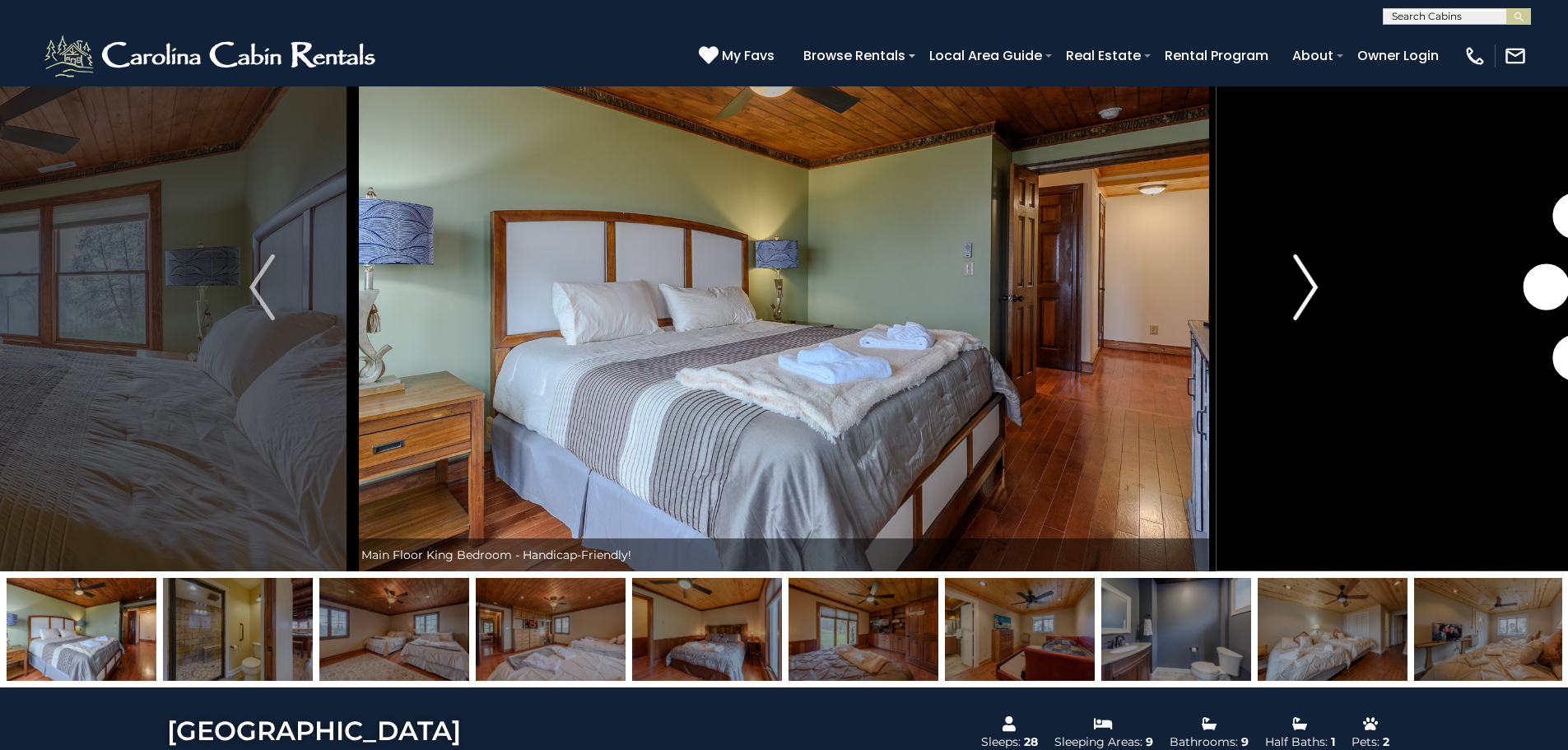
click at [1304, 289] on img "Next" at bounding box center [1305, 287] width 25 height 65
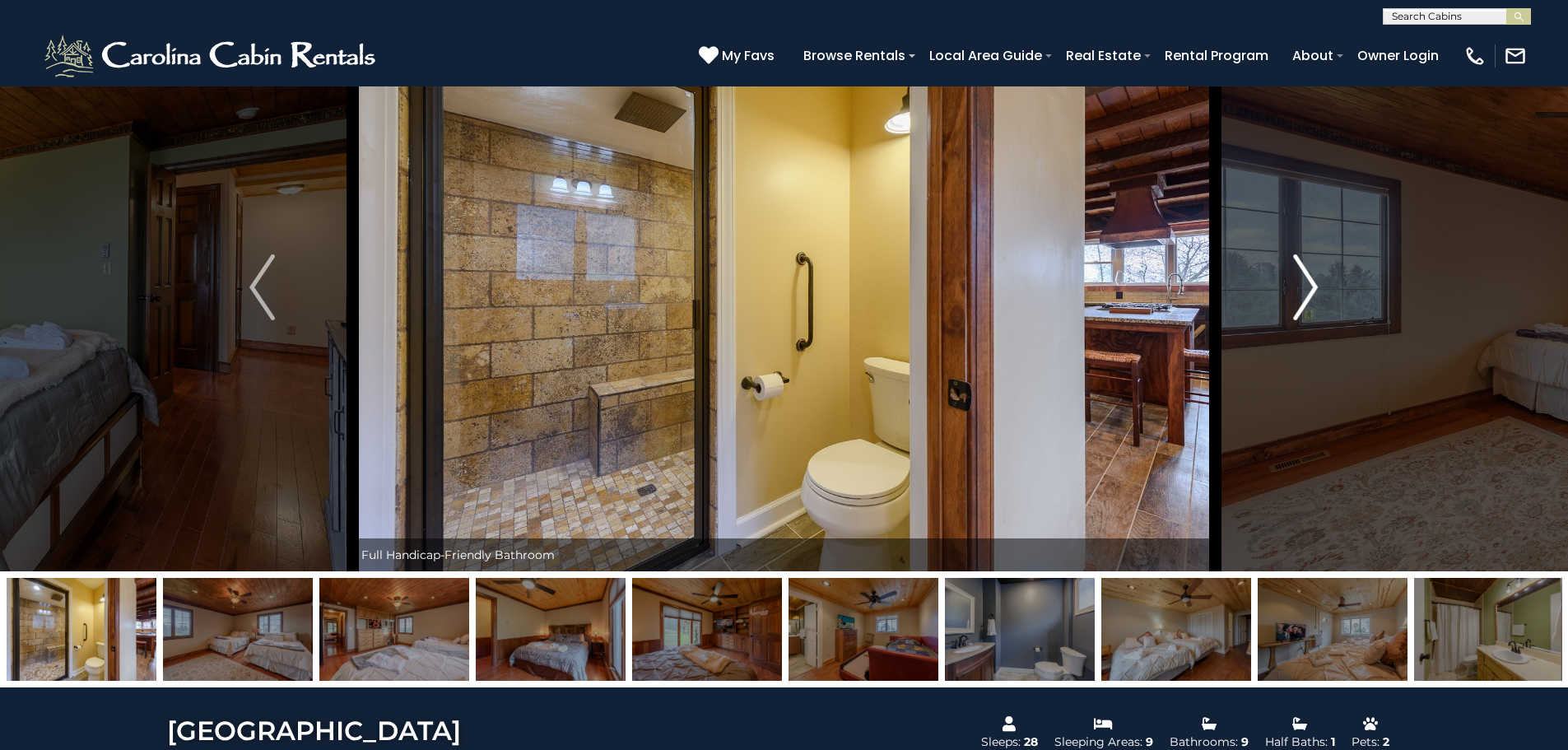
click at [1304, 289] on img "Next" at bounding box center [1305, 287] width 25 height 65
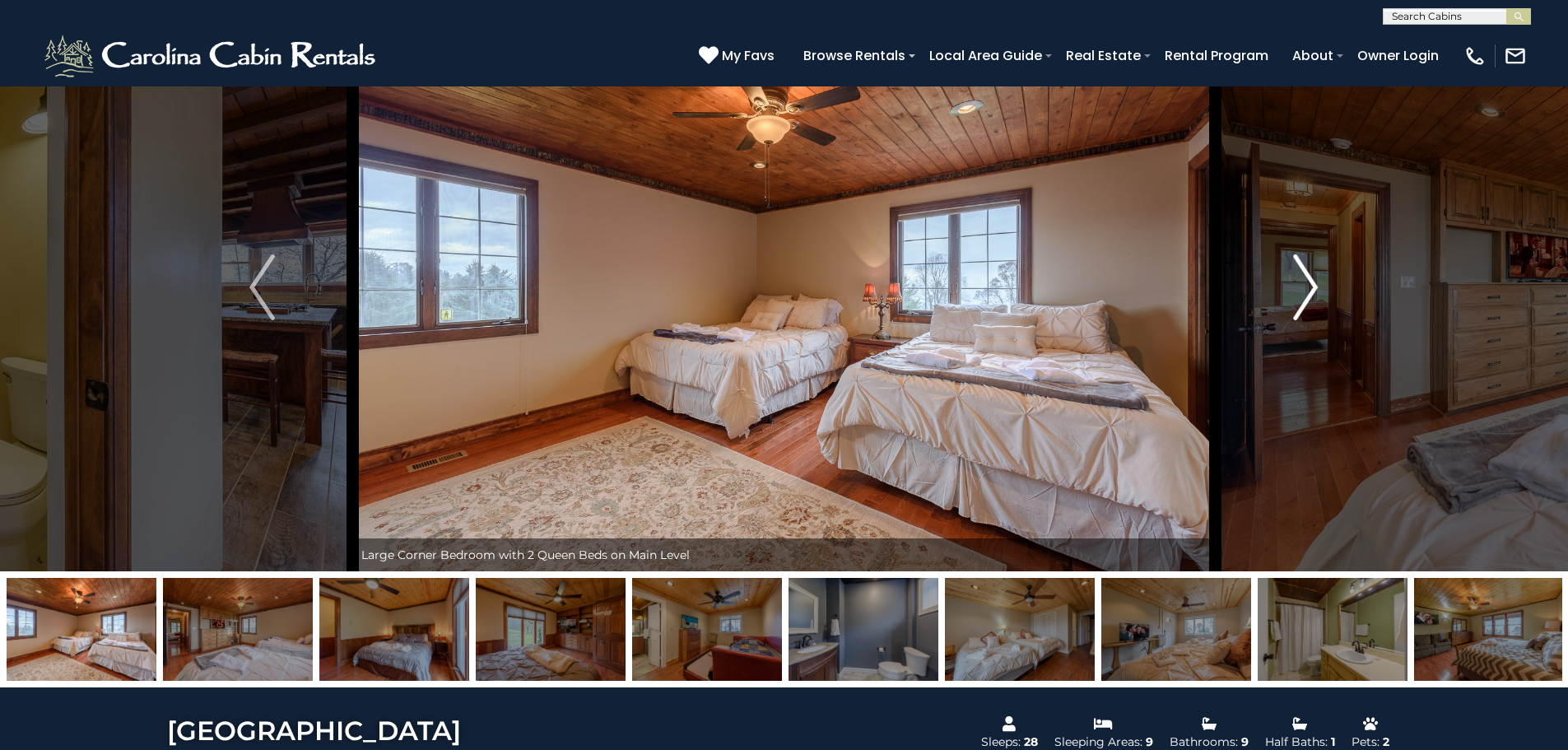
click at [1304, 289] on img "Next" at bounding box center [1305, 287] width 25 height 65
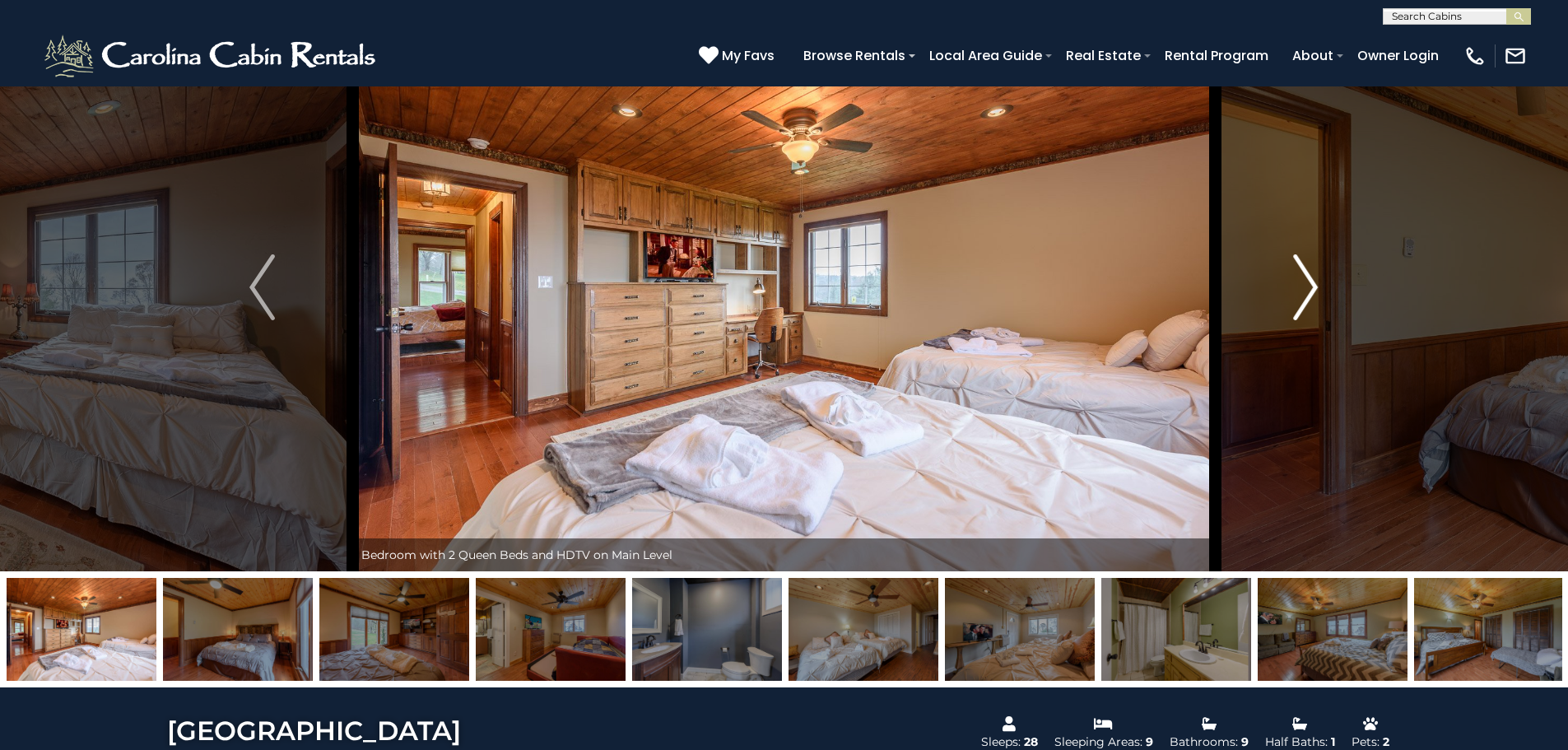
click at [1304, 289] on img "Next" at bounding box center [1305, 287] width 25 height 65
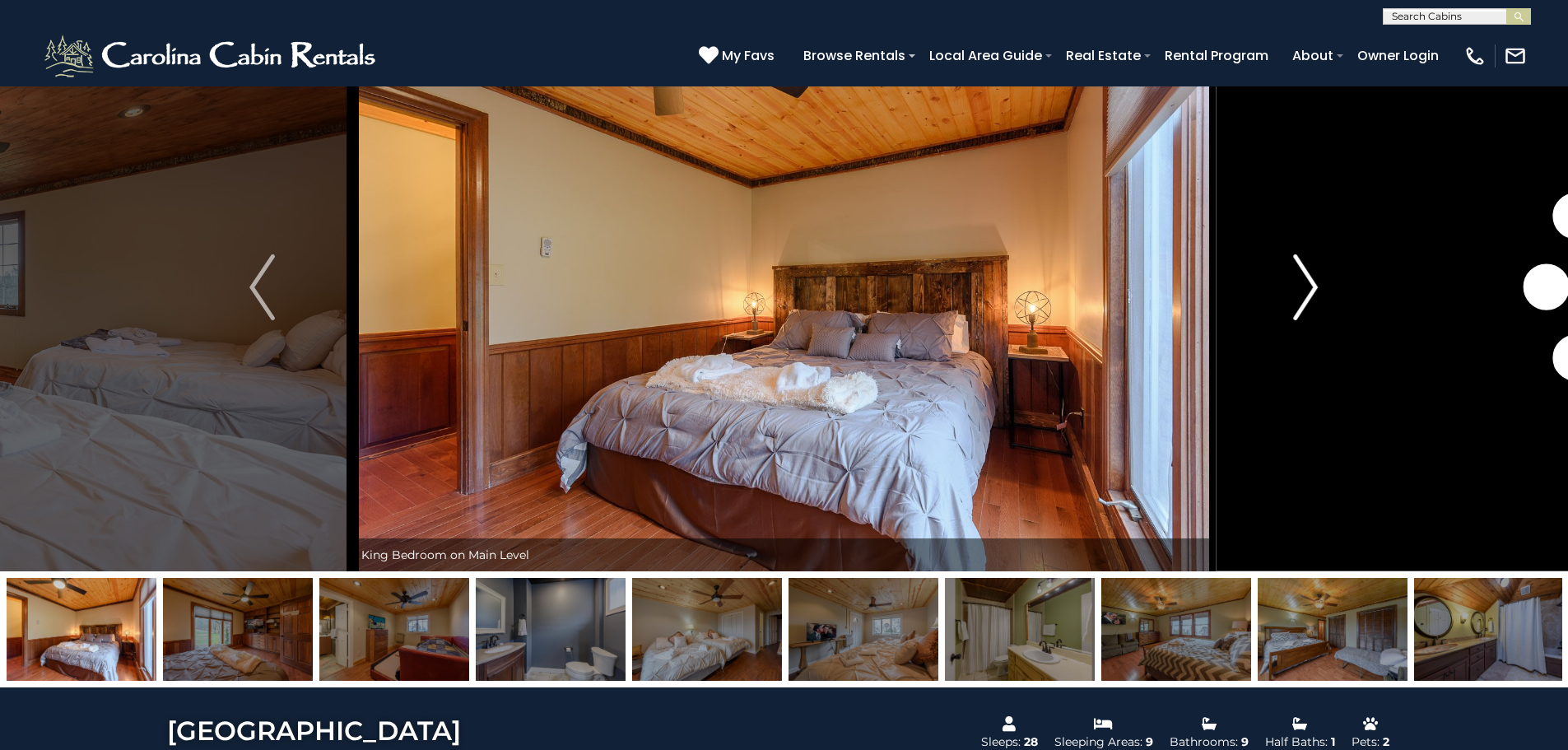
click at [1304, 289] on img "Next" at bounding box center [1305, 287] width 25 height 65
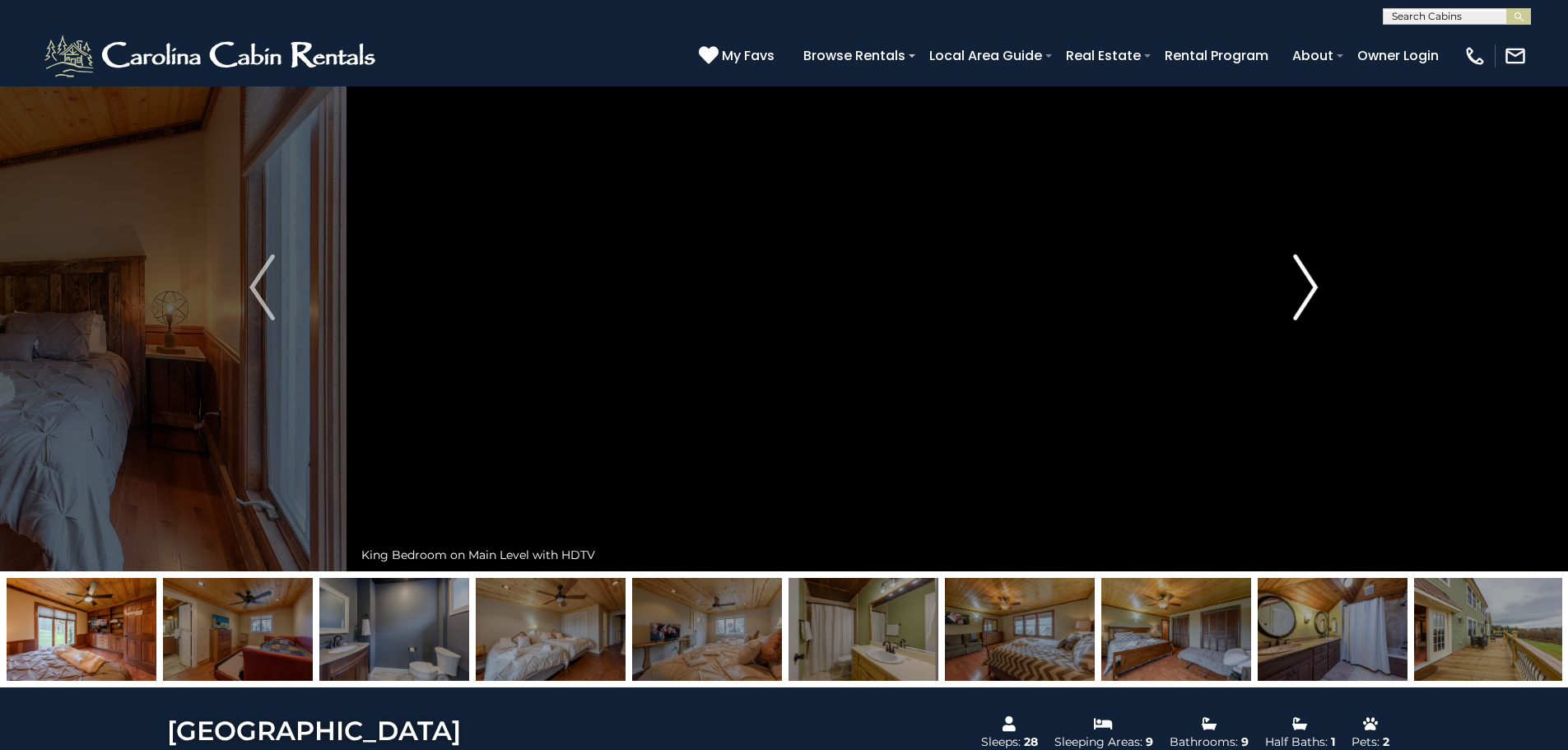
click at [1304, 289] on img "Next" at bounding box center [1305, 287] width 25 height 65
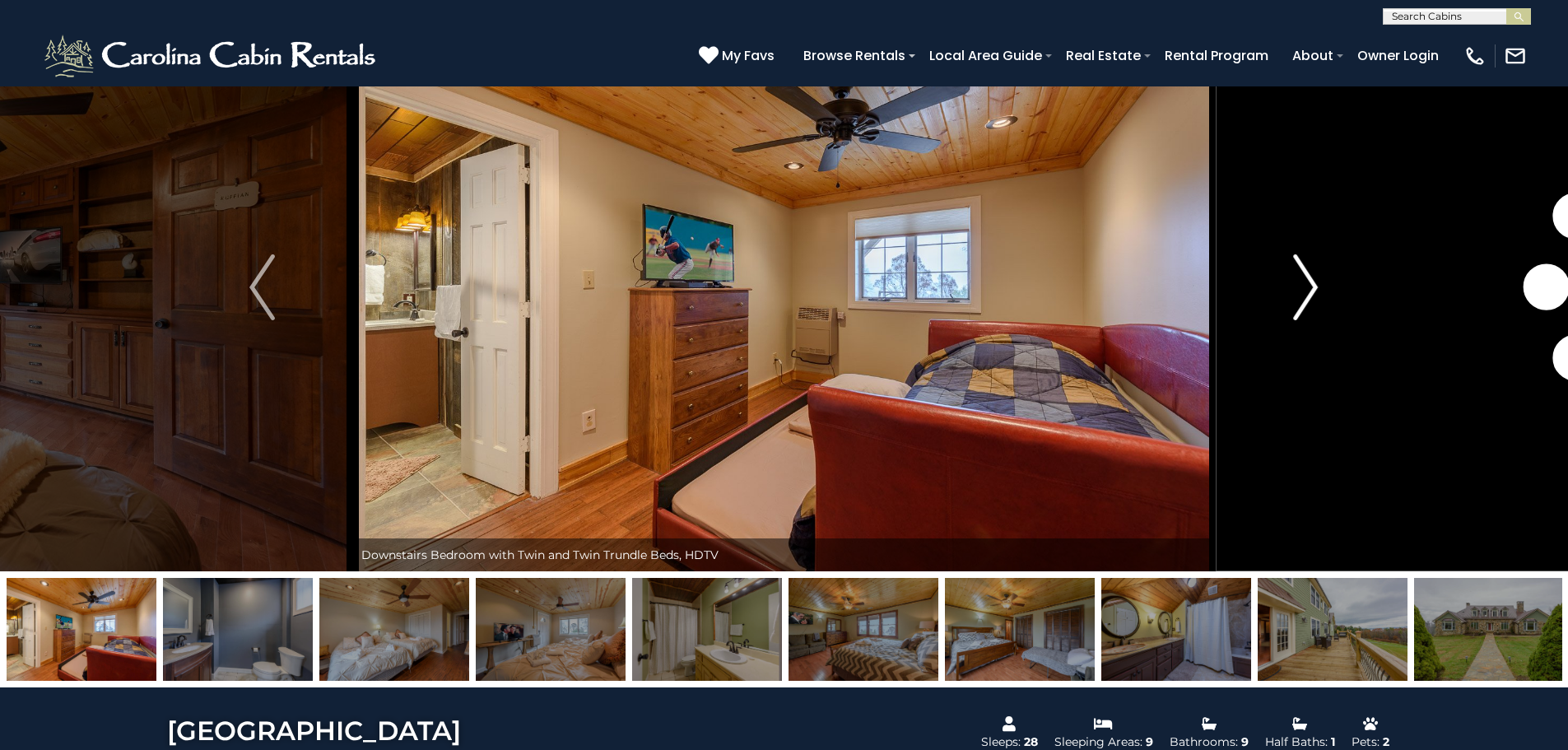
click at [1304, 289] on img "Next" at bounding box center [1305, 287] width 25 height 65
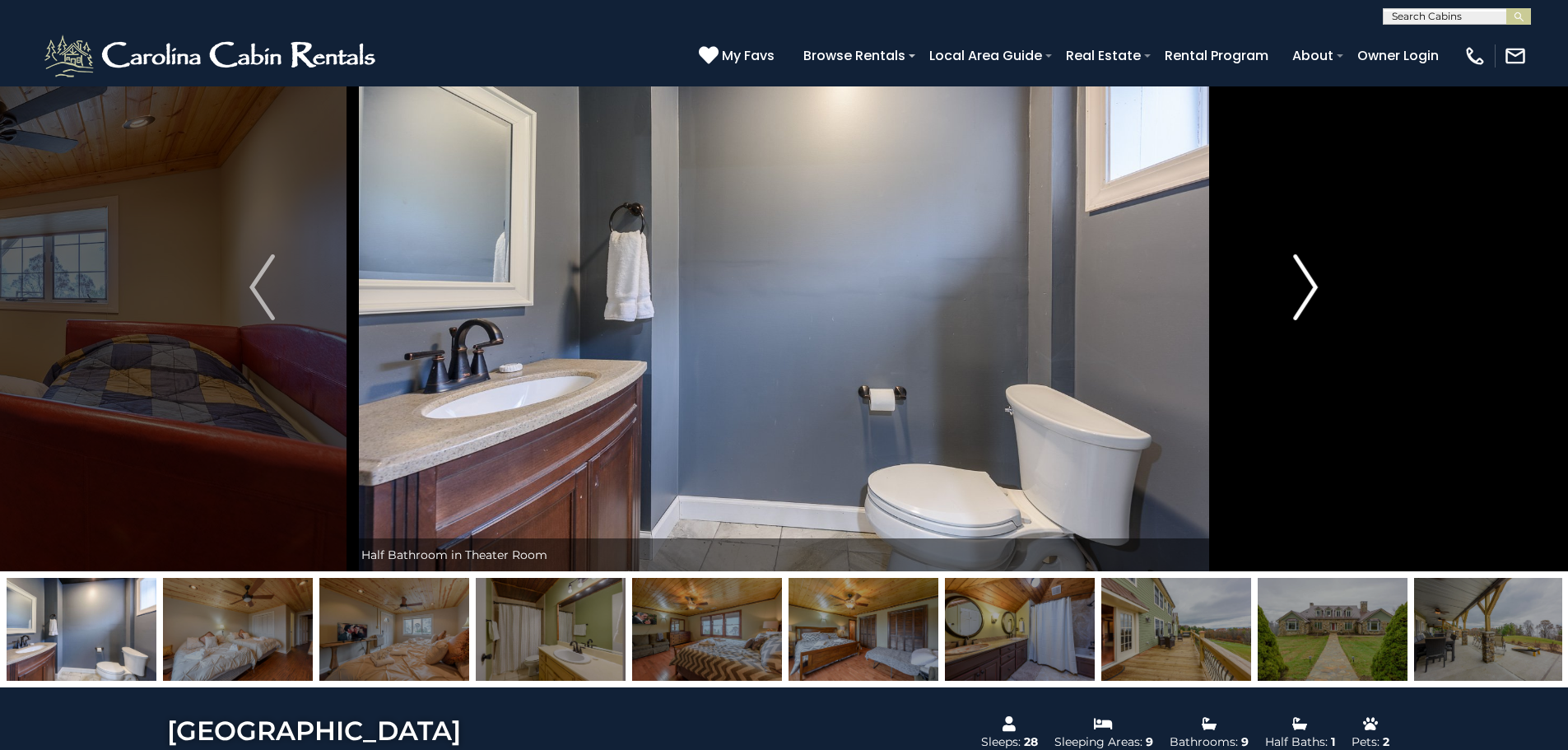
click at [1304, 289] on img "Next" at bounding box center [1305, 287] width 25 height 65
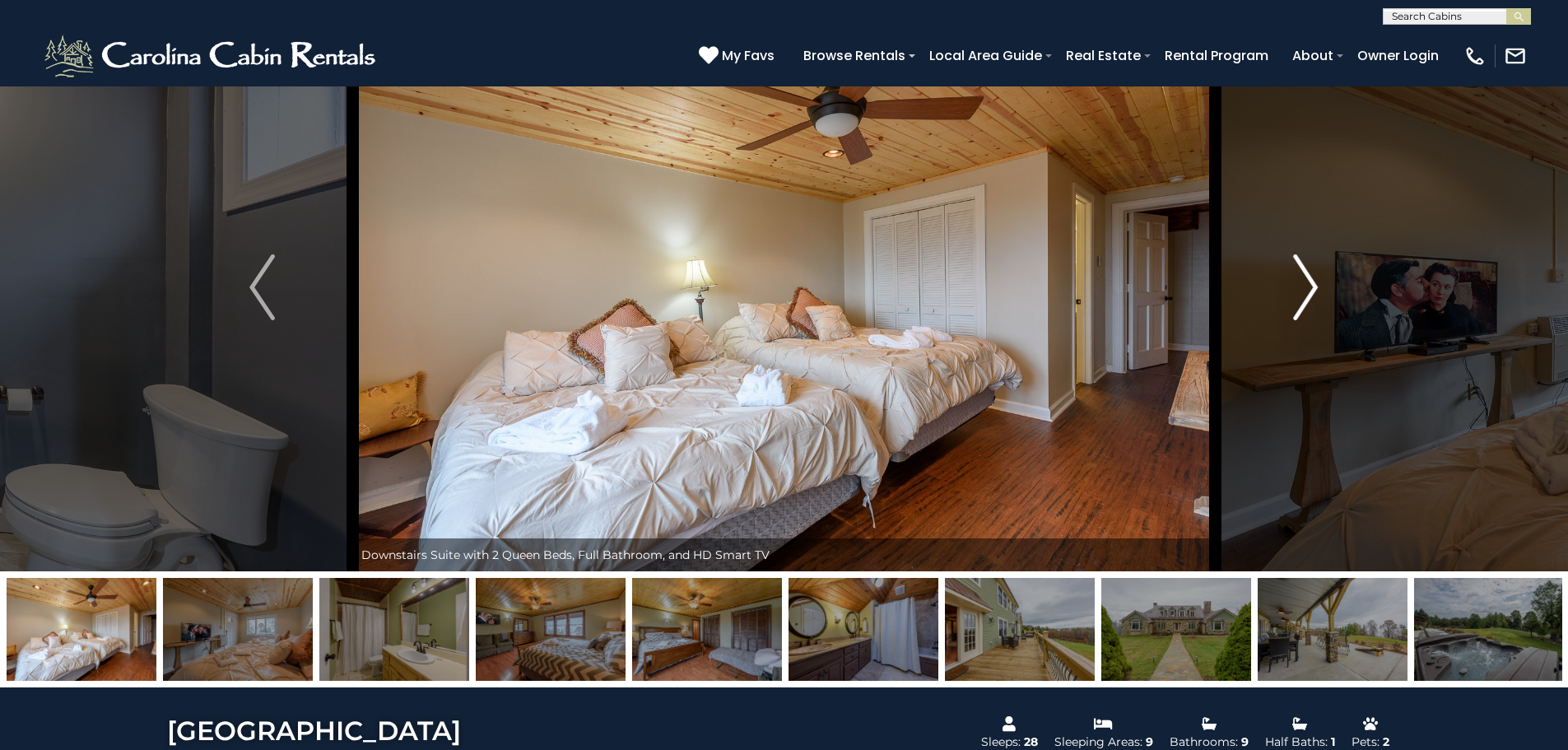
click at [1304, 289] on img "Next" at bounding box center [1305, 287] width 25 height 65
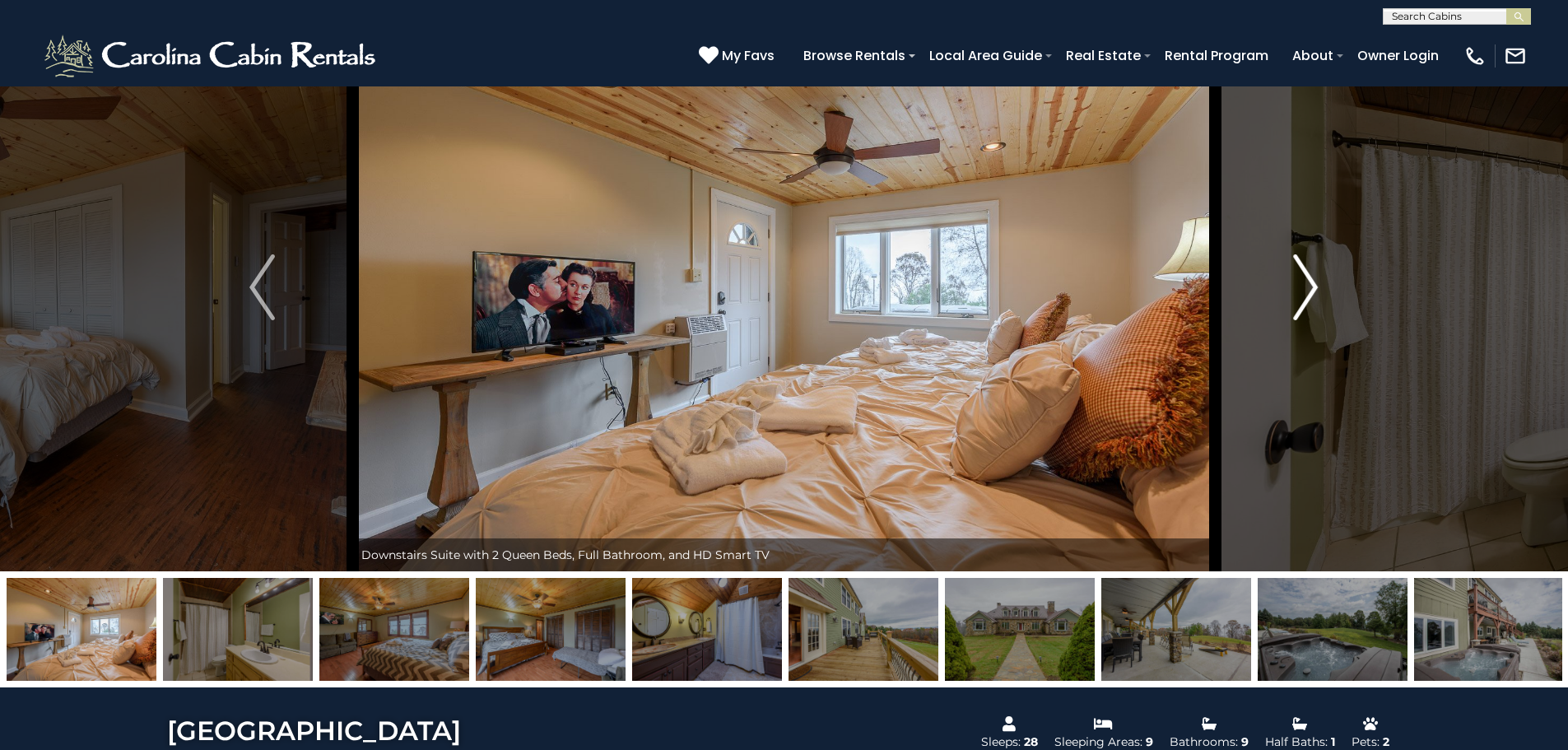
click at [1304, 289] on img "Next" at bounding box center [1305, 287] width 25 height 65
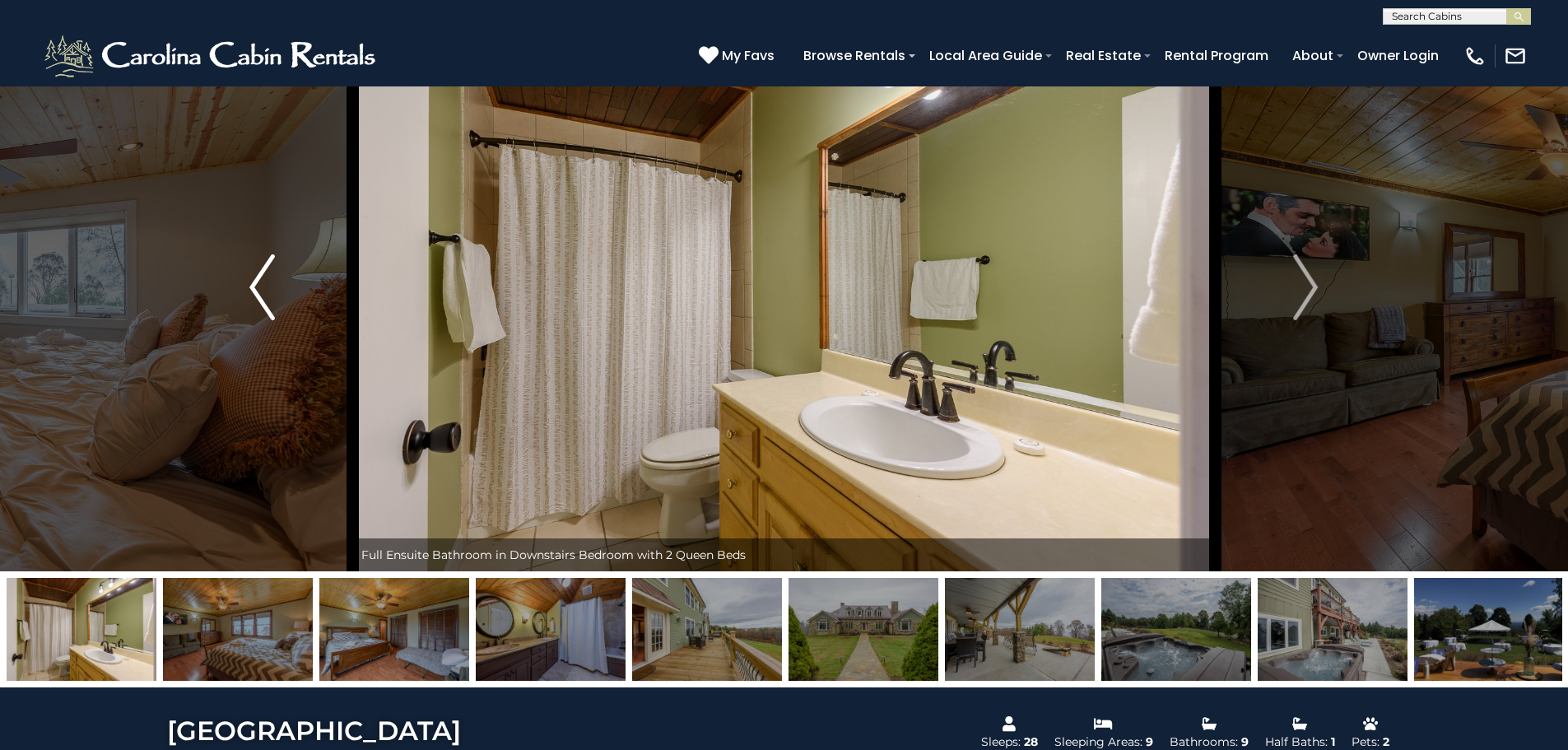
click at [269, 287] on img "Previous" at bounding box center [261, 287] width 25 height 65
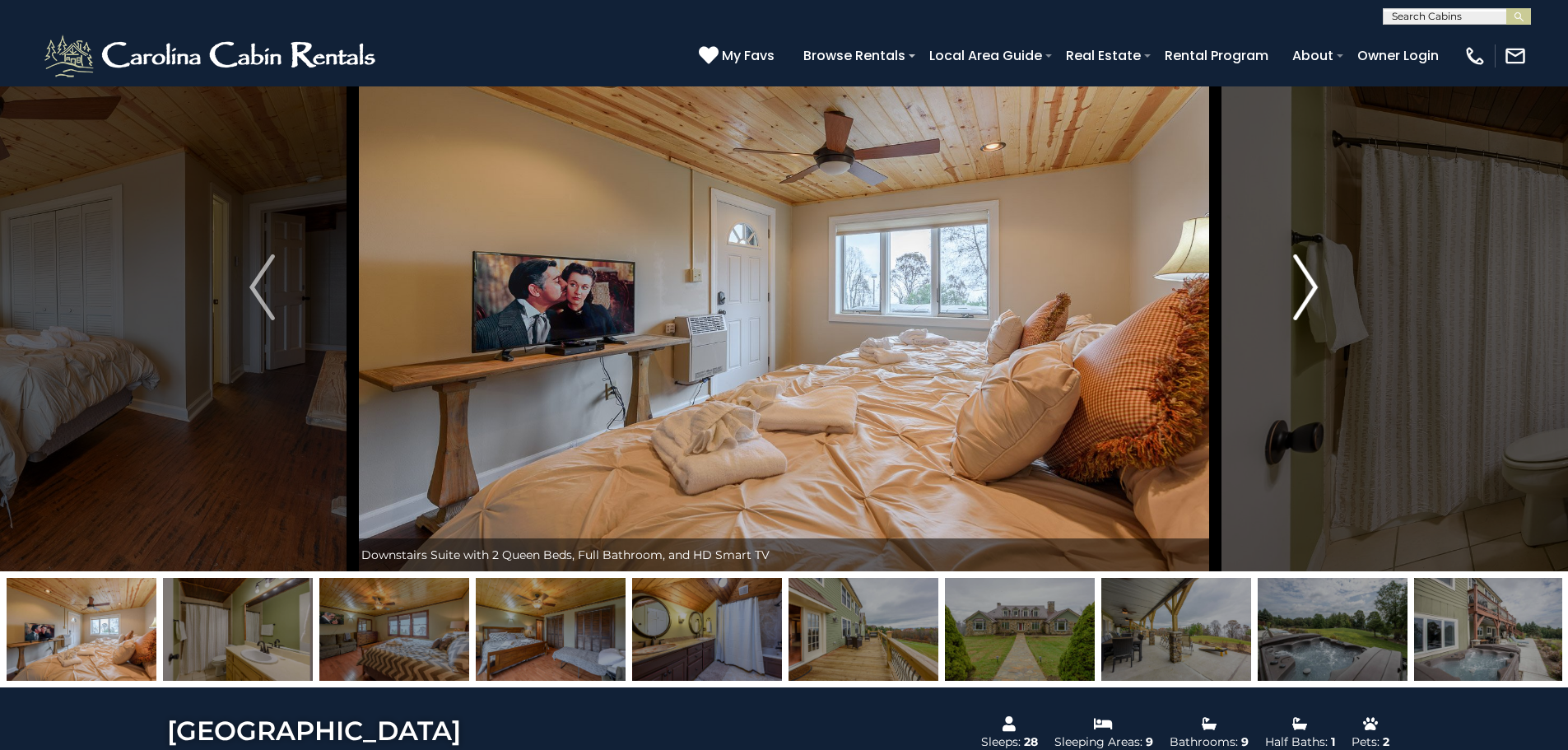
click at [1312, 302] on img "Next" at bounding box center [1305, 287] width 25 height 65
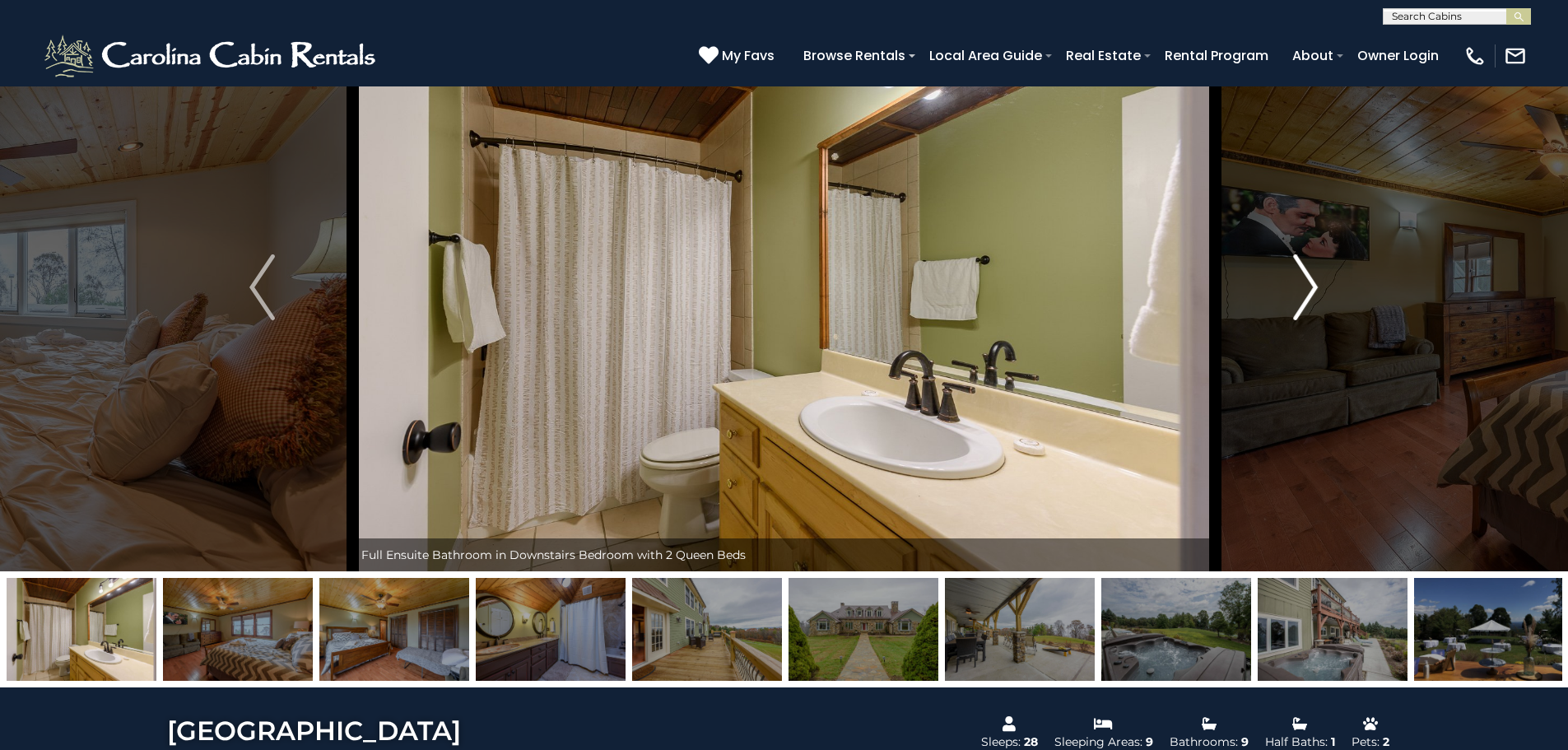
click at [1312, 302] on img "Next" at bounding box center [1305, 287] width 25 height 65
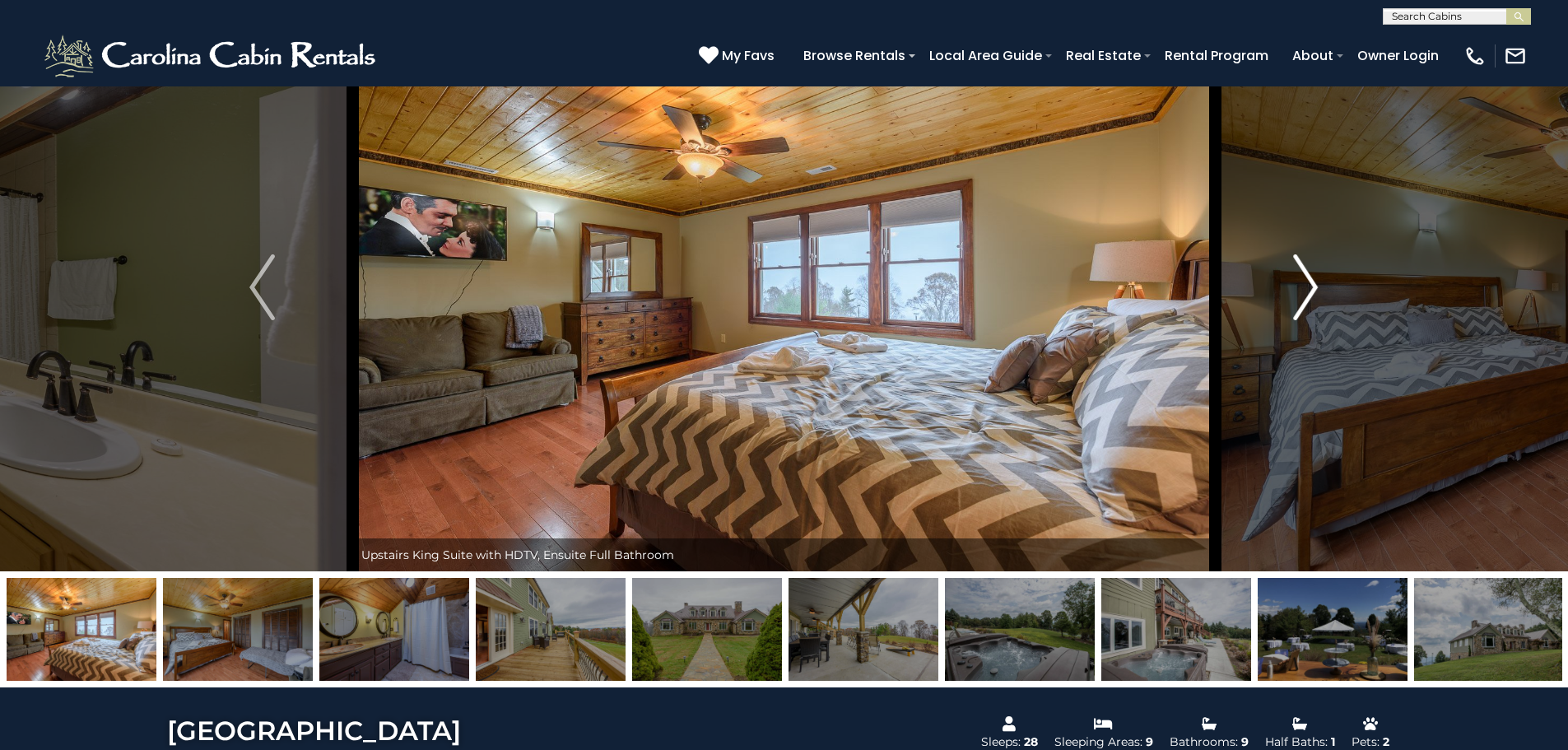
click at [1312, 302] on img "Next" at bounding box center [1305, 287] width 25 height 65
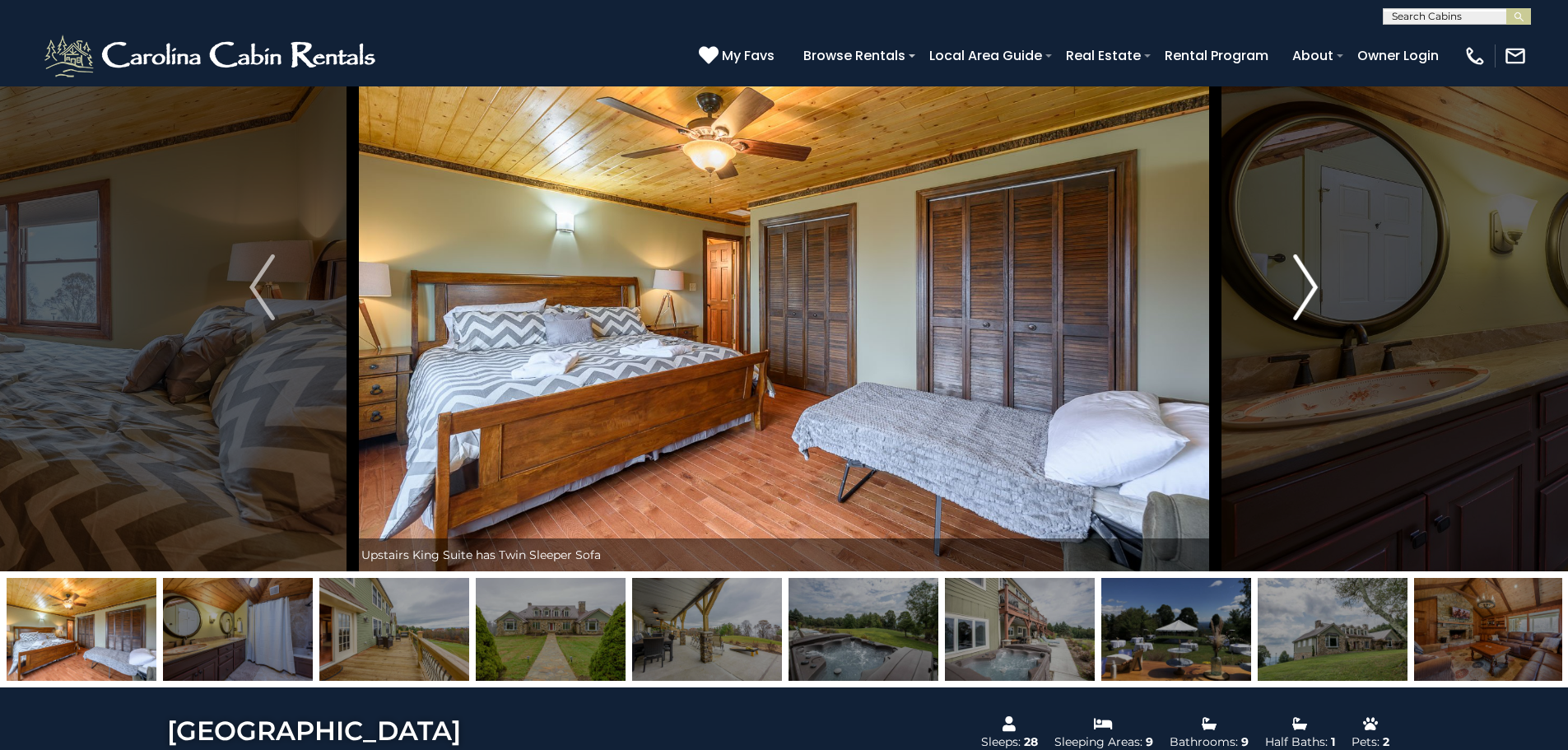
click at [1312, 302] on img "Next" at bounding box center [1305, 287] width 25 height 65
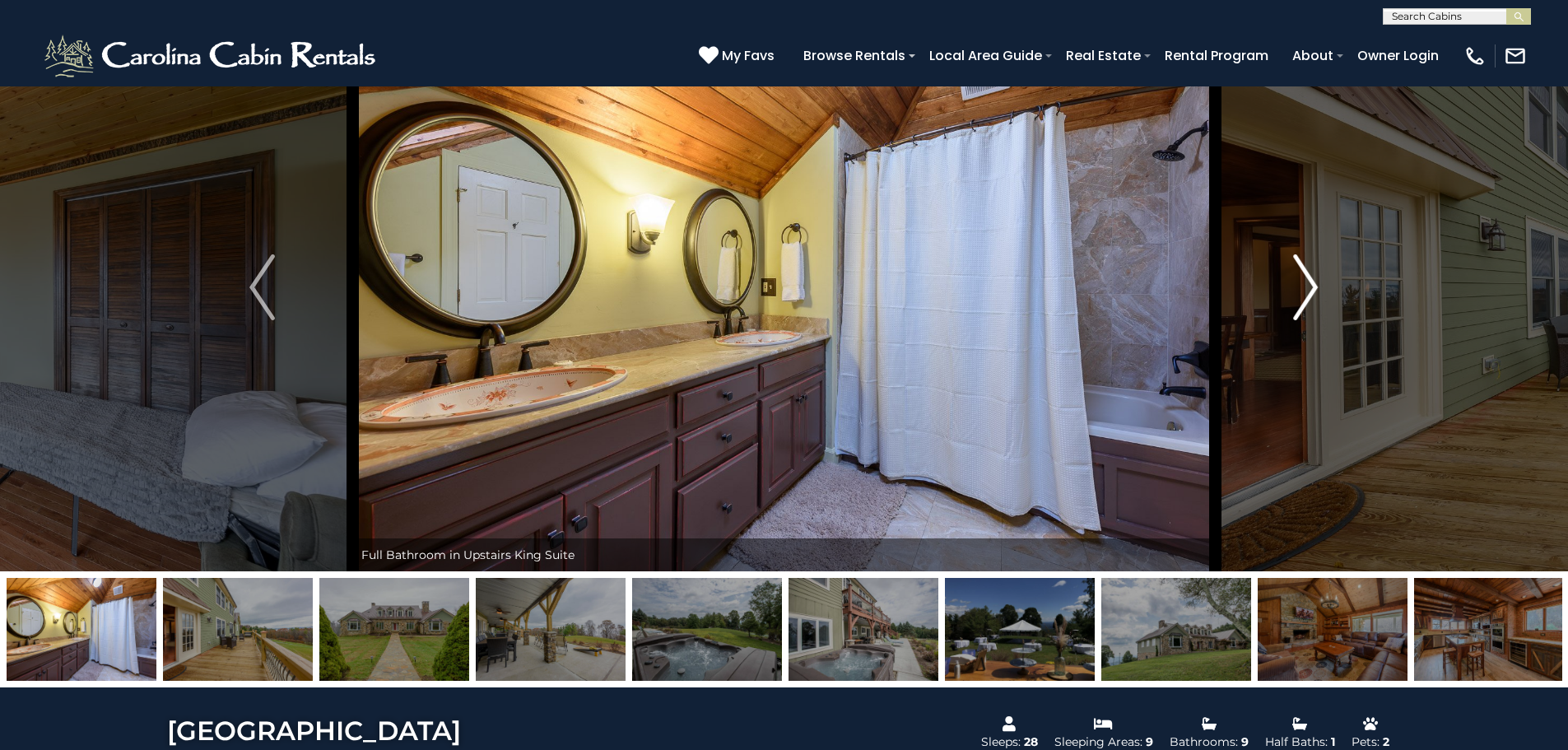
click at [1312, 302] on img "Next" at bounding box center [1305, 287] width 25 height 65
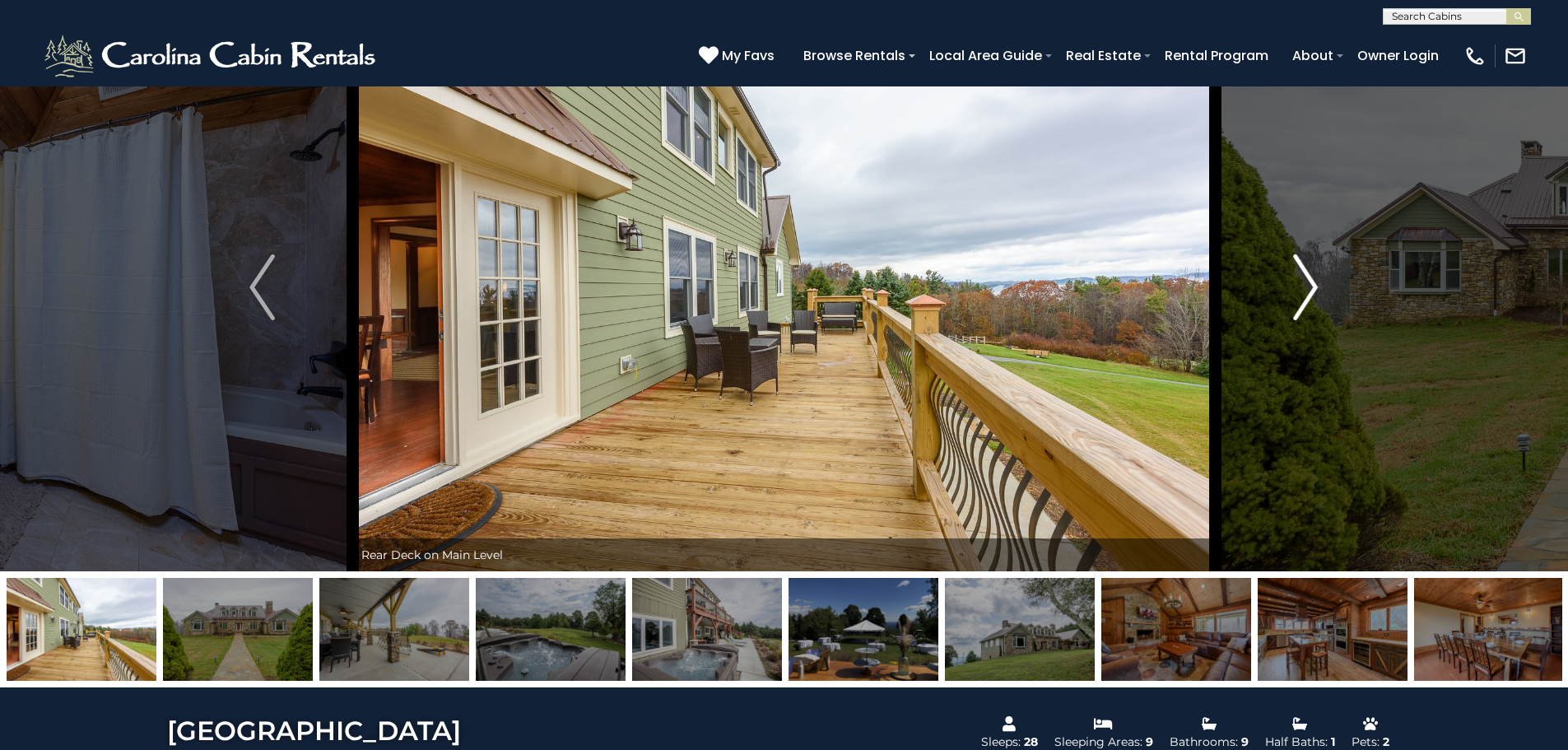
click at [1312, 302] on img "Next" at bounding box center [1305, 287] width 25 height 65
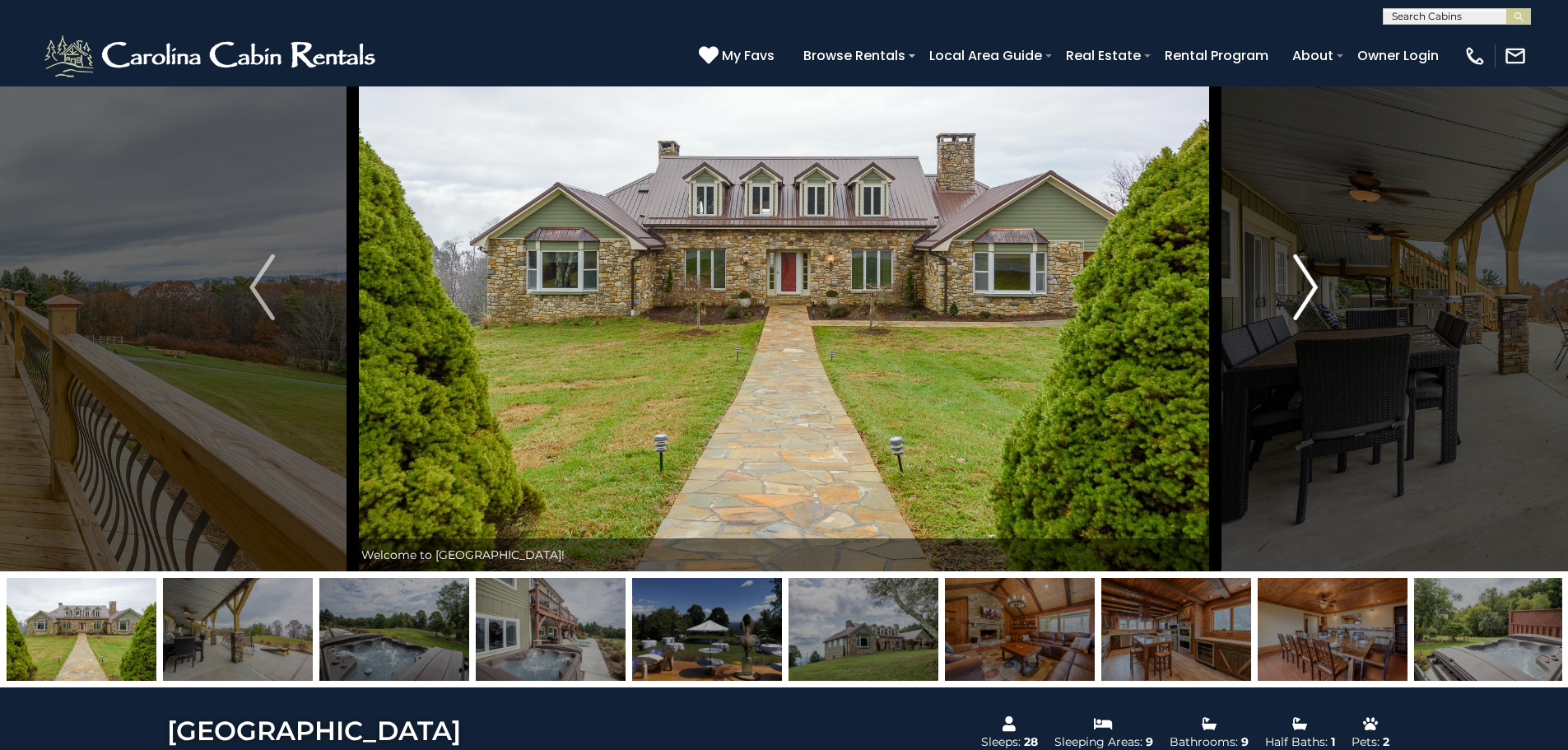
click at [1312, 302] on img "Next" at bounding box center [1305, 287] width 25 height 65
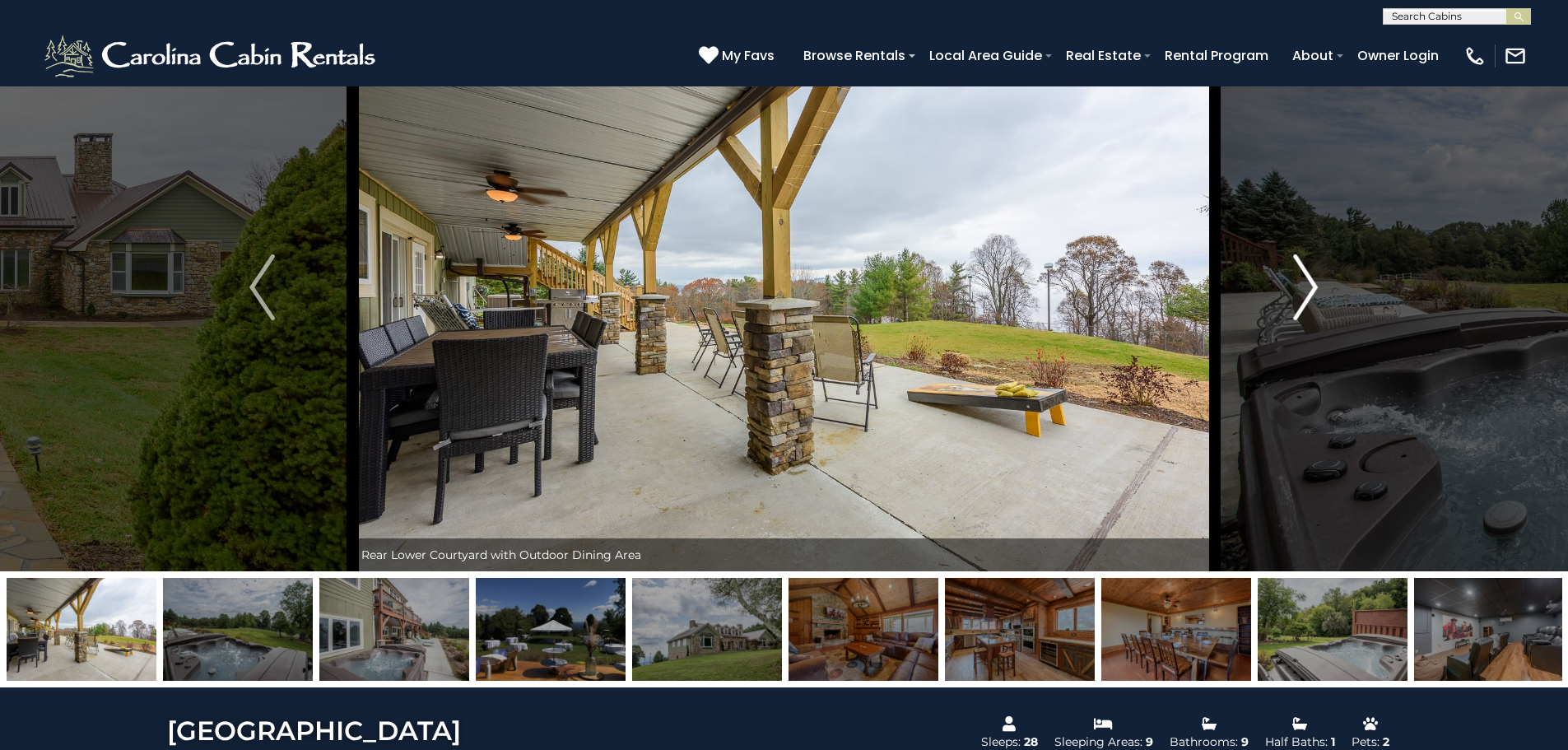
click at [1312, 302] on img "Next" at bounding box center [1305, 287] width 25 height 65
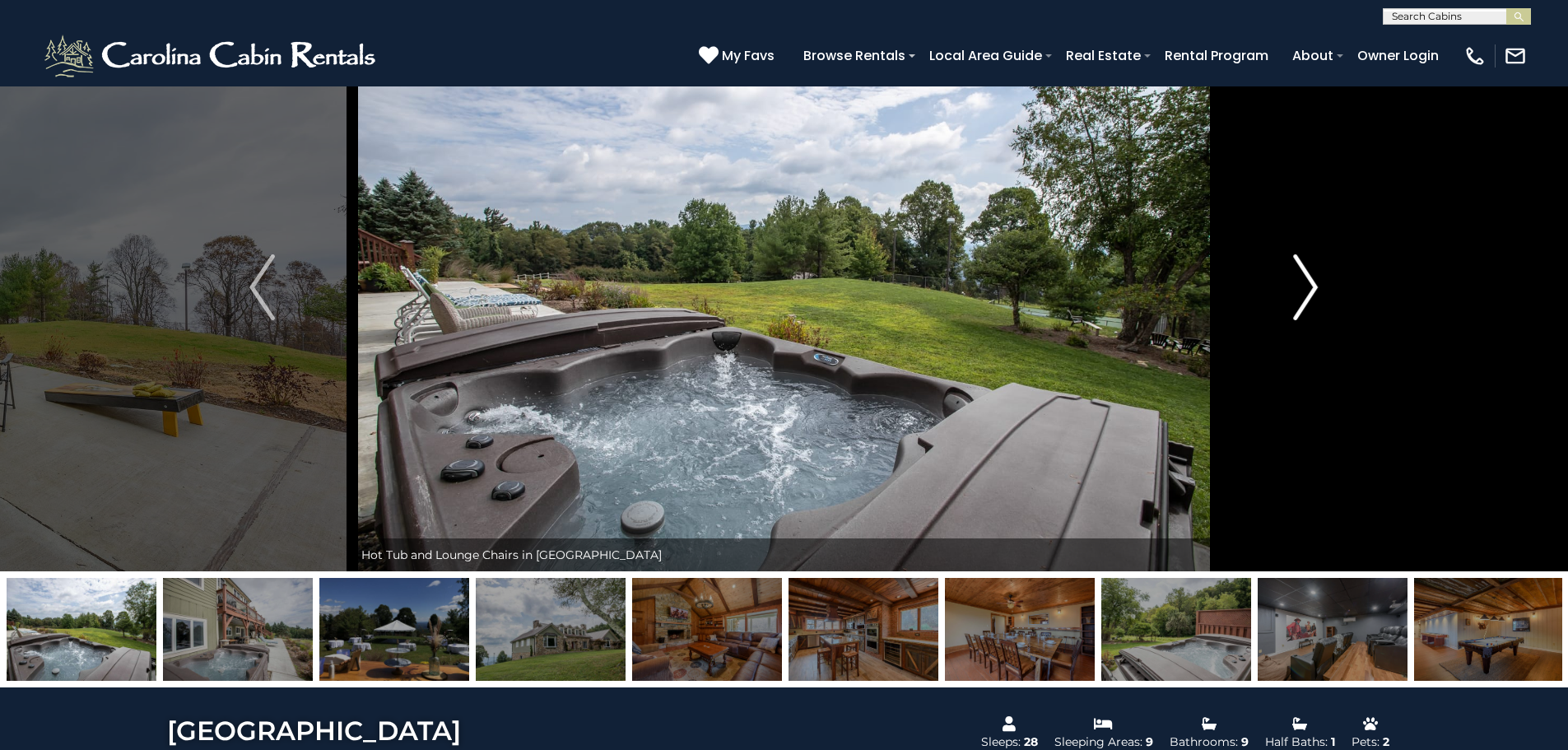
click at [1312, 302] on img "Next" at bounding box center [1305, 287] width 25 height 65
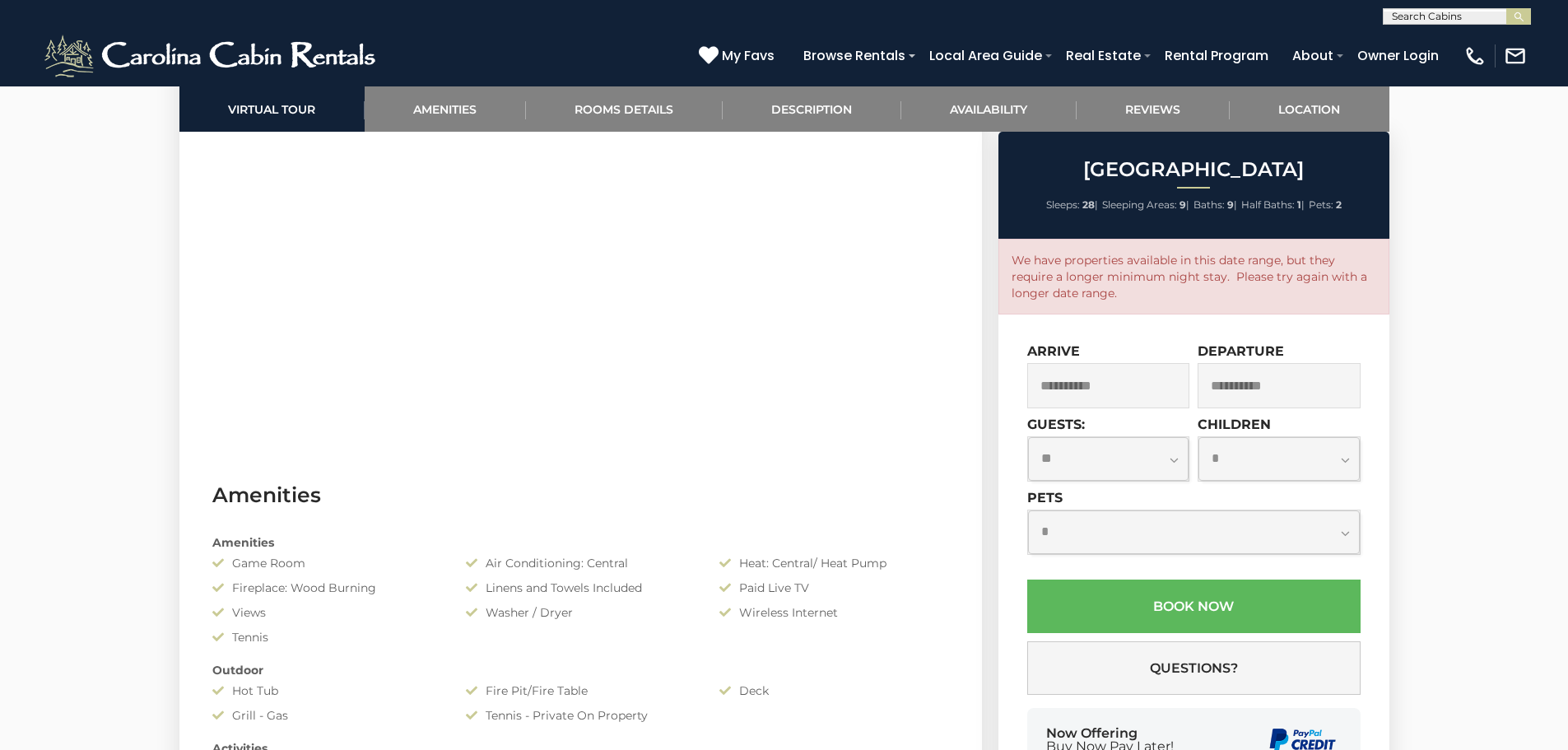
scroll to position [1070, 0]
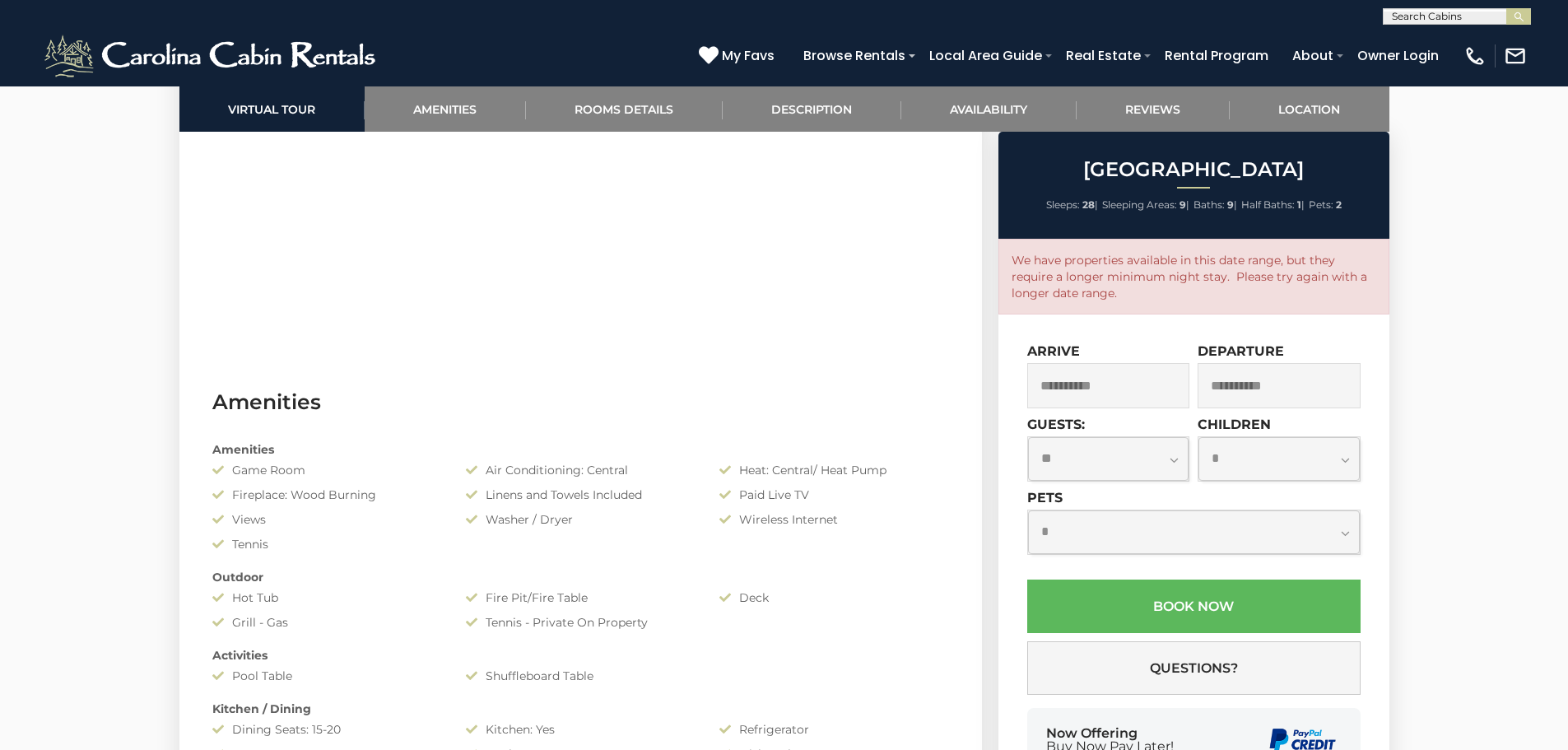
click at [1116, 374] on input "**********" at bounding box center [1109, 385] width 163 height 45
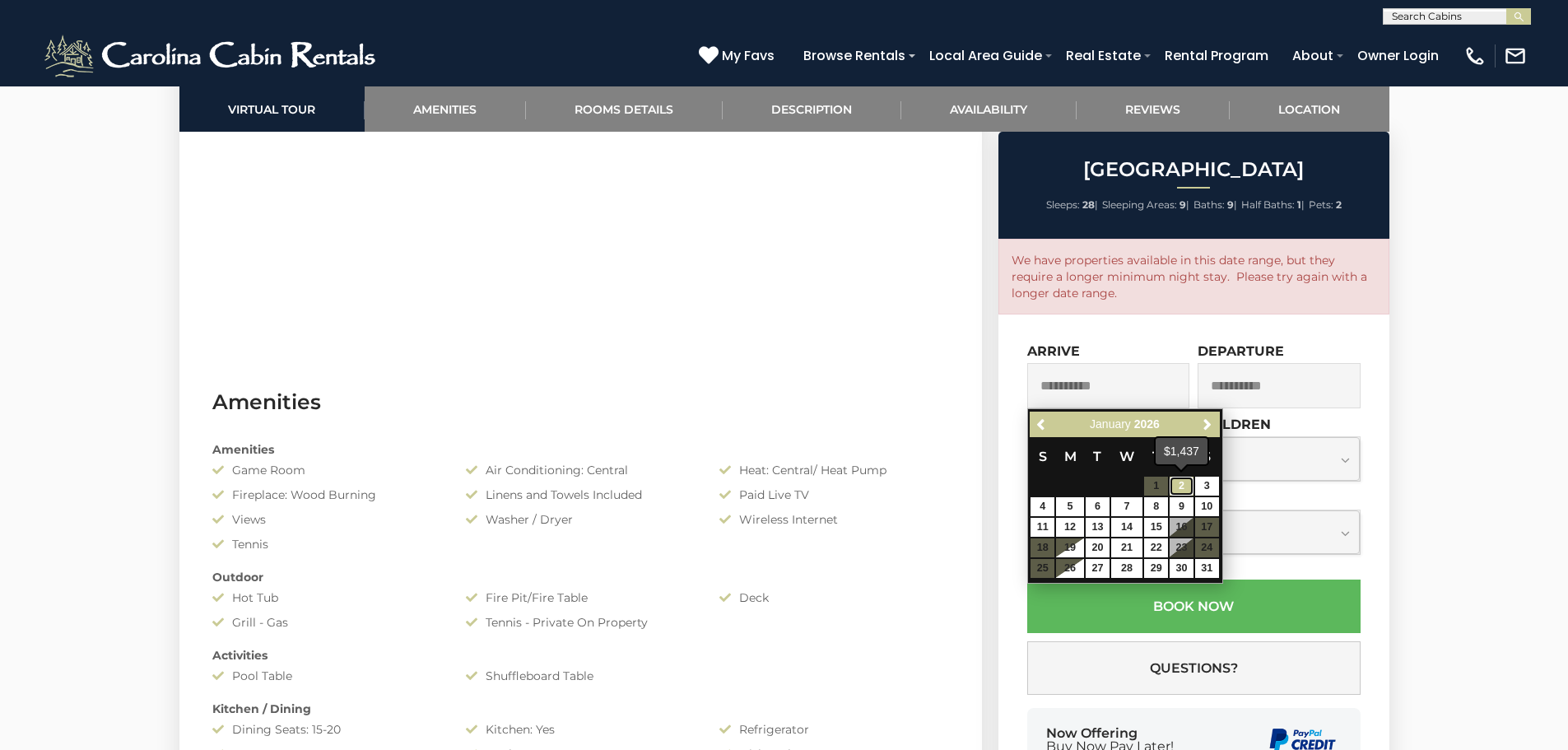
click at [1181, 491] on link "2" at bounding box center [1181, 486] width 24 height 19
type input "**********"
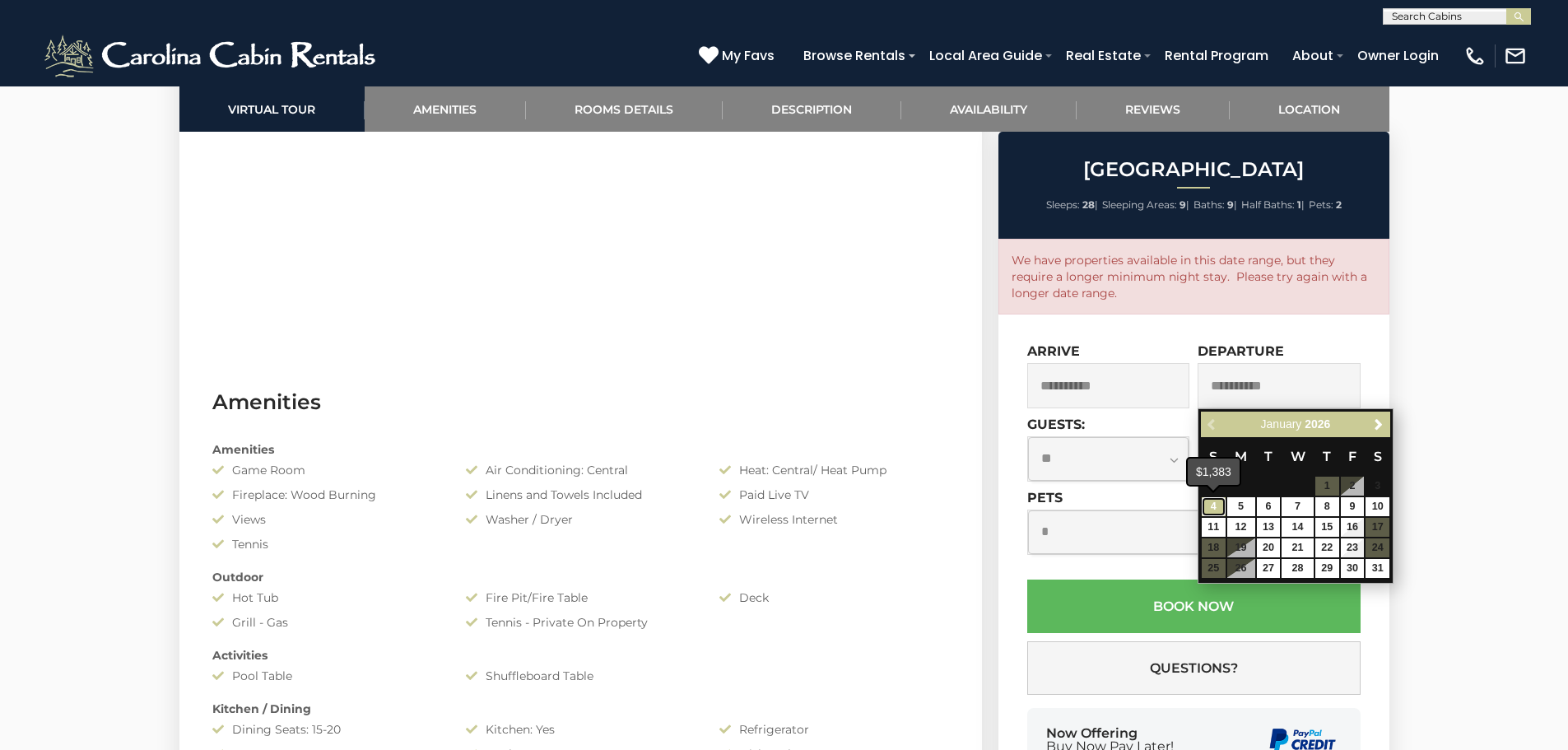
click at [1213, 509] on link "4" at bounding box center [1213, 507] width 24 height 19
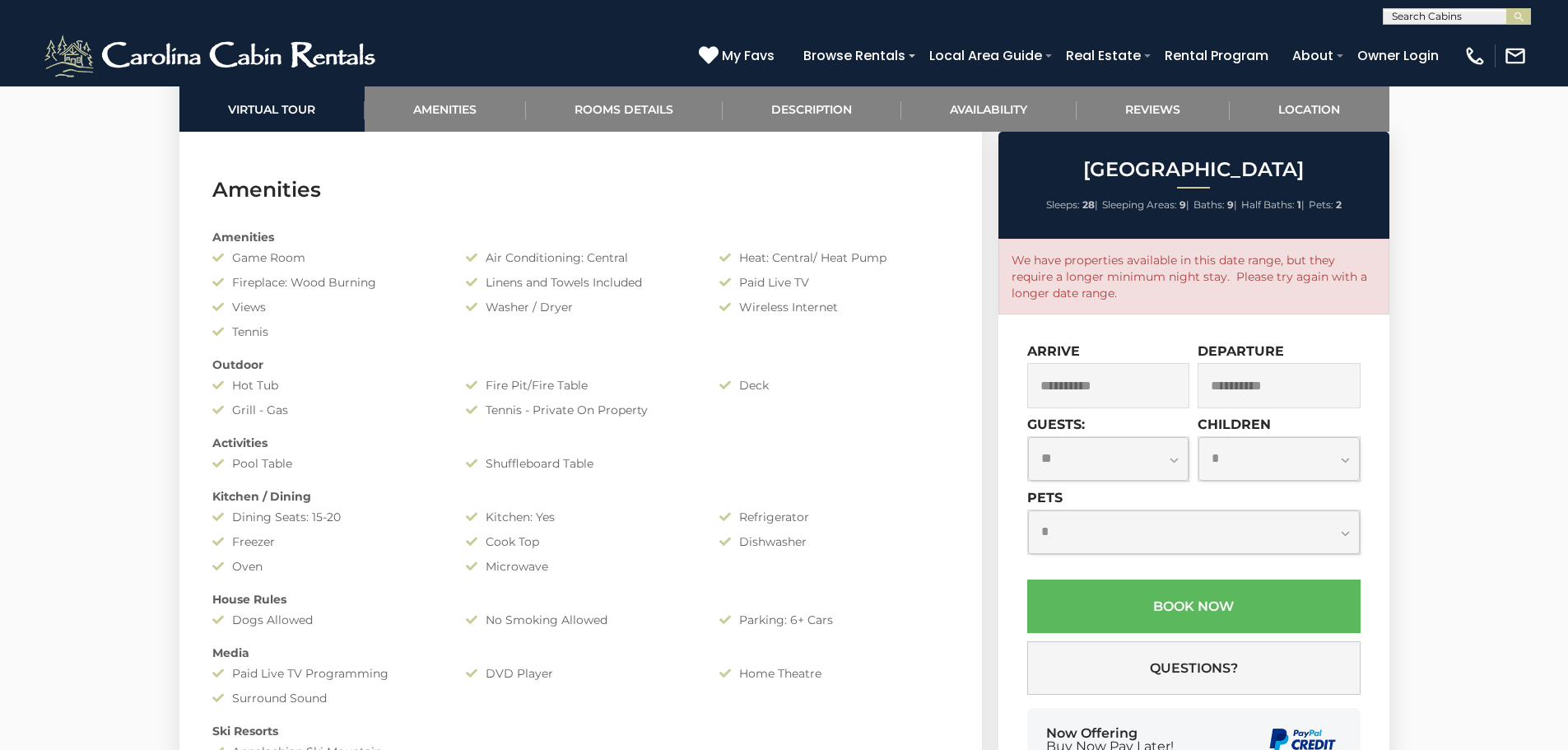
scroll to position [1646, 0]
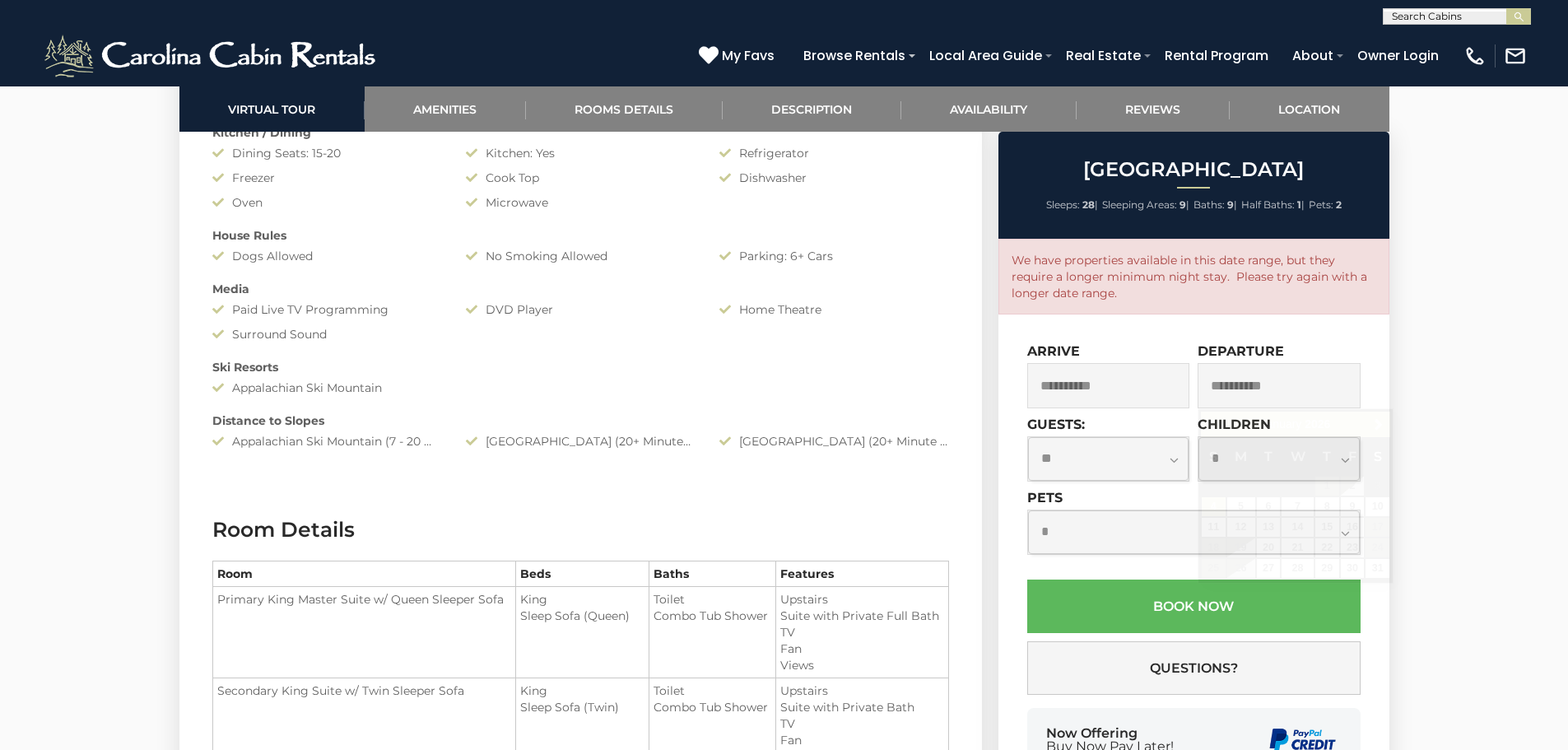
click at [1235, 395] on input "**********" at bounding box center [1279, 385] width 163 height 45
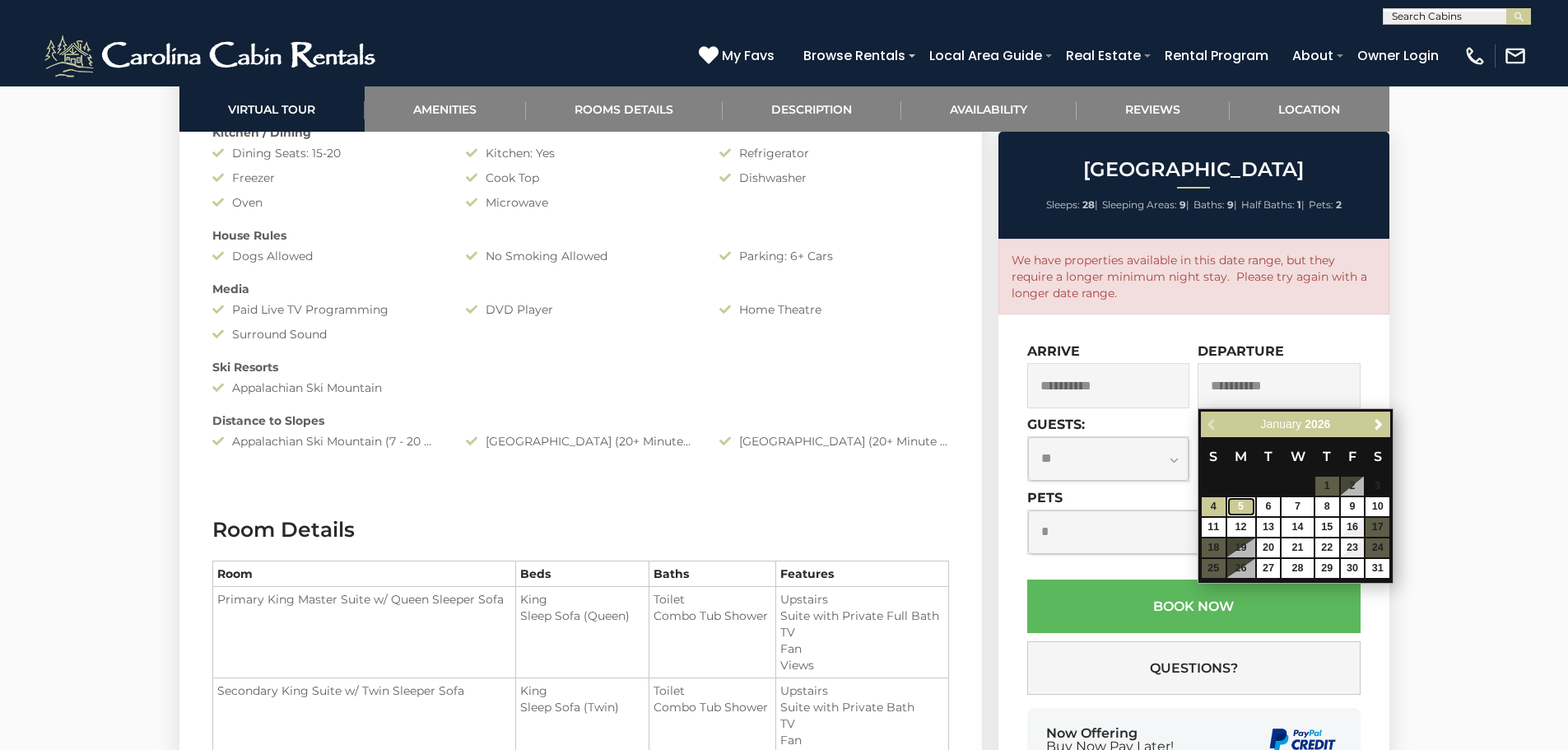
click at [1244, 505] on link "5" at bounding box center [1241, 507] width 28 height 19
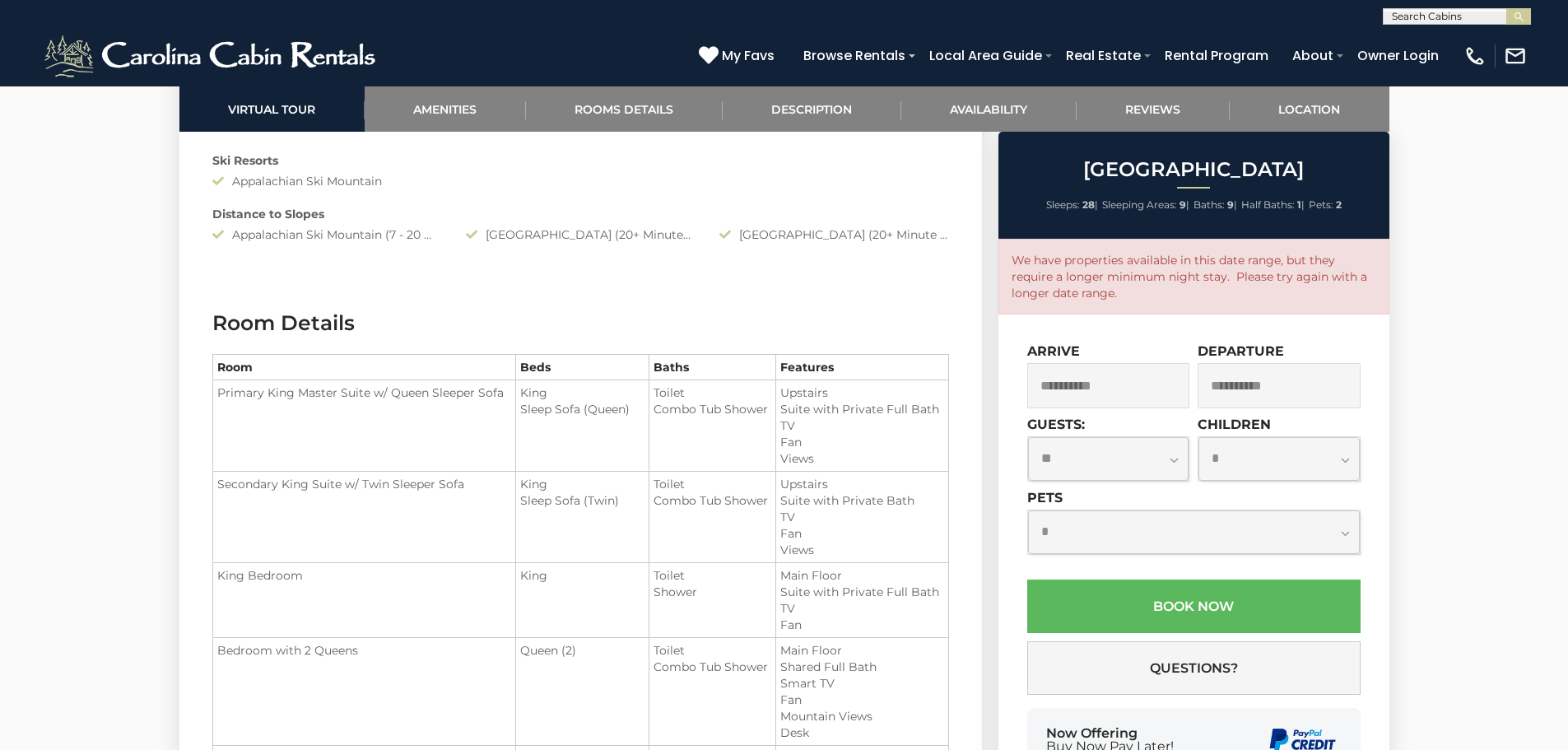
scroll to position [1811, 0]
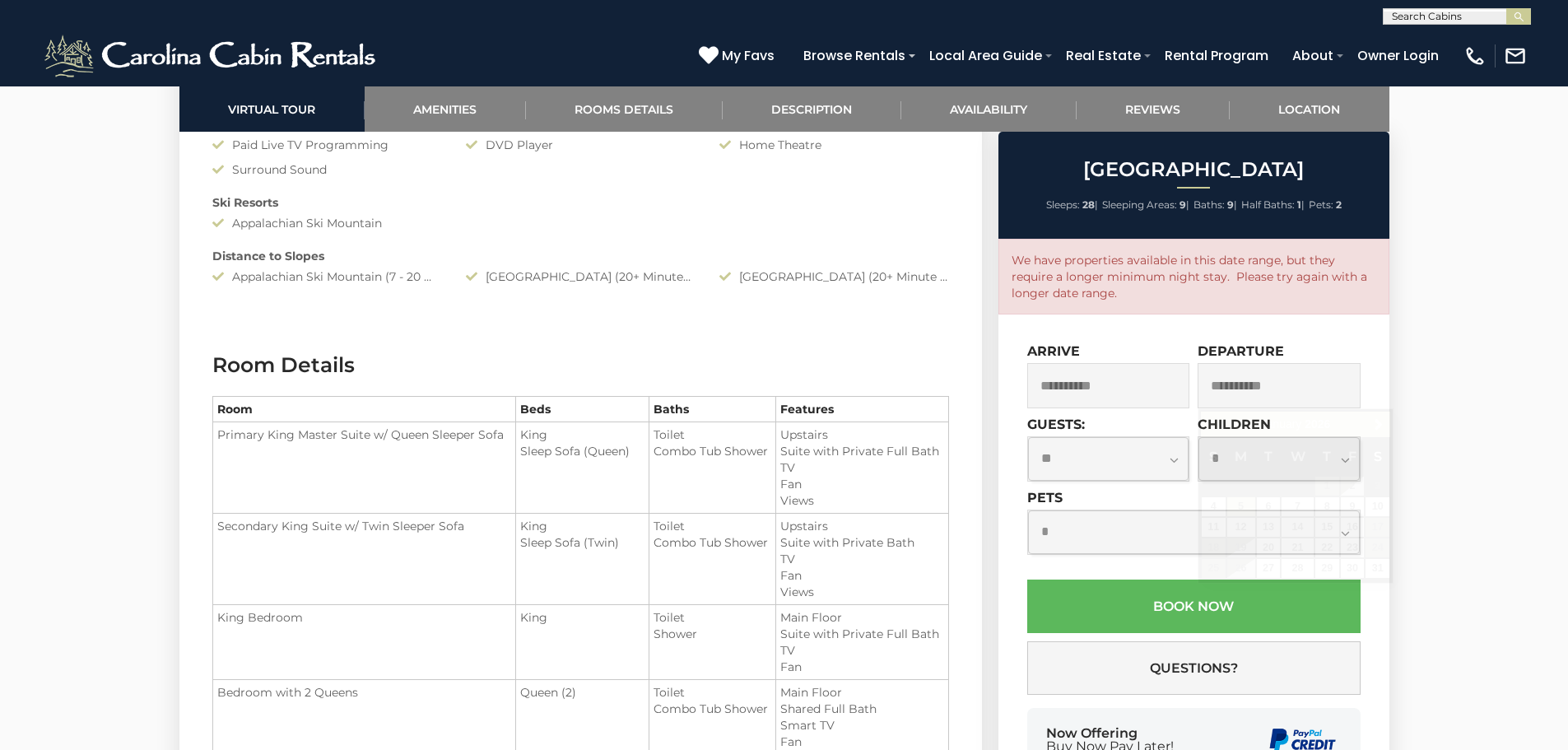
click at [1261, 379] on input "**********" at bounding box center [1279, 385] width 163 height 45
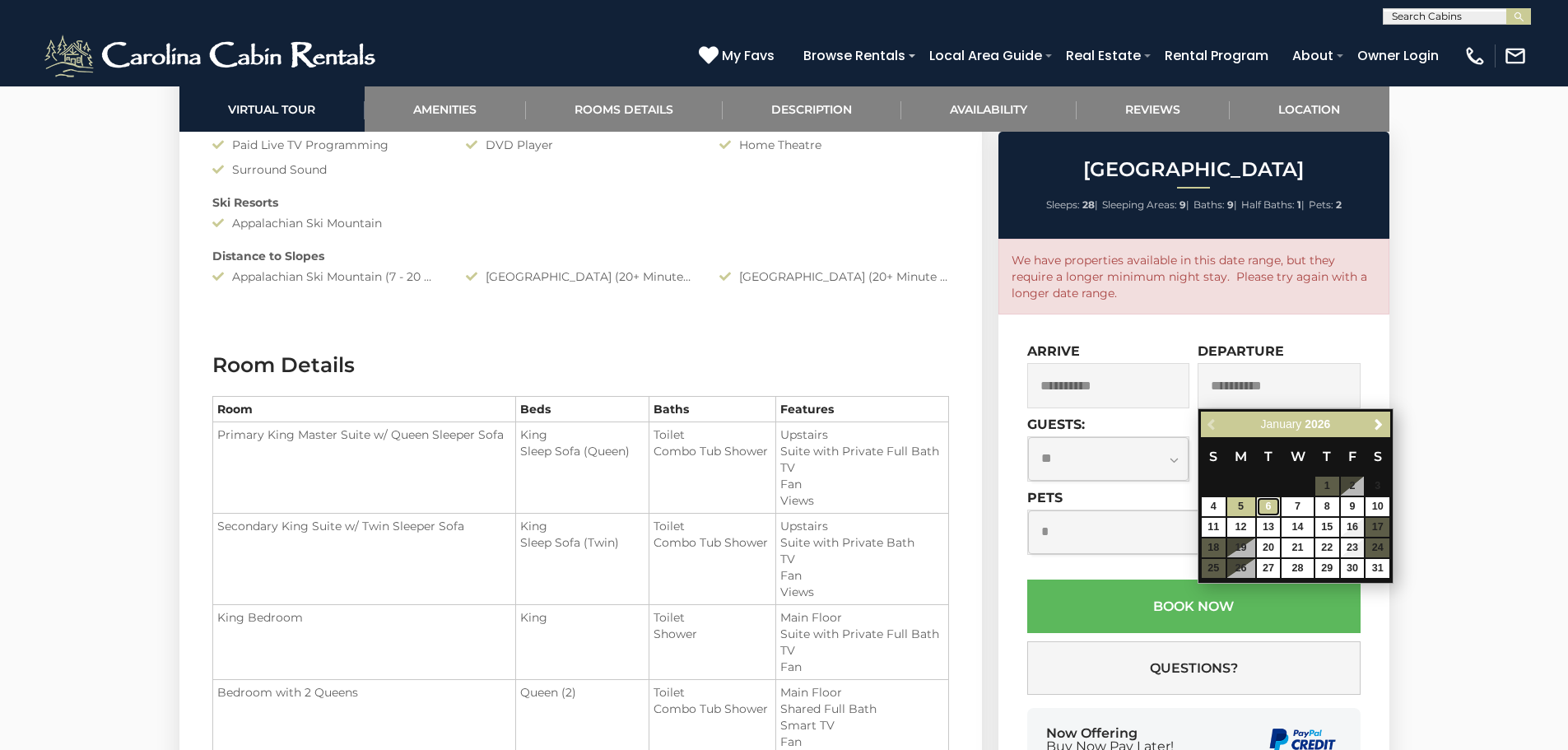
click at [1263, 507] on link "6" at bounding box center [1269, 507] width 24 height 19
type input "**********"
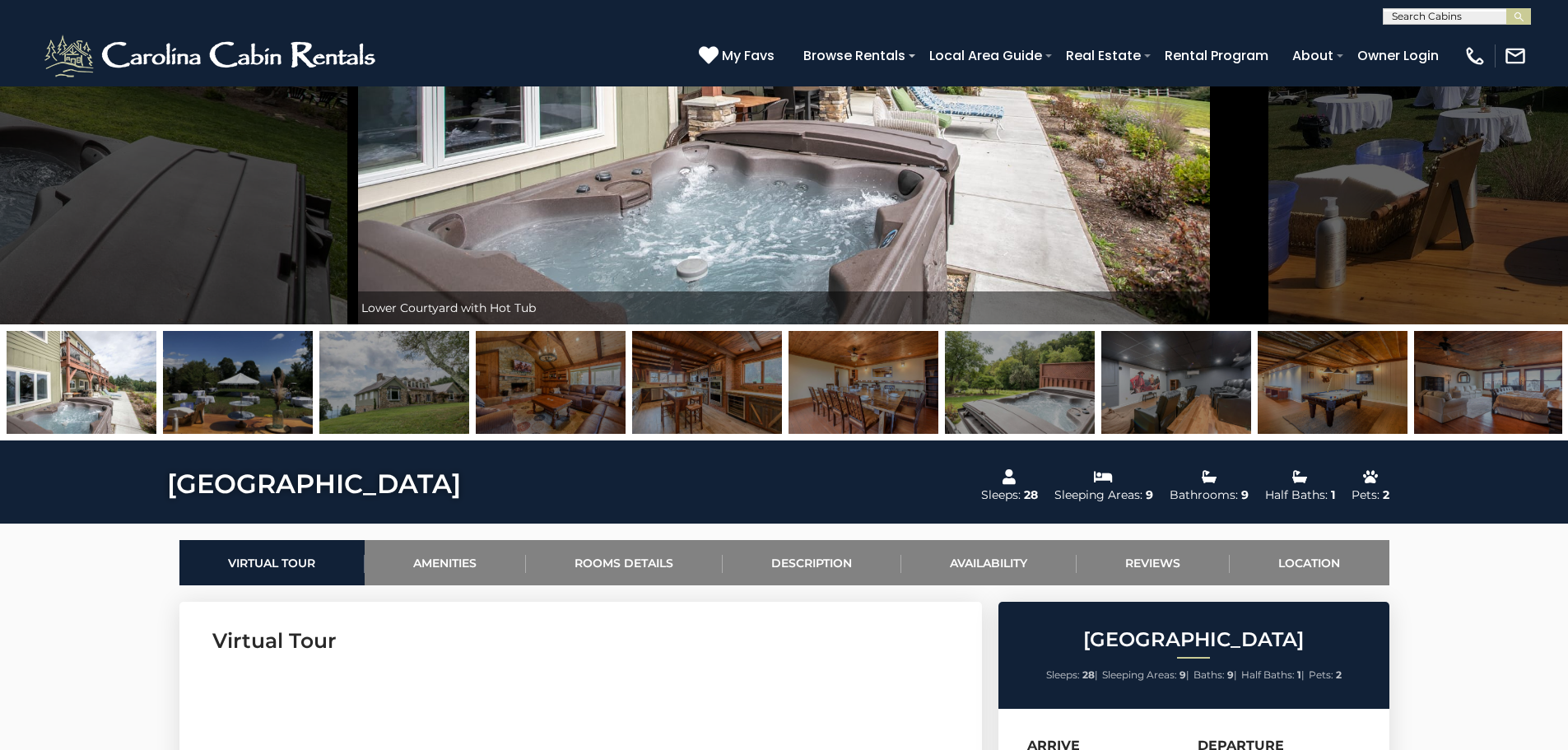
scroll to position [0, 0]
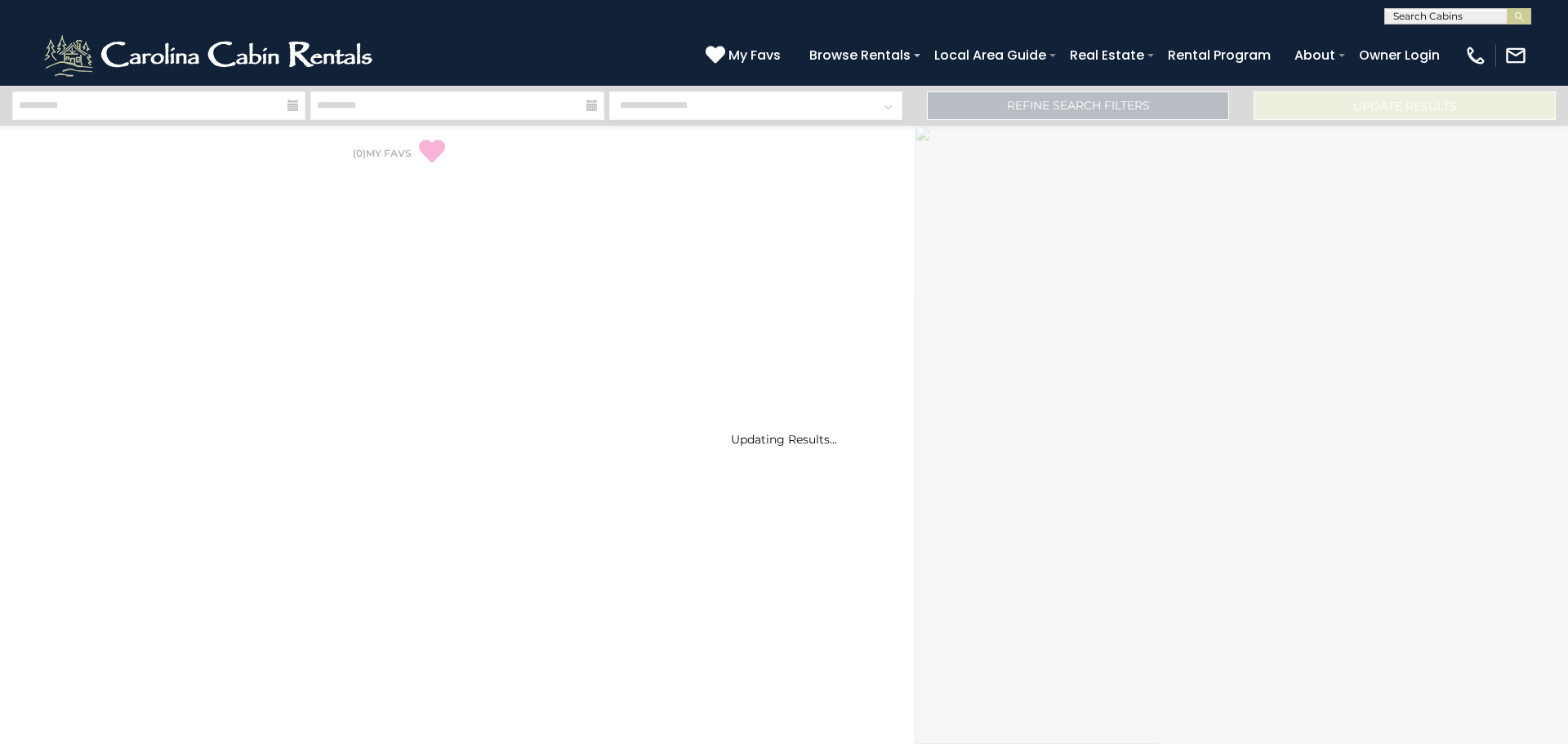
select select "*"
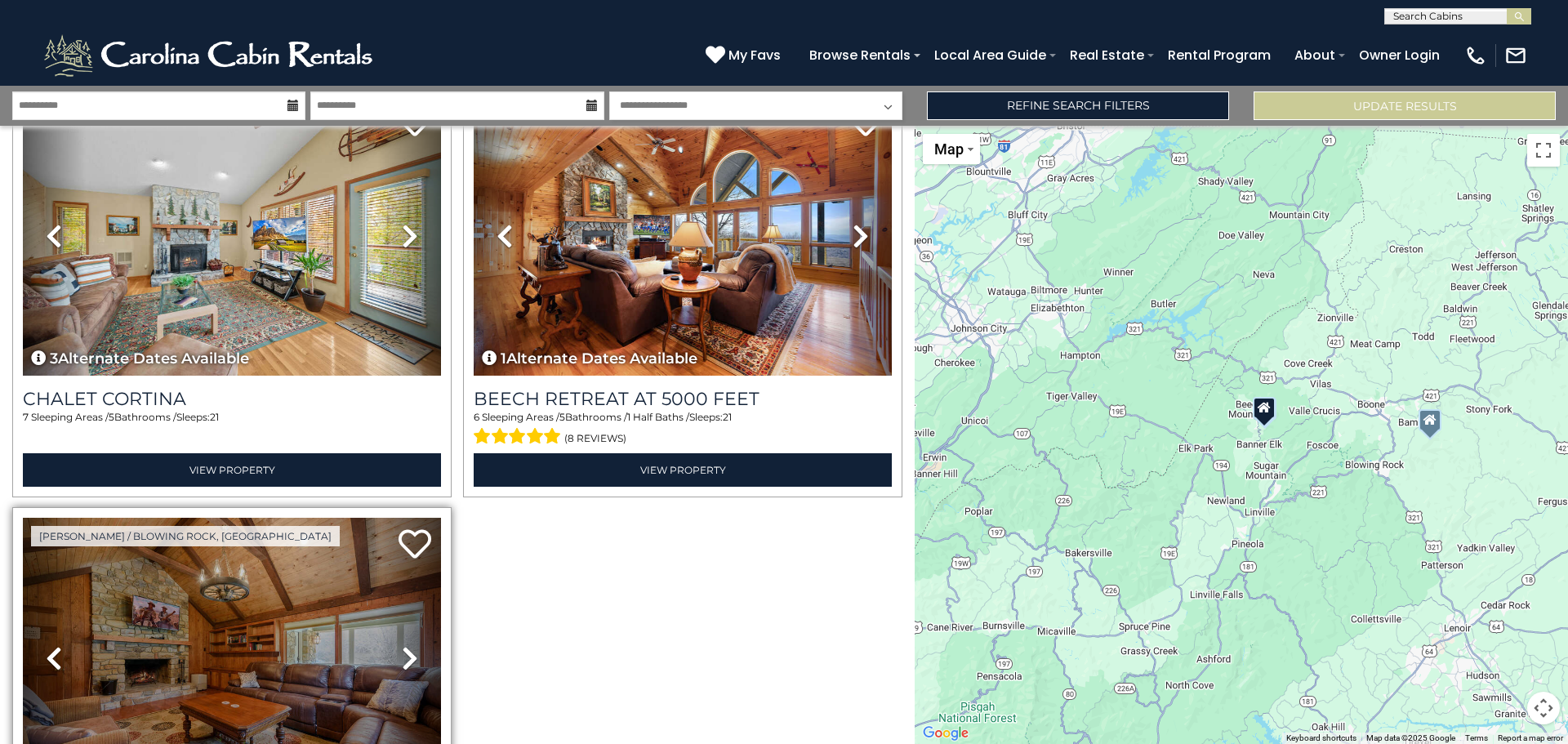
scroll to position [88, 0]
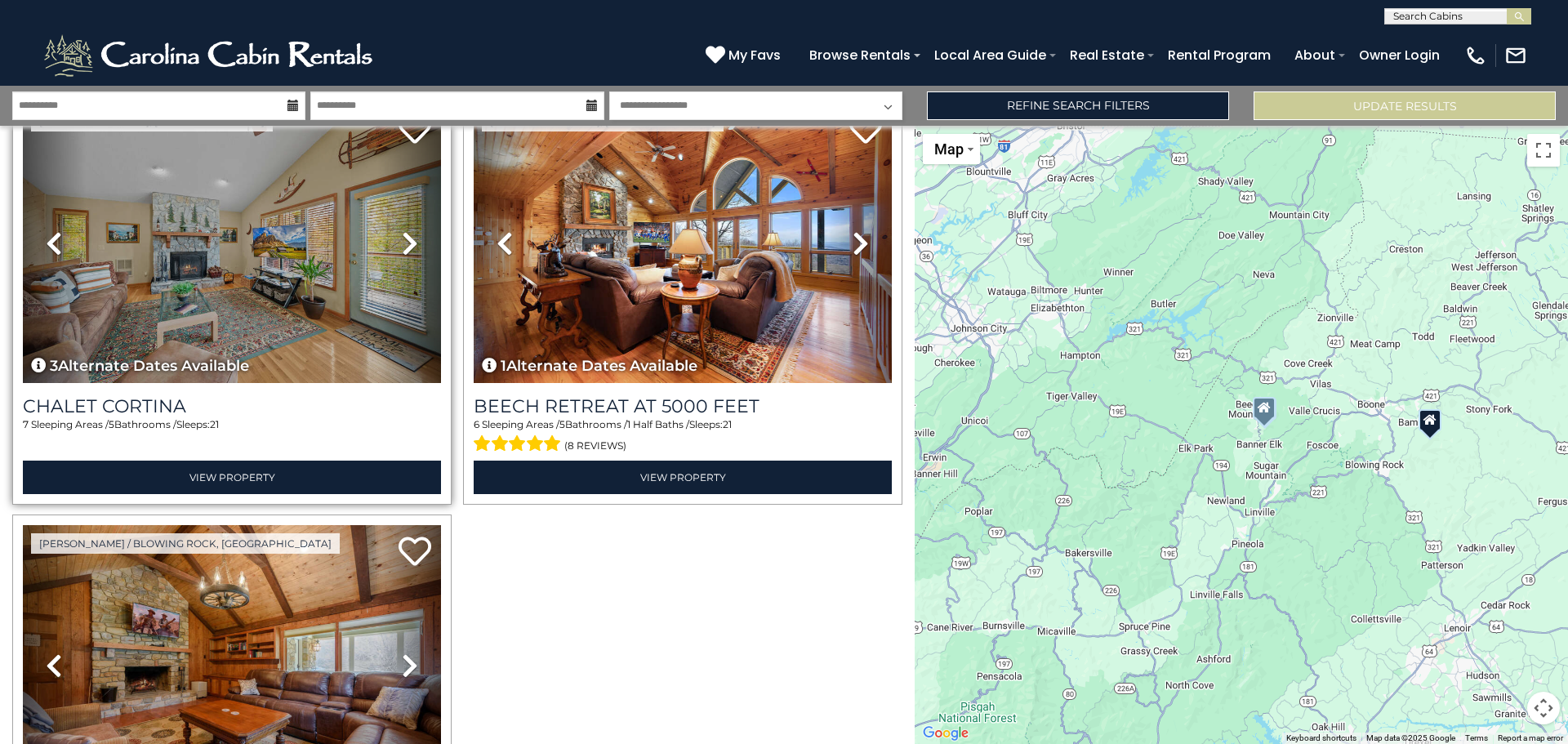
click at [401, 249] on icon at bounding box center [409, 243] width 16 height 26
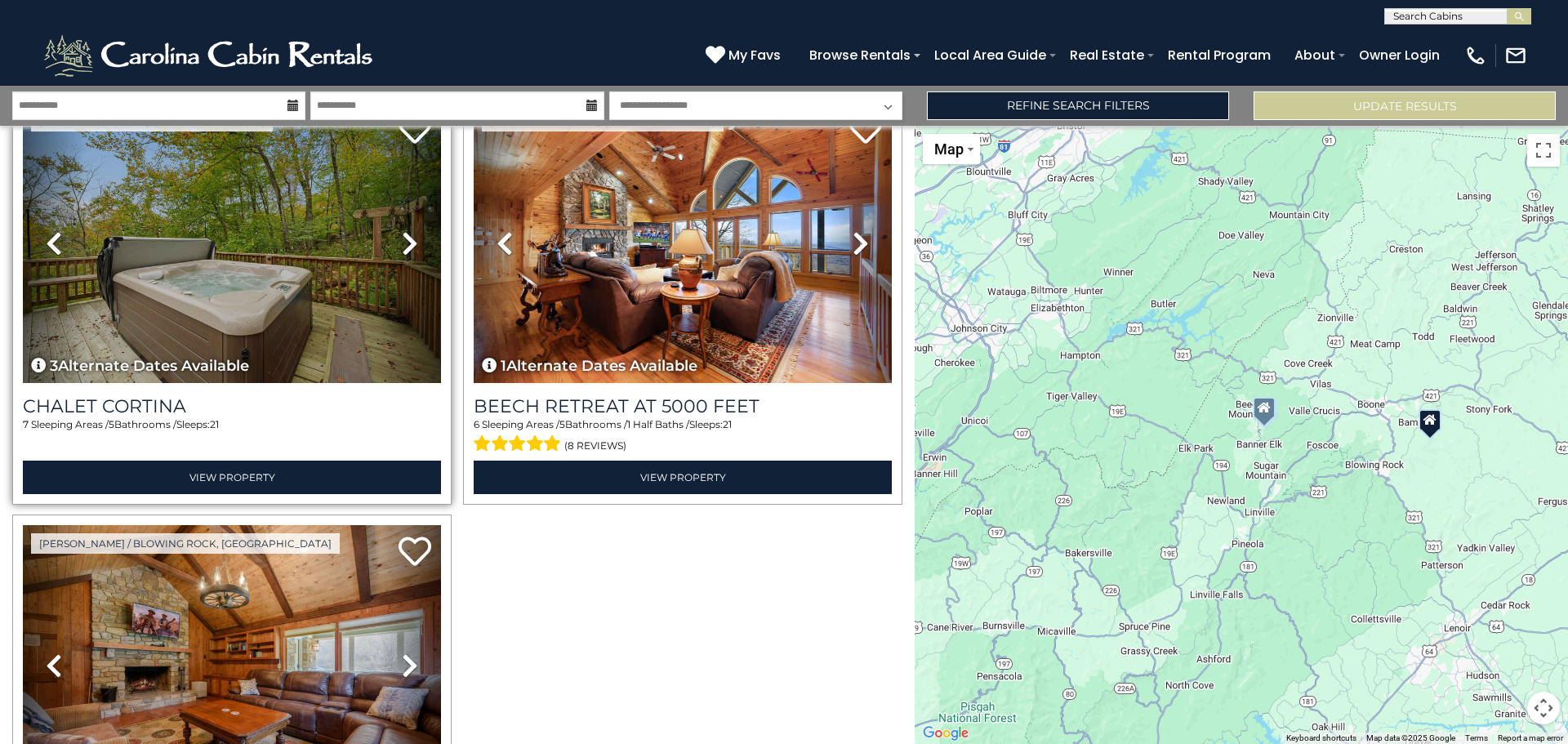
click at [401, 249] on icon at bounding box center [409, 243] width 16 height 26
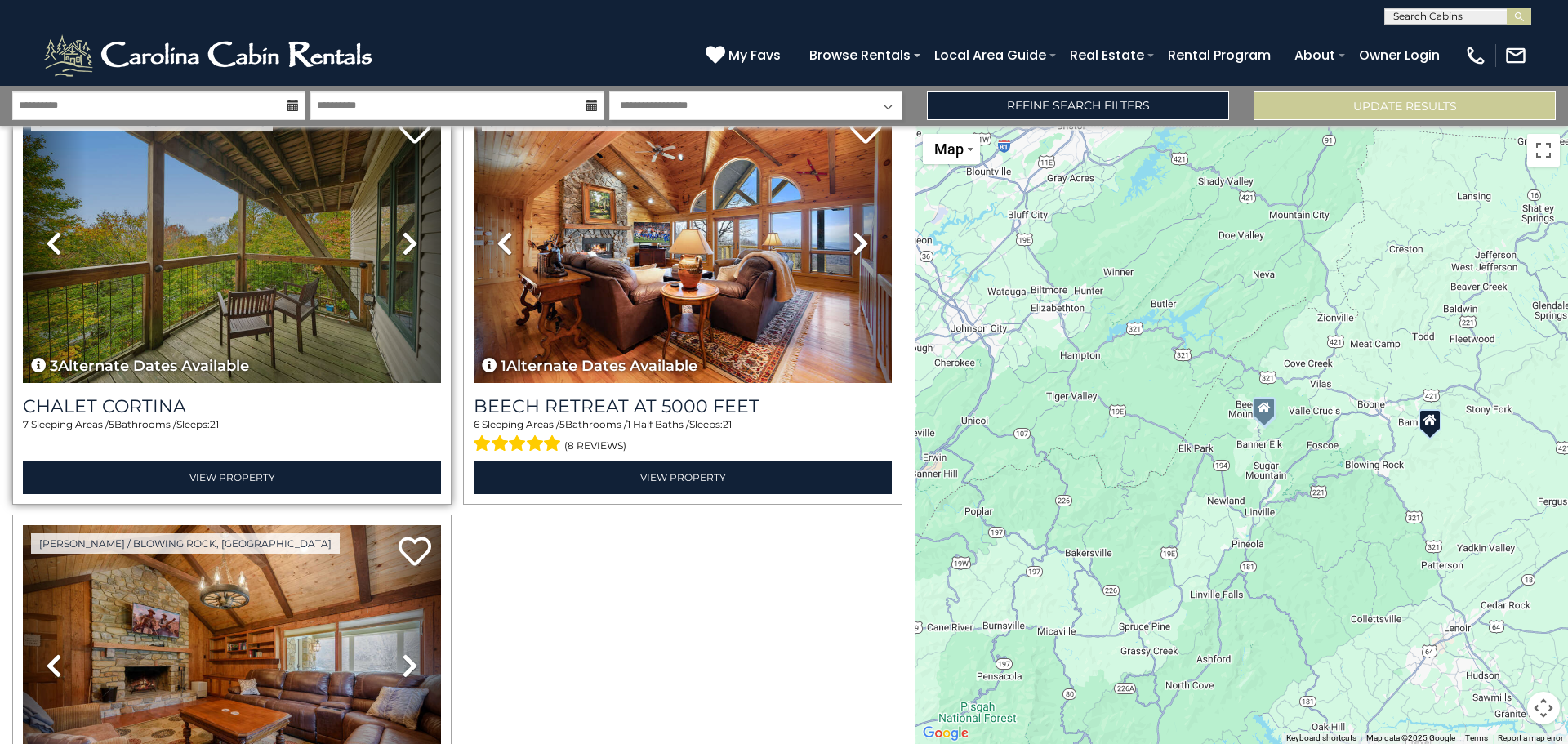
click at [401, 249] on icon at bounding box center [409, 243] width 16 height 26
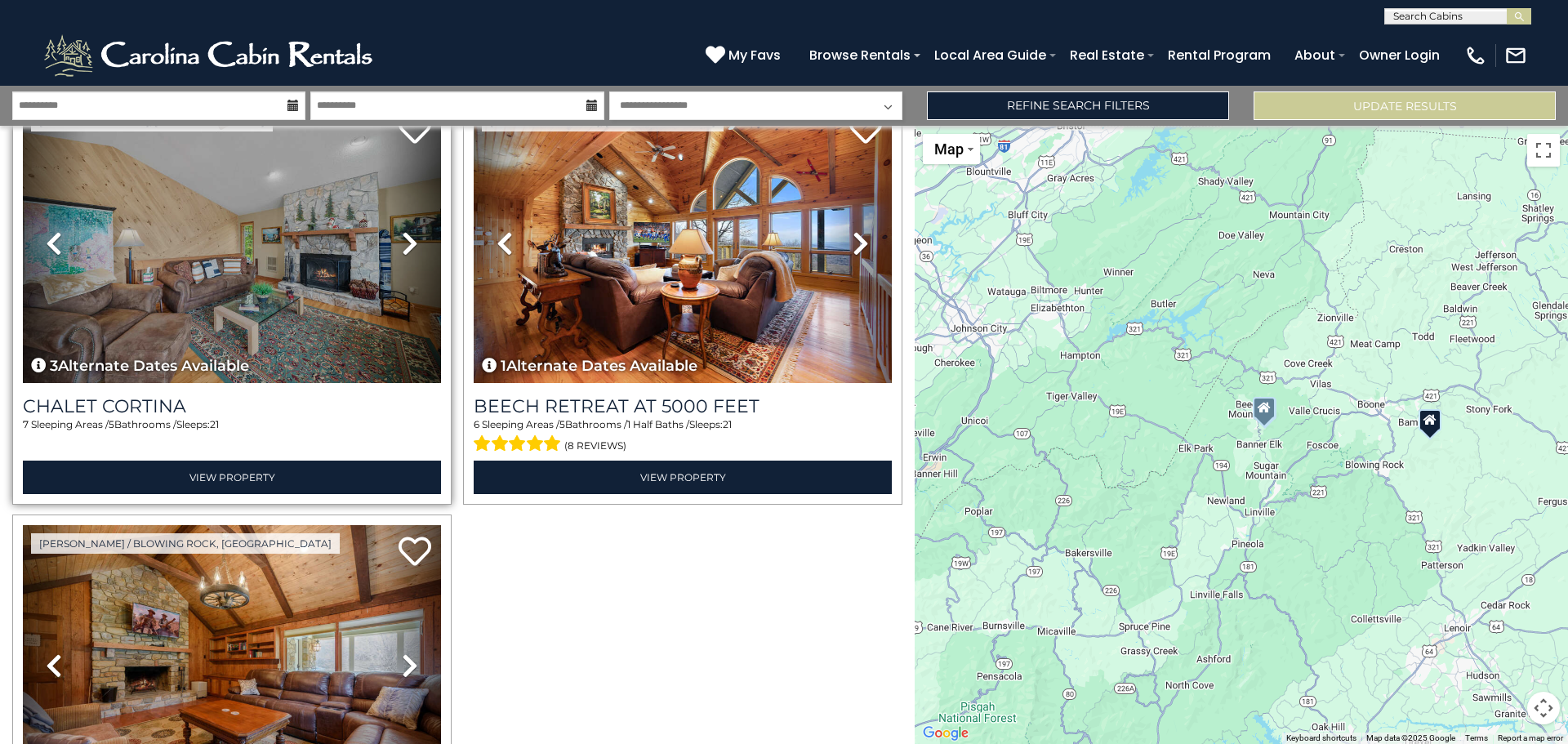
click at [401, 249] on icon at bounding box center [409, 243] width 16 height 26
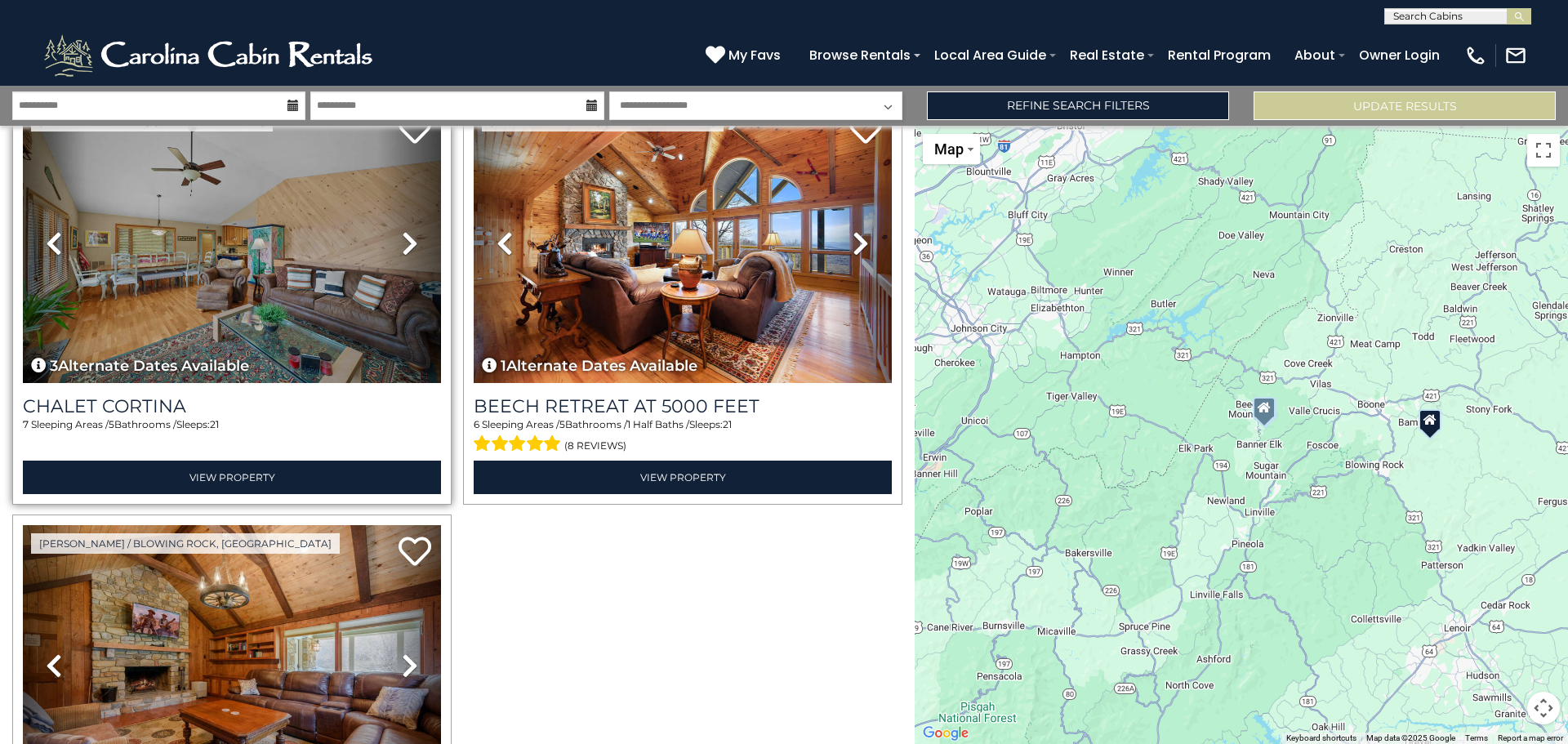
click at [401, 249] on icon at bounding box center [409, 243] width 16 height 26
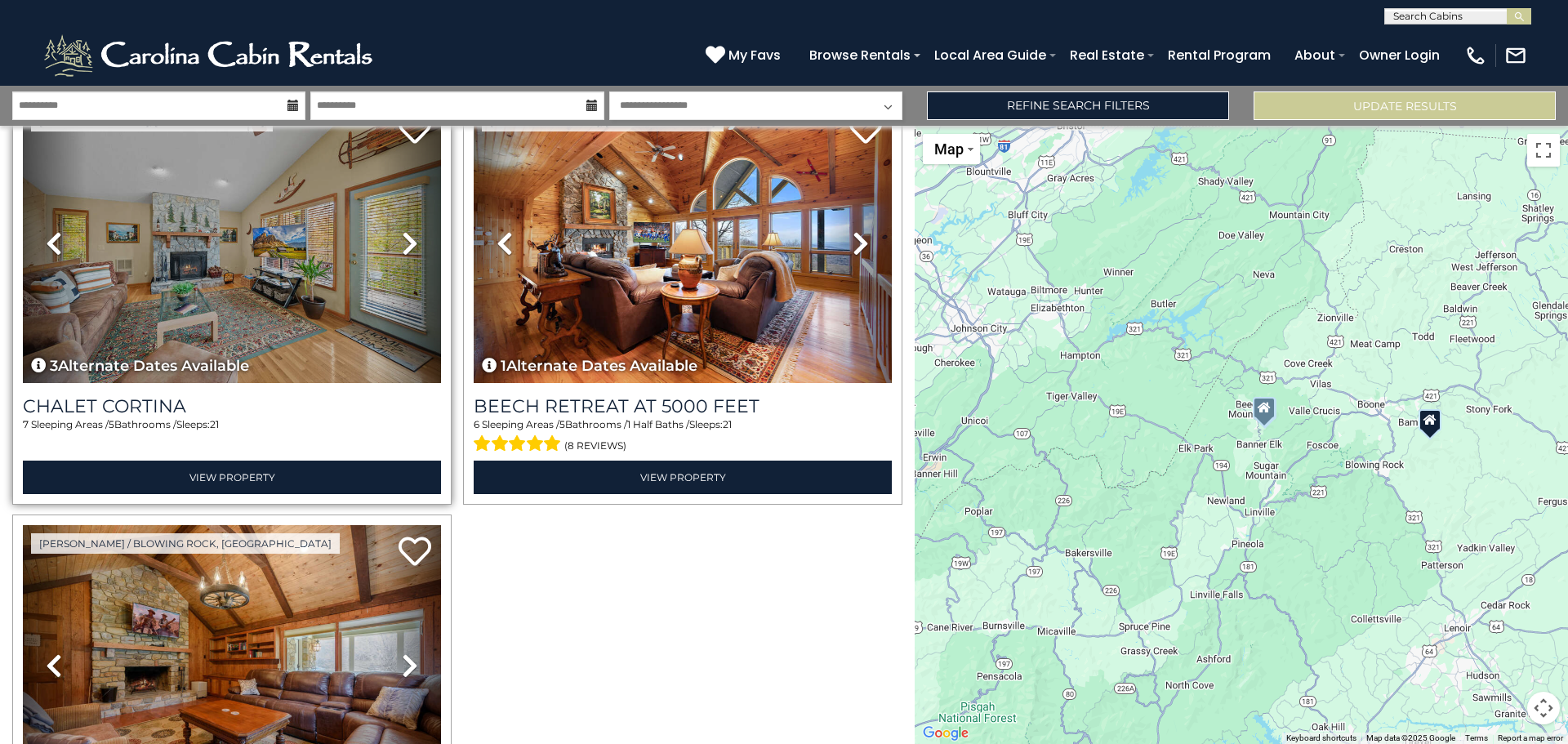
click at [401, 249] on icon at bounding box center [409, 243] width 16 height 26
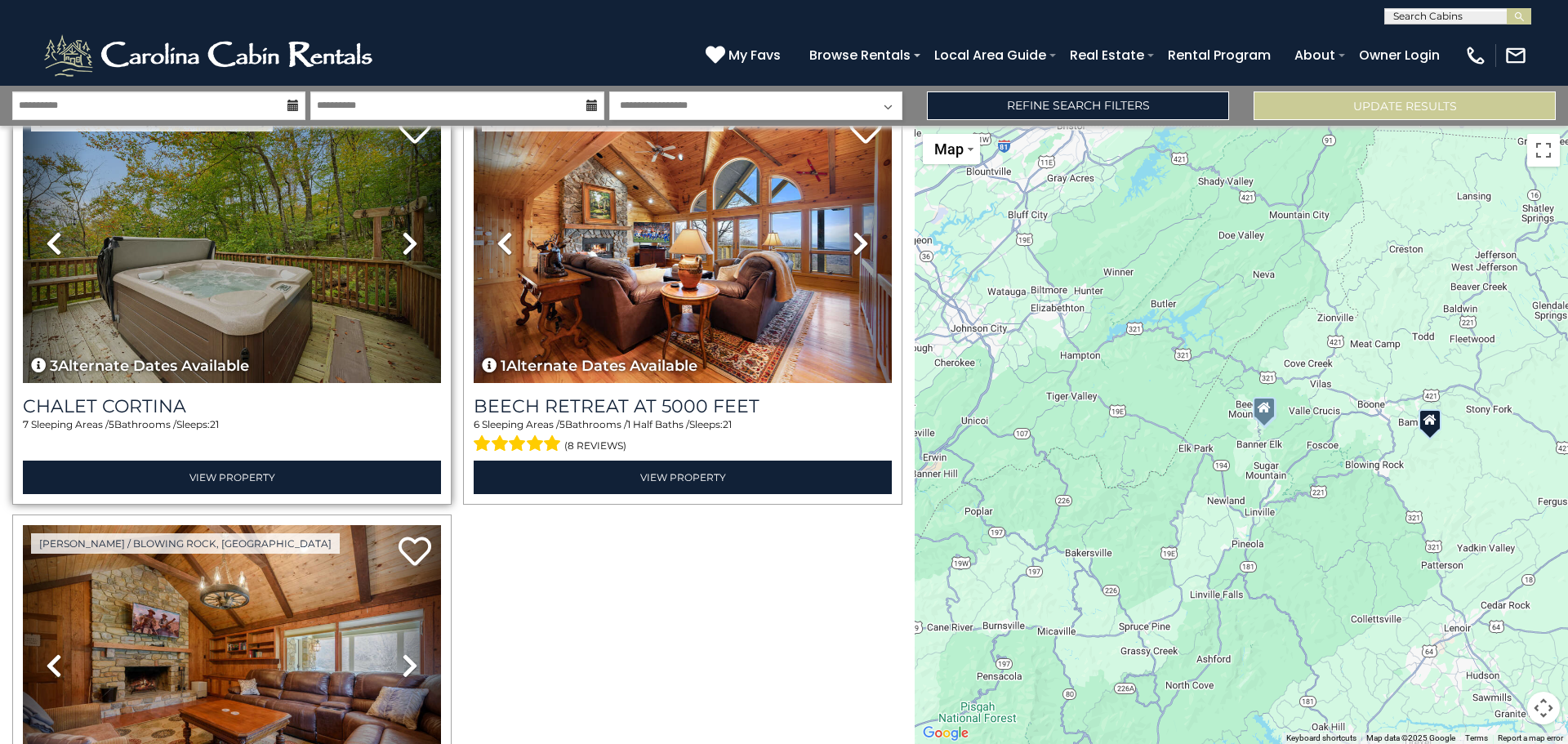
click at [401, 249] on icon at bounding box center [409, 243] width 16 height 26
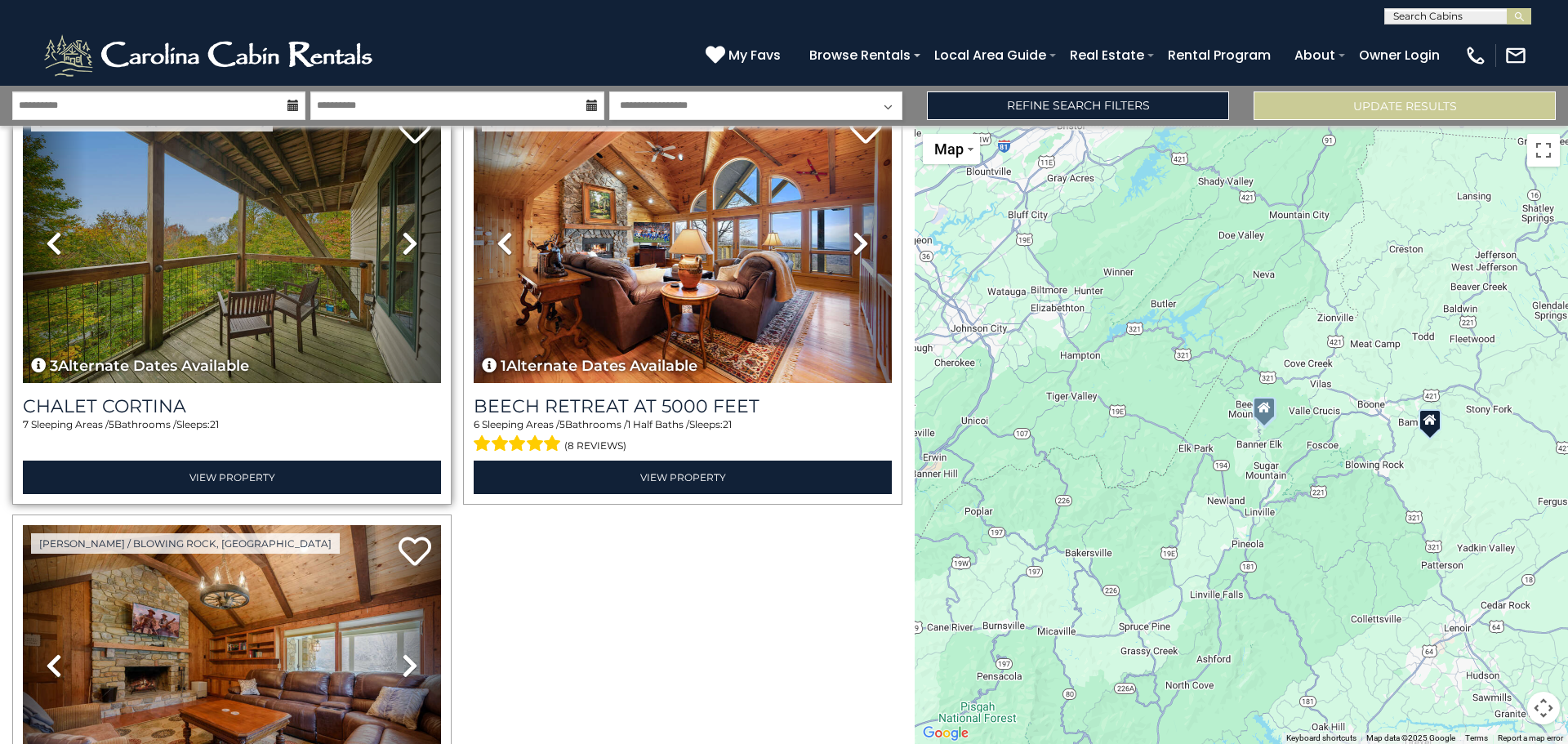
click at [401, 249] on icon at bounding box center [409, 243] width 16 height 26
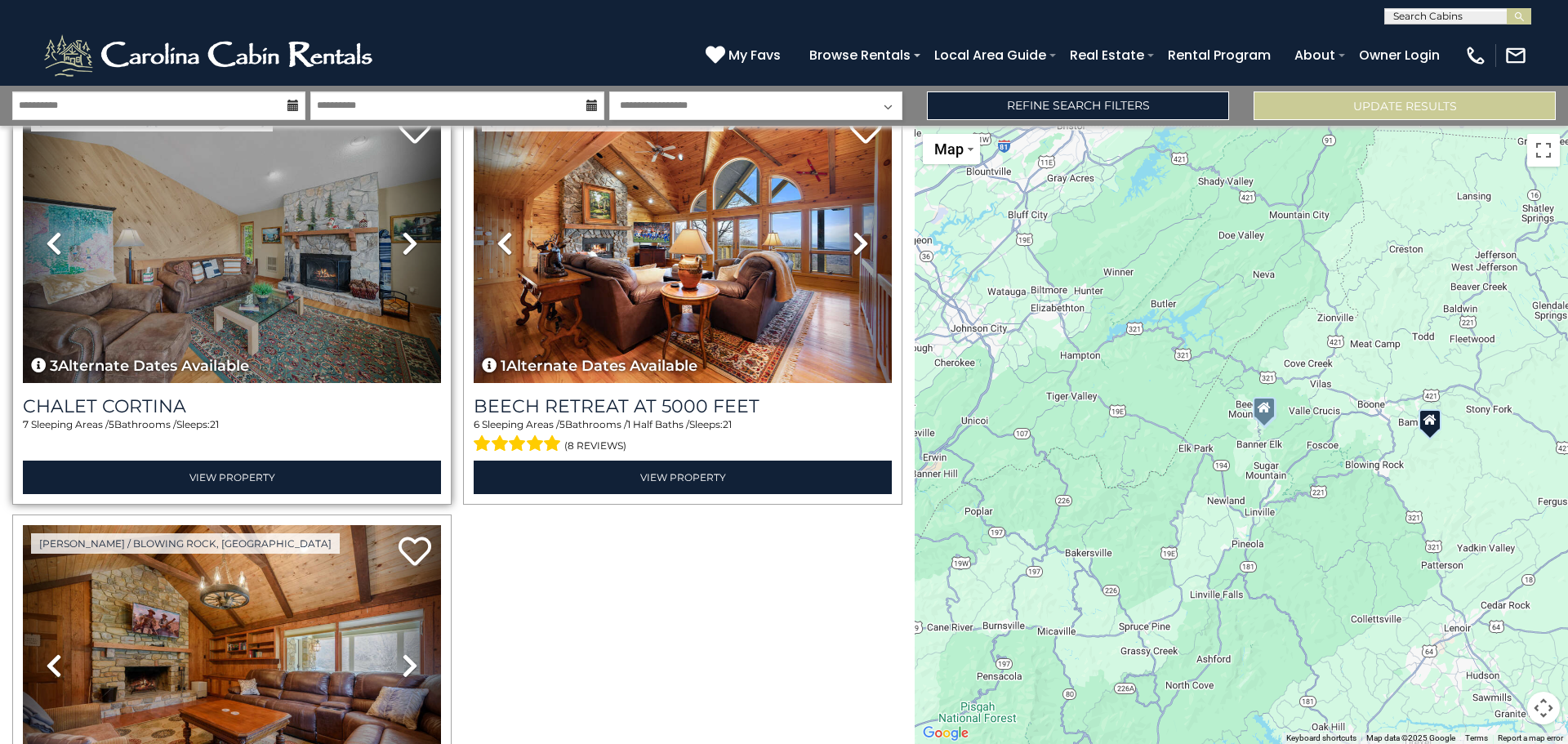
click at [401, 249] on icon at bounding box center [409, 243] width 16 height 26
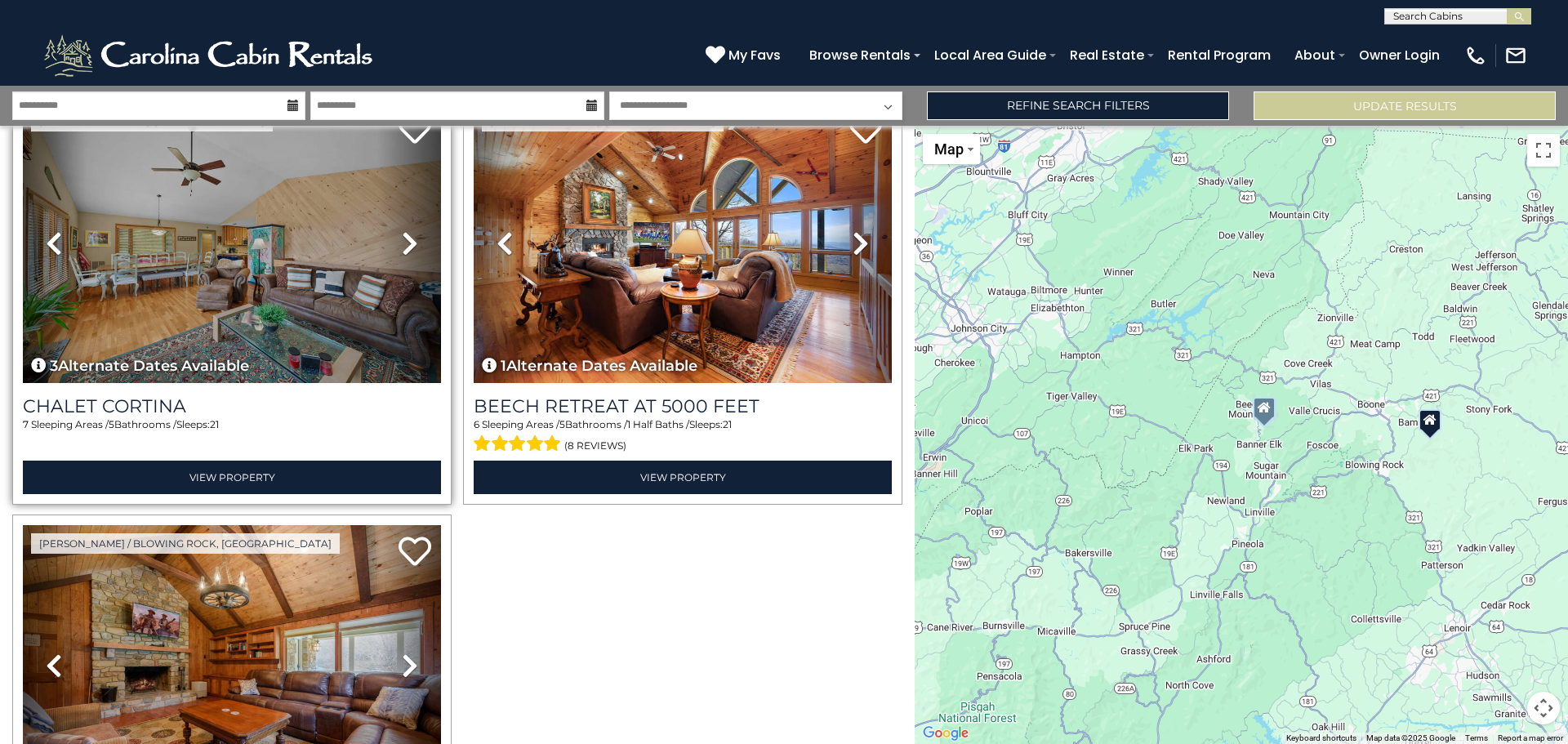
click at [401, 249] on icon at bounding box center [409, 243] width 16 height 26
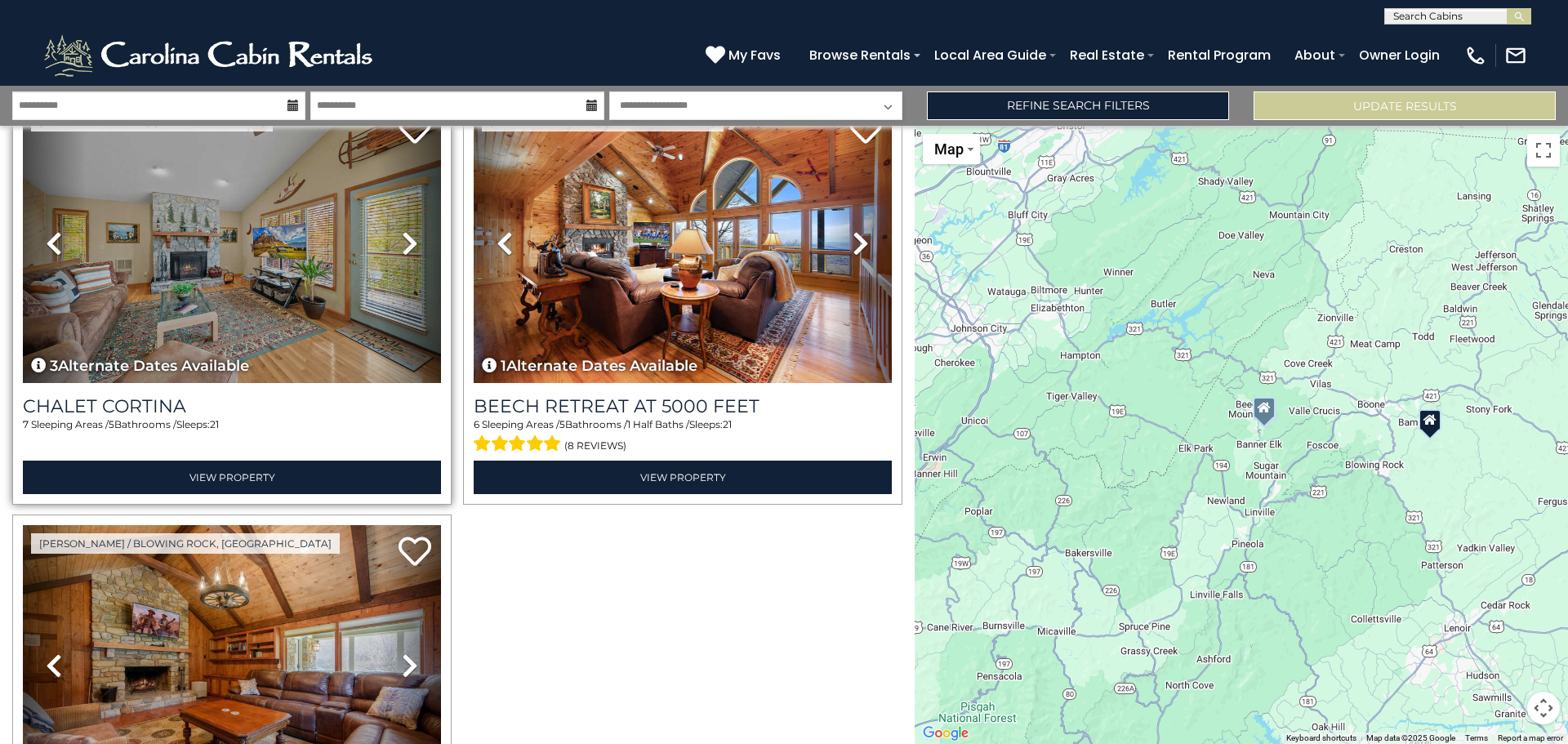
click at [401, 249] on icon at bounding box center [409, 243] width 16 height 26
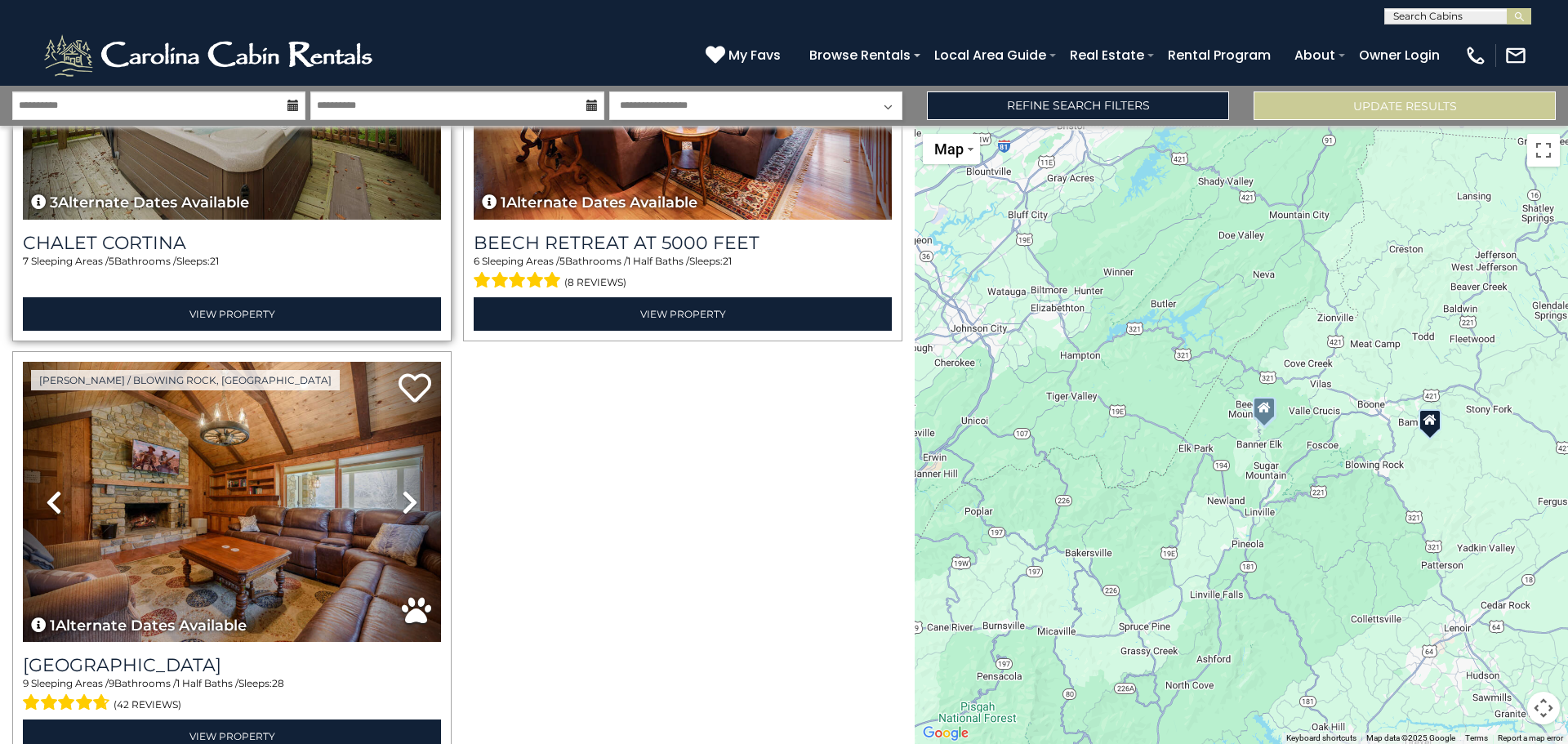
scroll to position [332, 0]
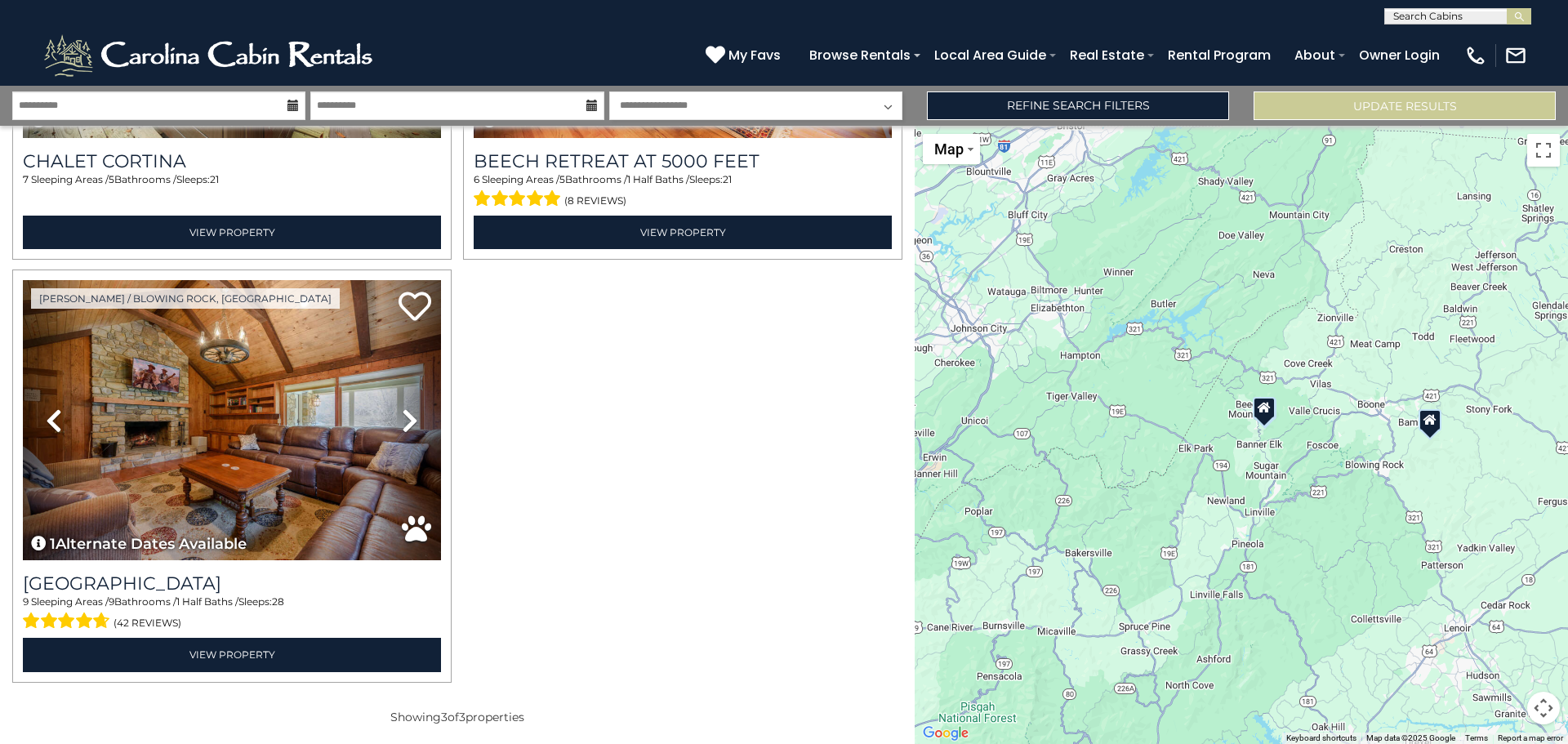
click at [1550, 719] on button "Map camera controls" at bounding box center [1543, 708] width 33 height 33
click at [1490, 708] on button "Zoom out" at bounding box center [1502, 708] width 33 height 33
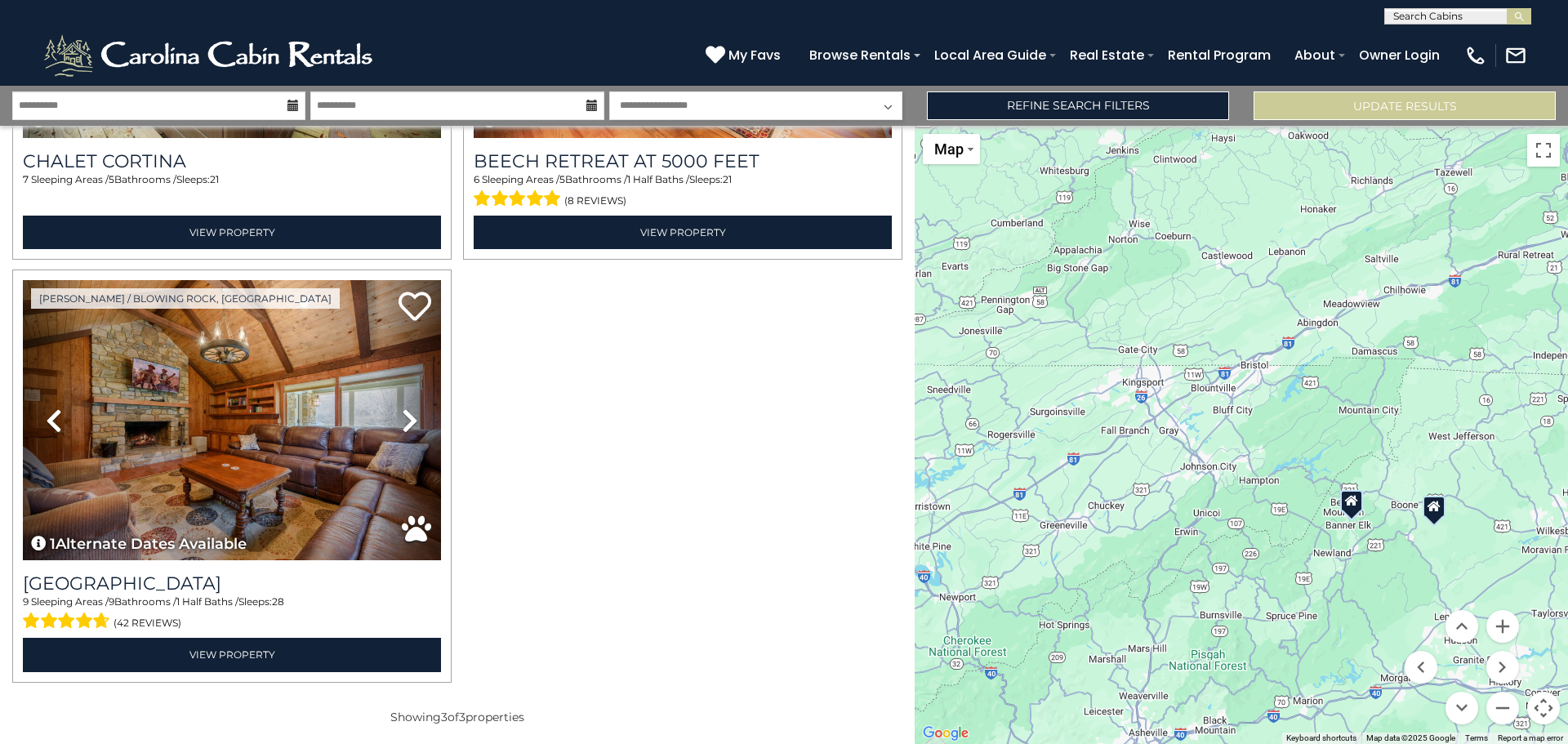
drag, startPoint x: 1252, startPoint y: 541, endPoint x: 1351, endPoint y: 629, distance: 132.5
click at [1351, 629] on div at bounding box center [1241, 434] width 653 height 618
click at [1507, 706] on button "Zoom out" at bounding box center [1502, 708] width 33 height 33
